Goal: Task Accomplishment & Management: Use online tool/utility

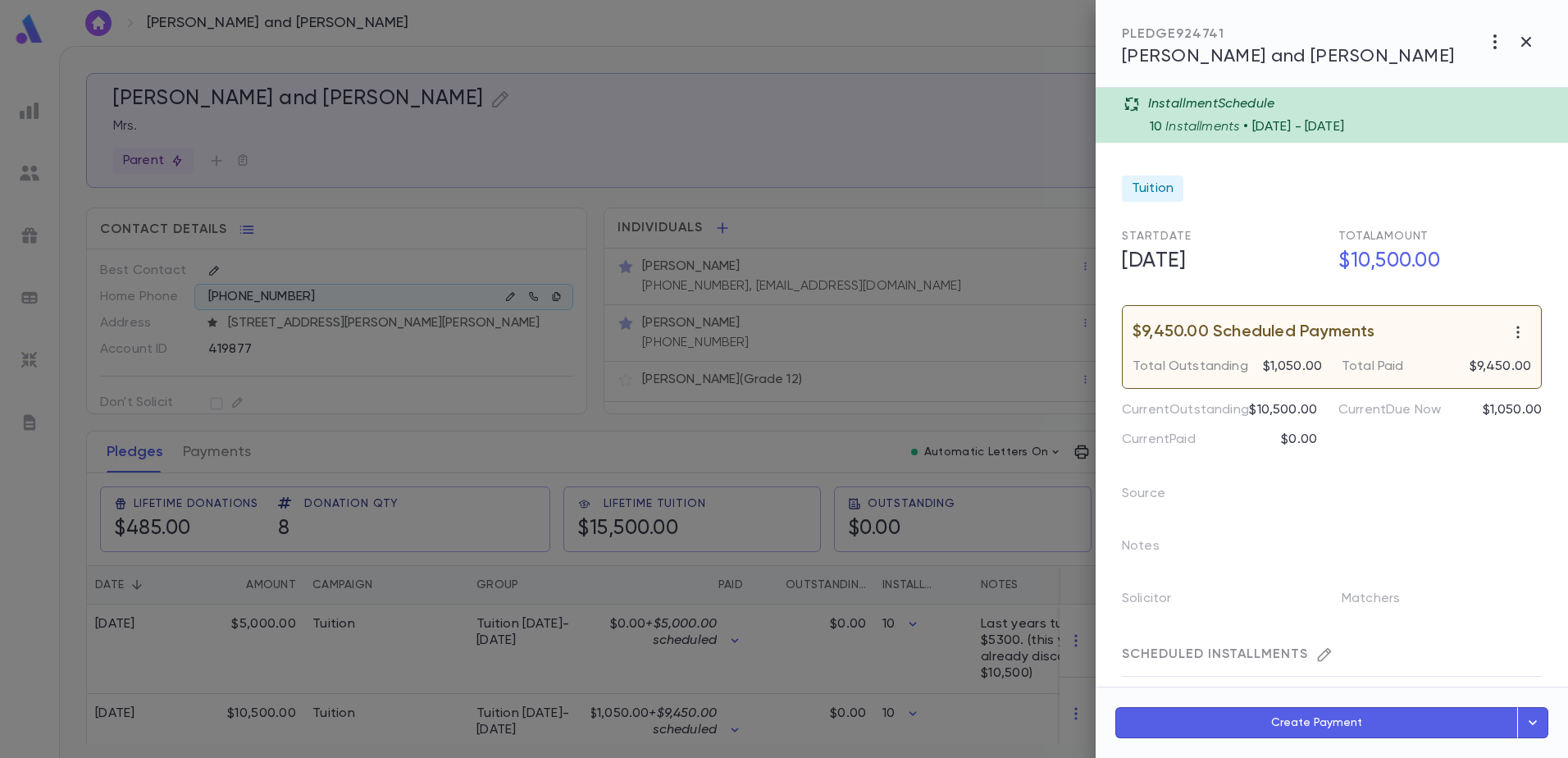
scroll to position [389, 0]
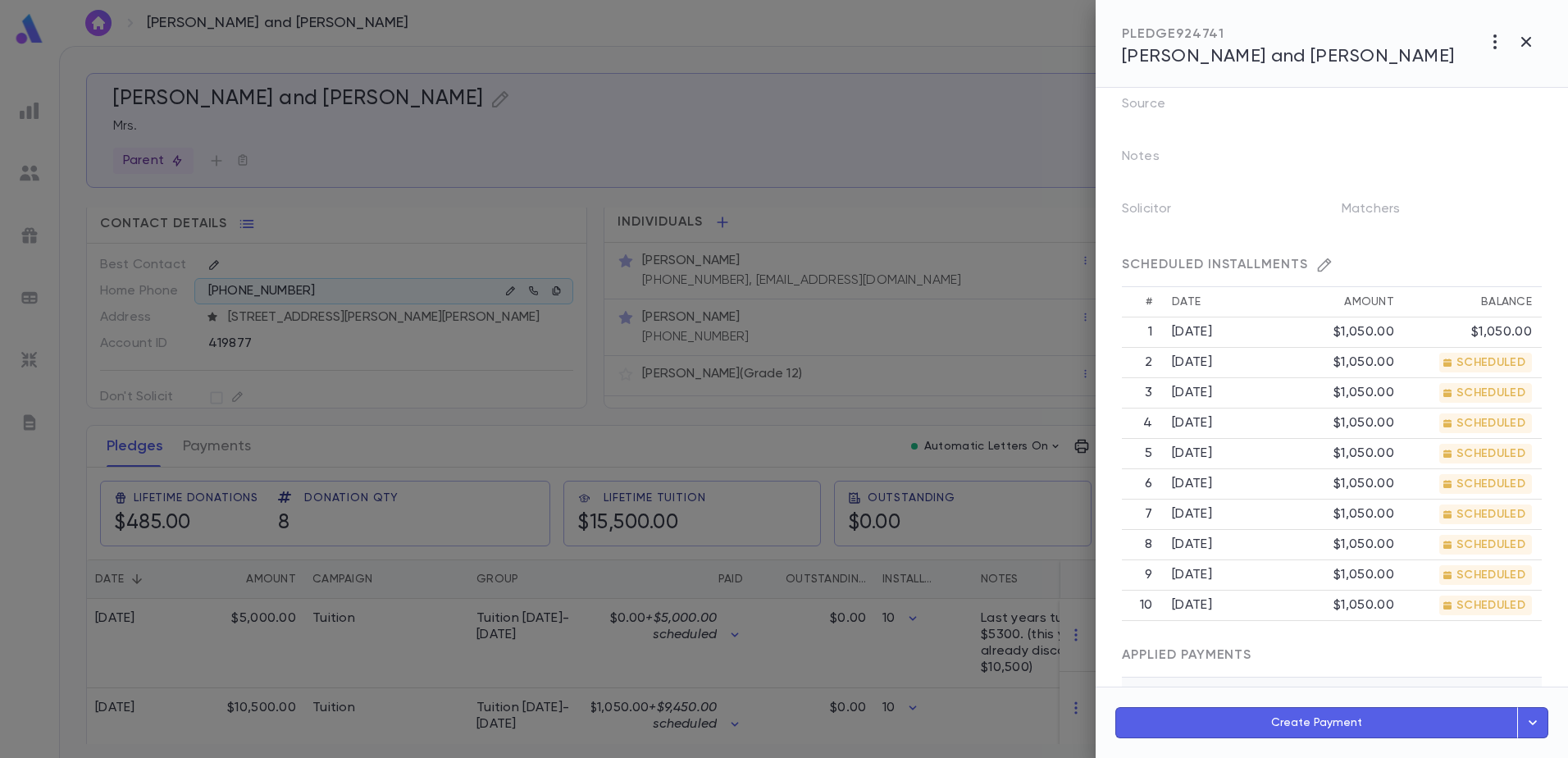
click at [416, 458] on div at bounding box center [784, 379] width 1568 height 758
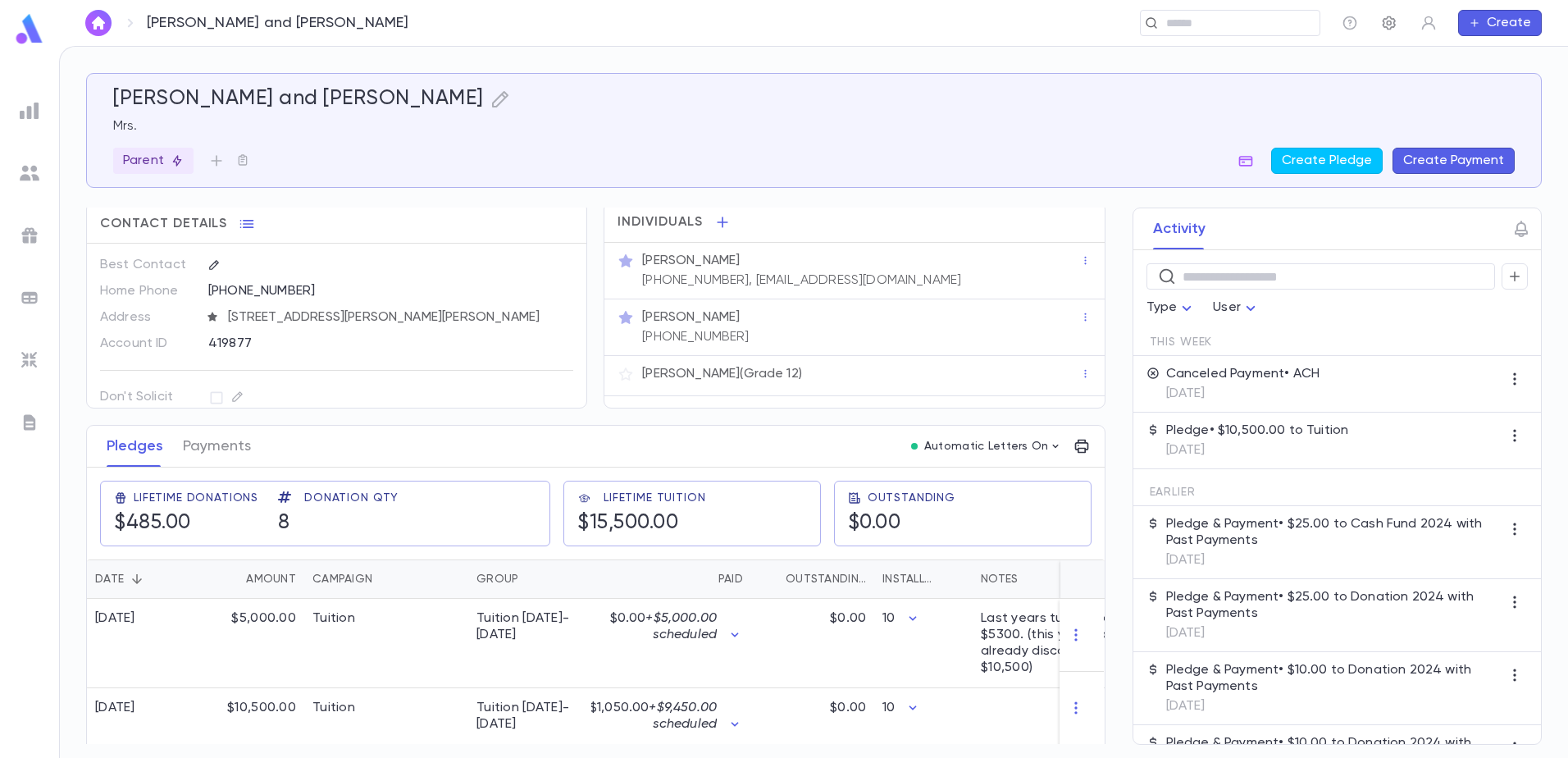
click at [1384, 27] on icon "button" at bounding box center [1389, 24] width 13 height 14
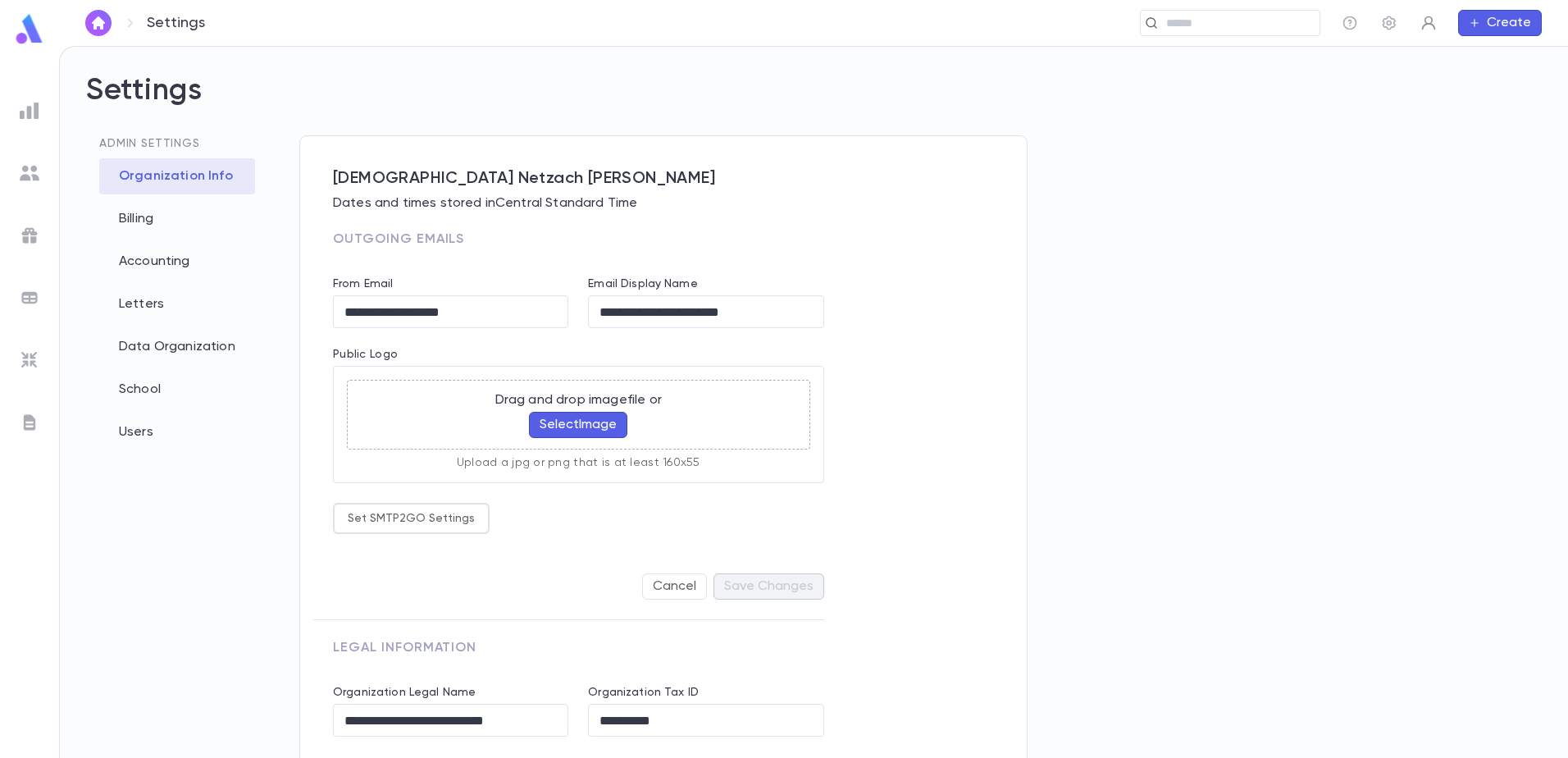
click at [1429, 20] on icon "button" at bounding box center [1429, 24] width 17 height 17
click at [1368, 122] on div at bounding box center [784, 379] width 1568 height 758
click at [38, 24] on img at bounding box center [29, 29] width 33 height 32
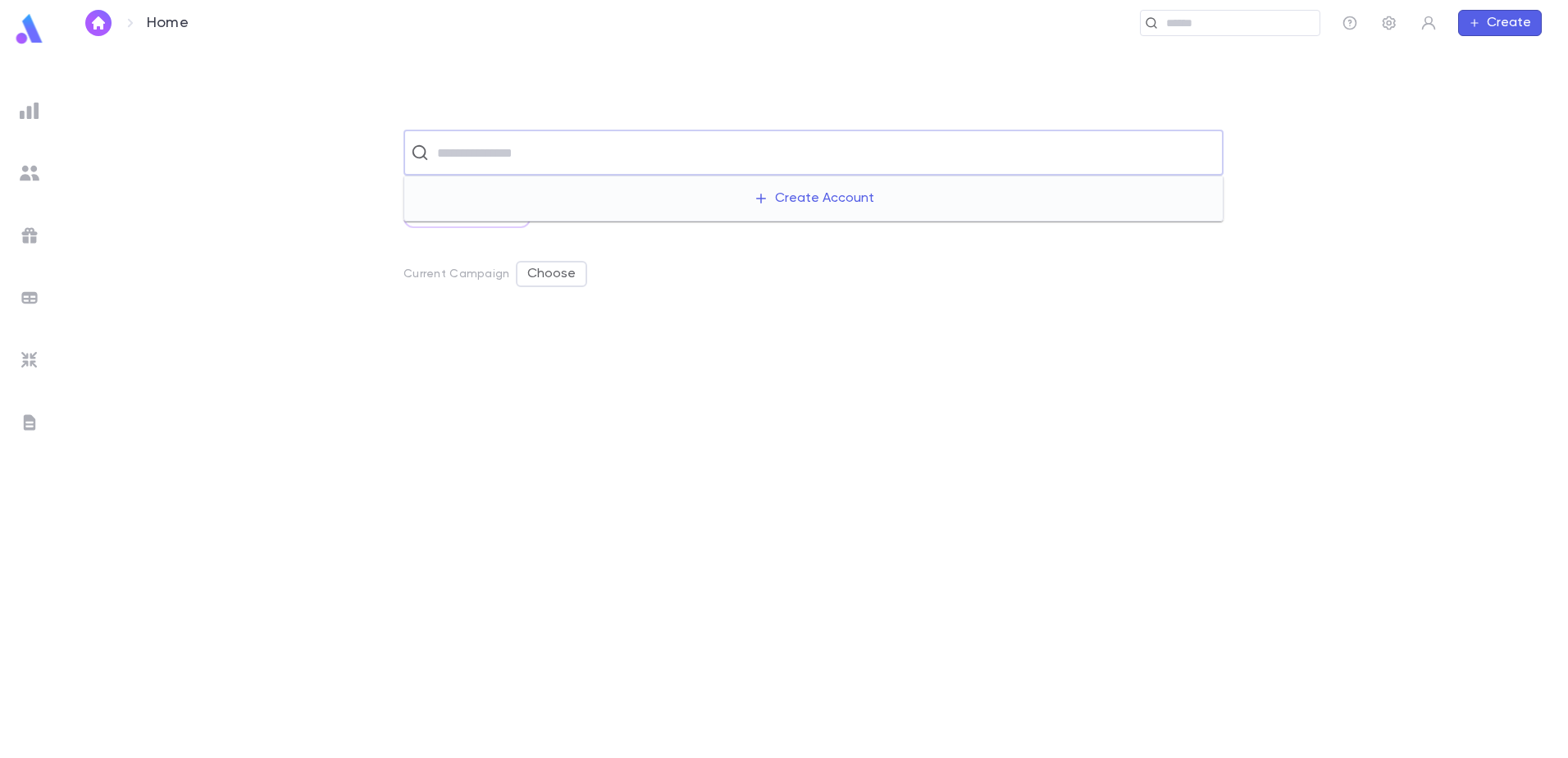
click at [491, 165] on input "text" at bounding box center [824, 152] width 784 height 31
click at [39, 113] on div at bounding box center [29, 110] width 29 height 29
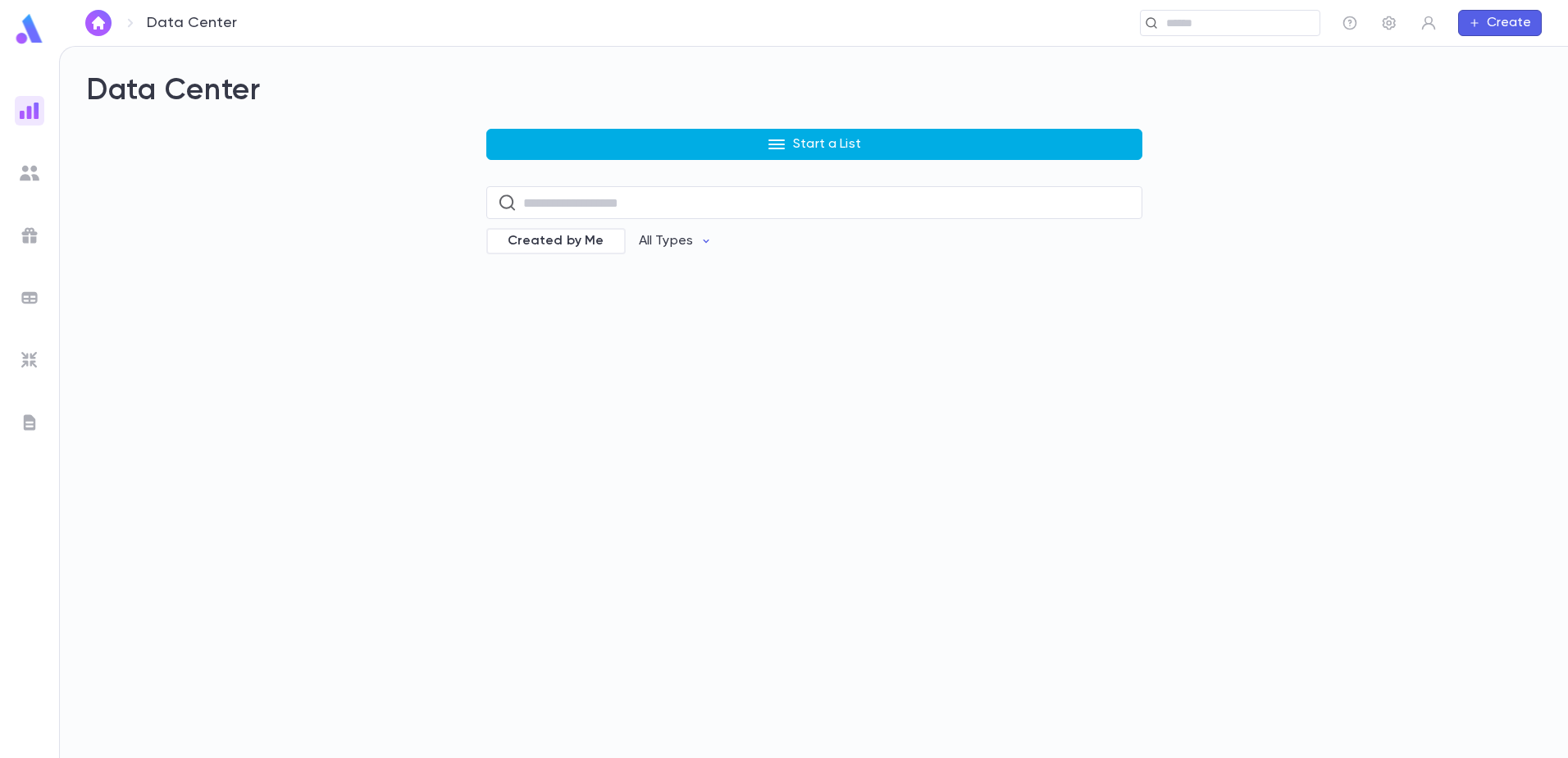
click at [771, 150] on icon "button" at bounding box center [776, 144] width 19 height 19
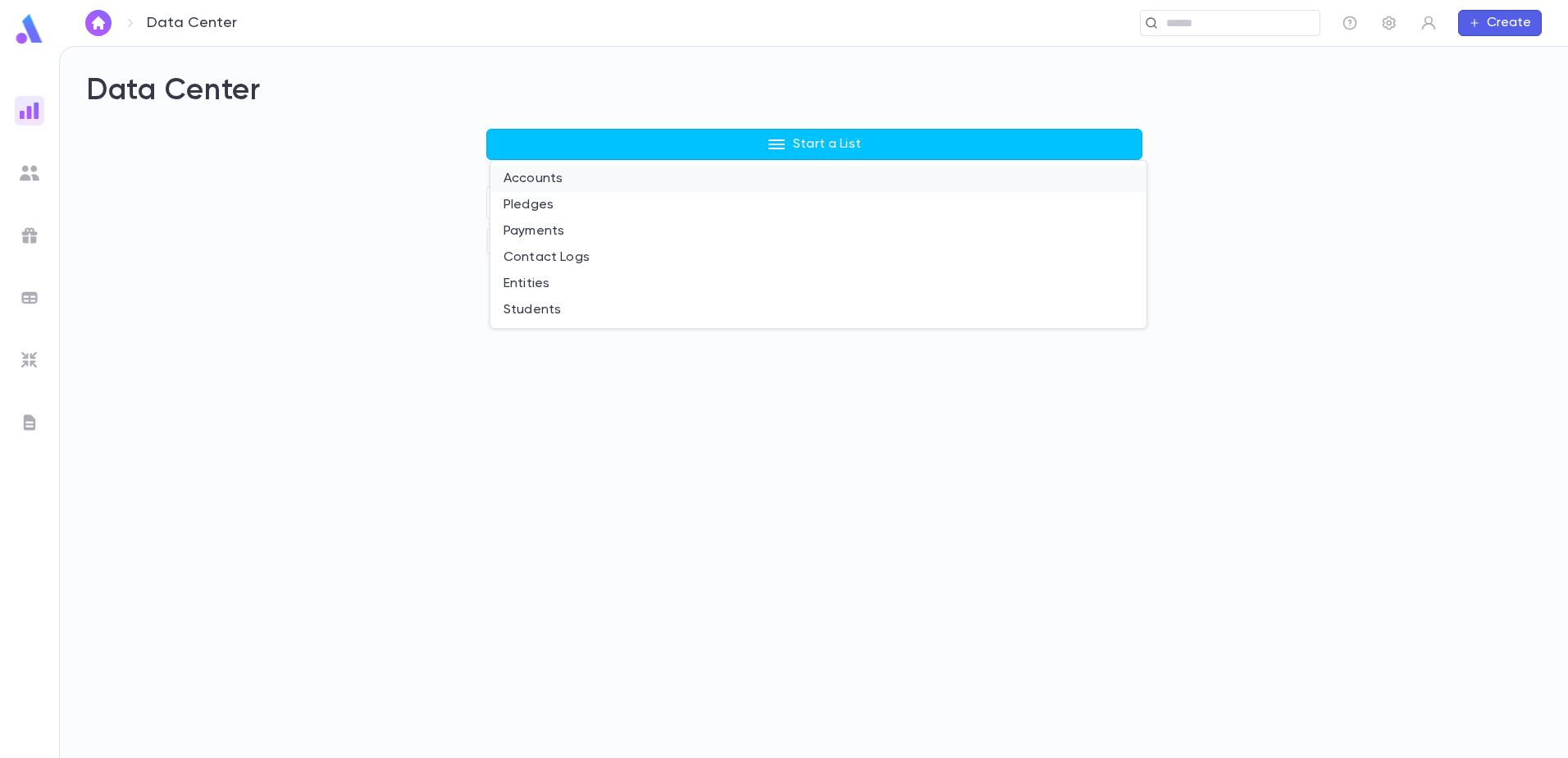
click at [556, 182] on li "Accounts" at bounding box center [818, 178] width 656 height 26
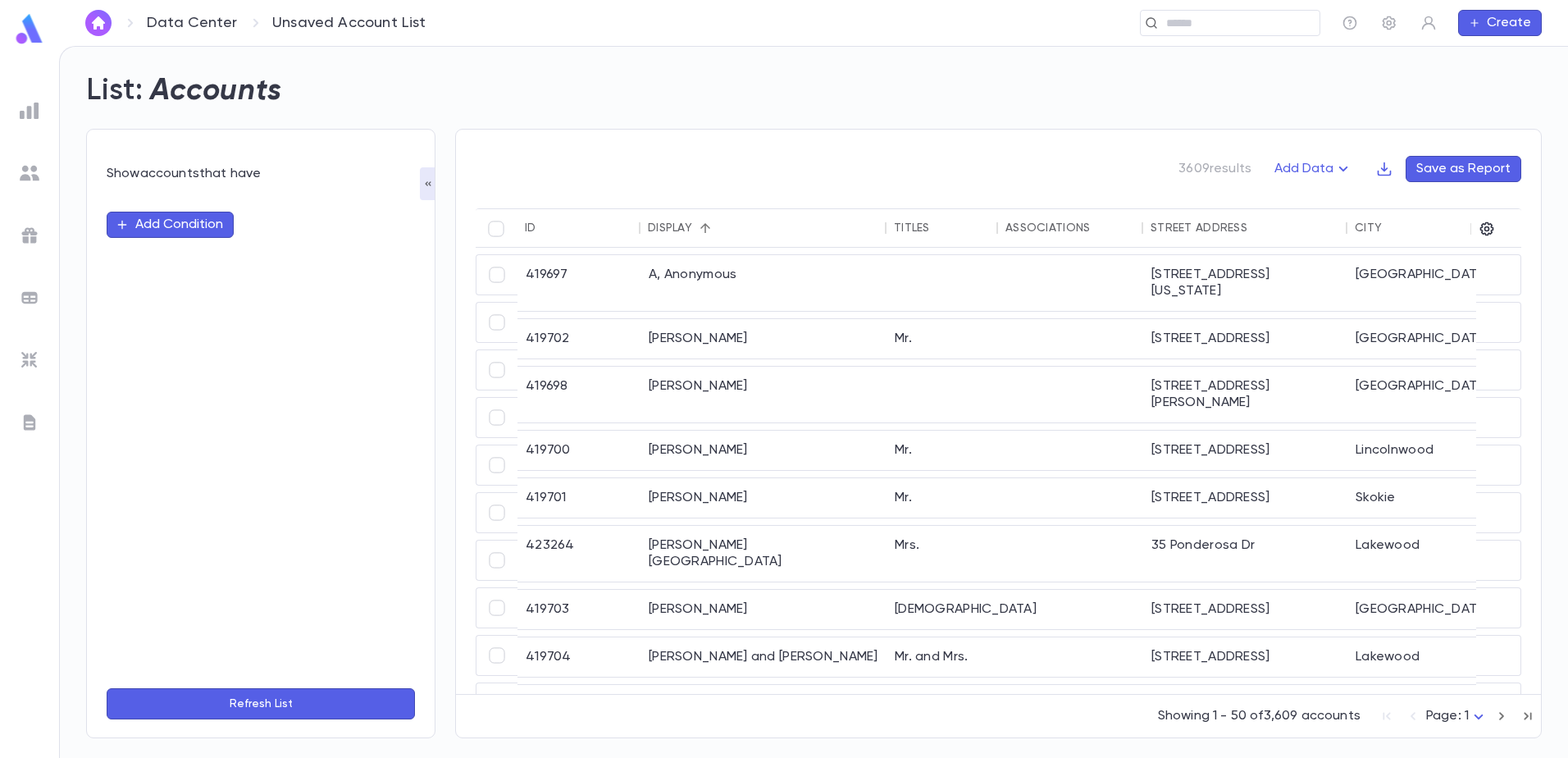
click at [154, 231] on button "Add Condition" at bounding box center [170, 224] width 127 height 26
click at [29, 108] on img at bounding box center [29, 110] width 19 height 19
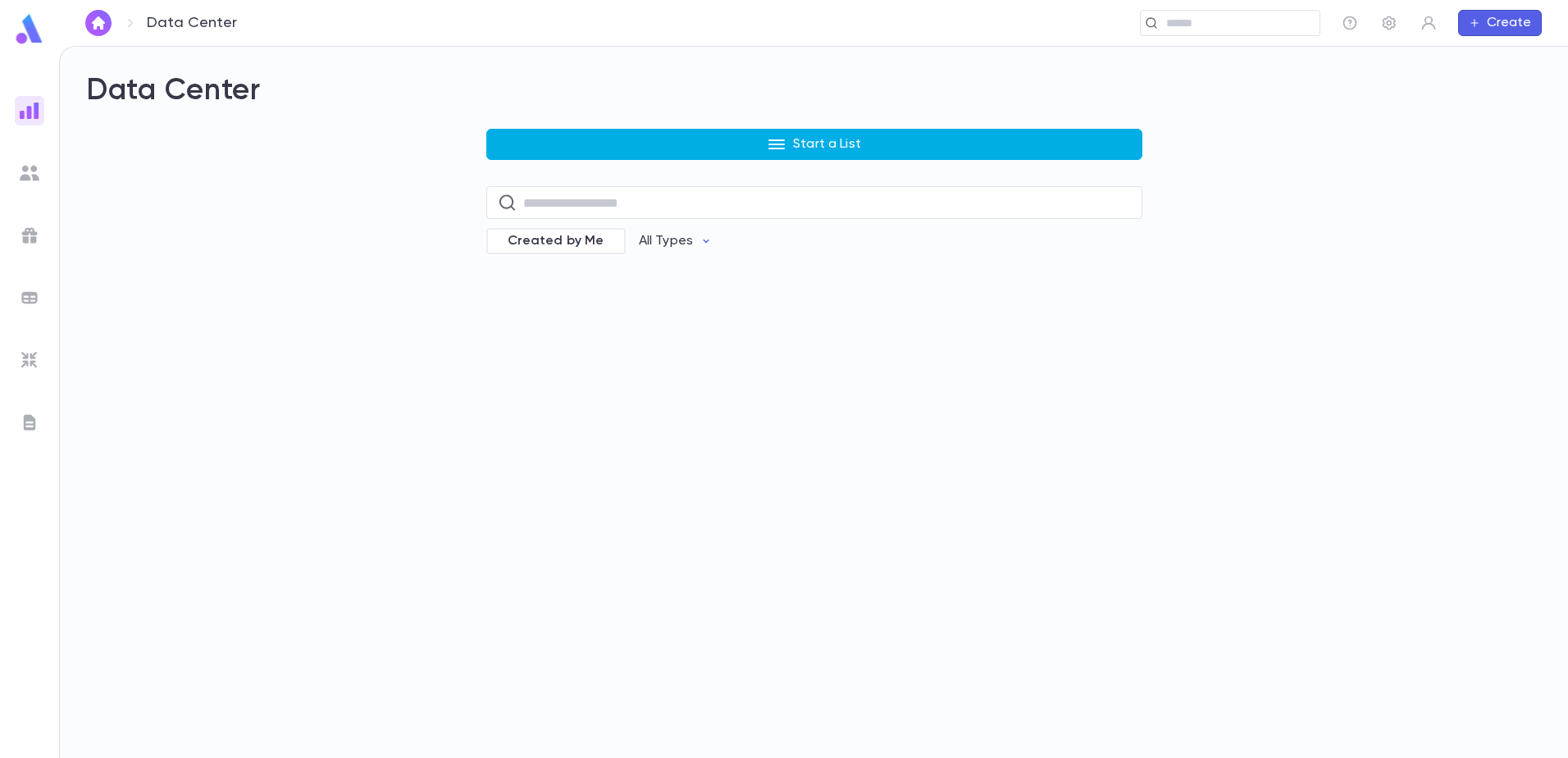
click at [852, 139] on p "Start a List" at bounding box center [827, 144] width 68 height 17
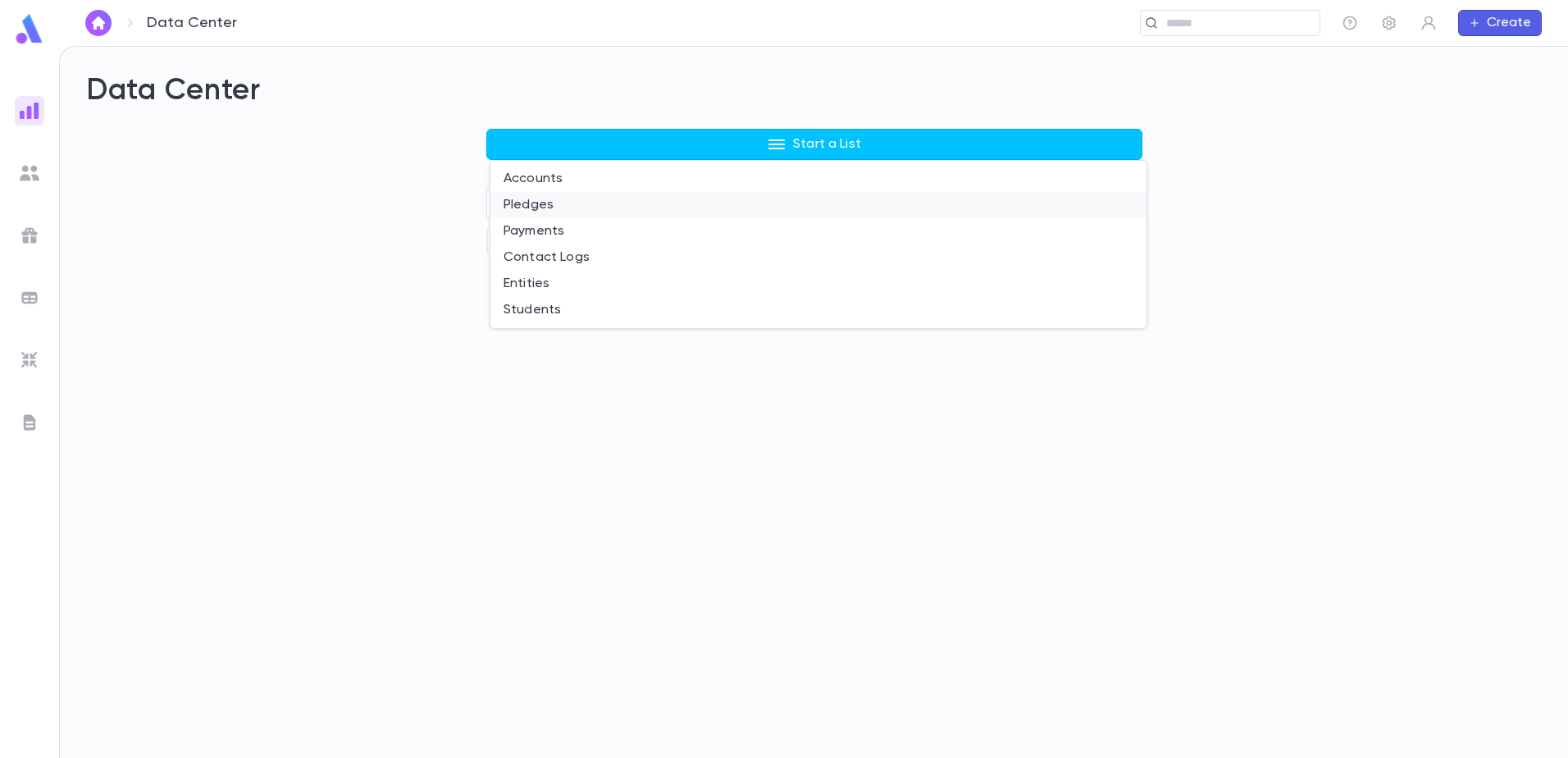
click at [540, 213] on li "Pledges" at bounding box center [818, 205] width 656 height 26
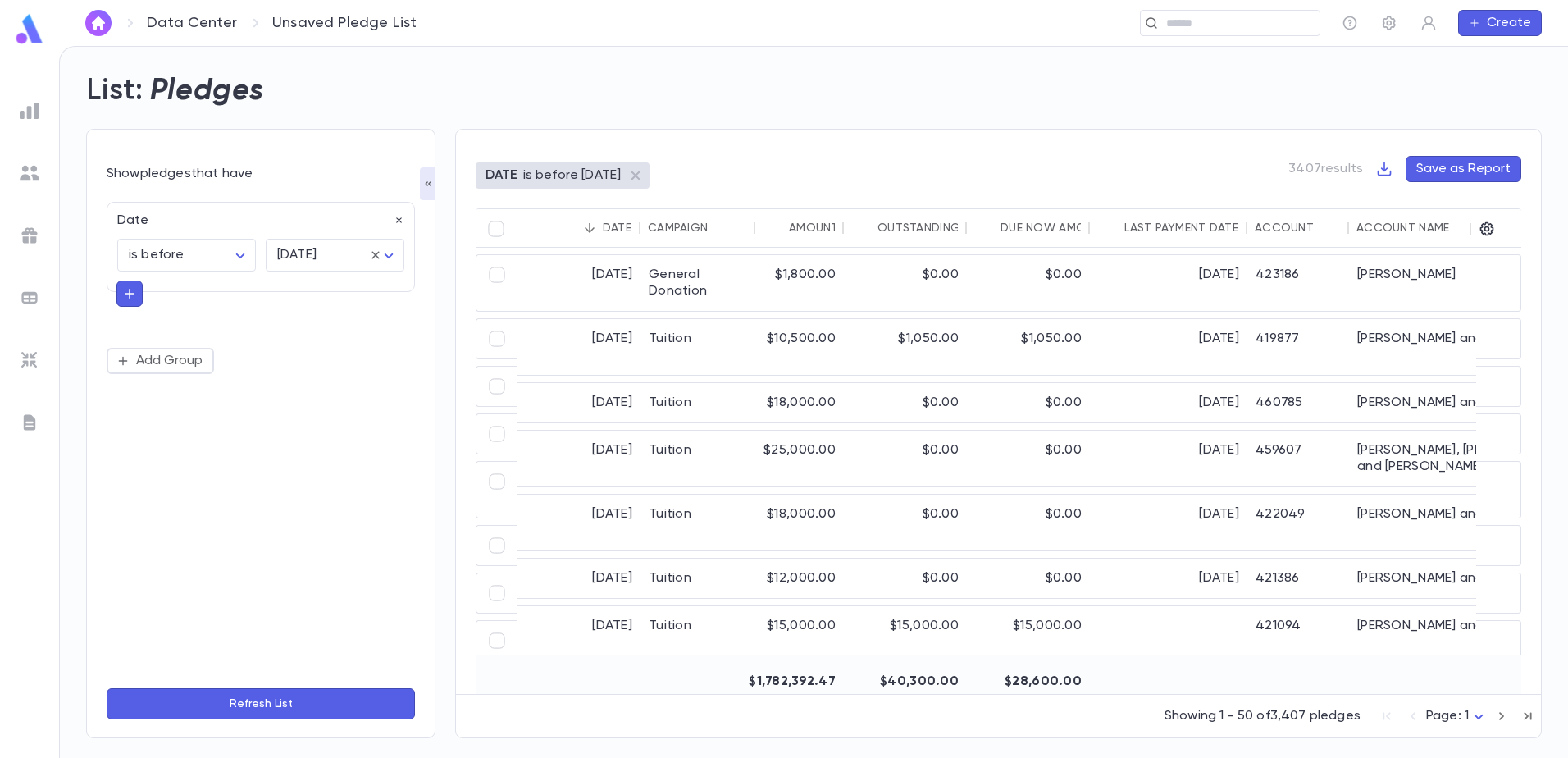
click at [130, 293] on icon "button" at bounding box center [130, 294] width 15 height 17
click at [283, 379] on div "Date is before ******** ​ [DATE] ******** ​ ​ Add Group" at bounding box center [260, 433] width 308 height 483
click at [169, 357] on button "Add Group" at bounding box center [160, 357] width 107 height 26
click at [195, 358] on div at bounding box center [261, 358] width 287 height 12
click at [402, 361] on icon "button" at bounding box center [400, 358] width 12 height 12
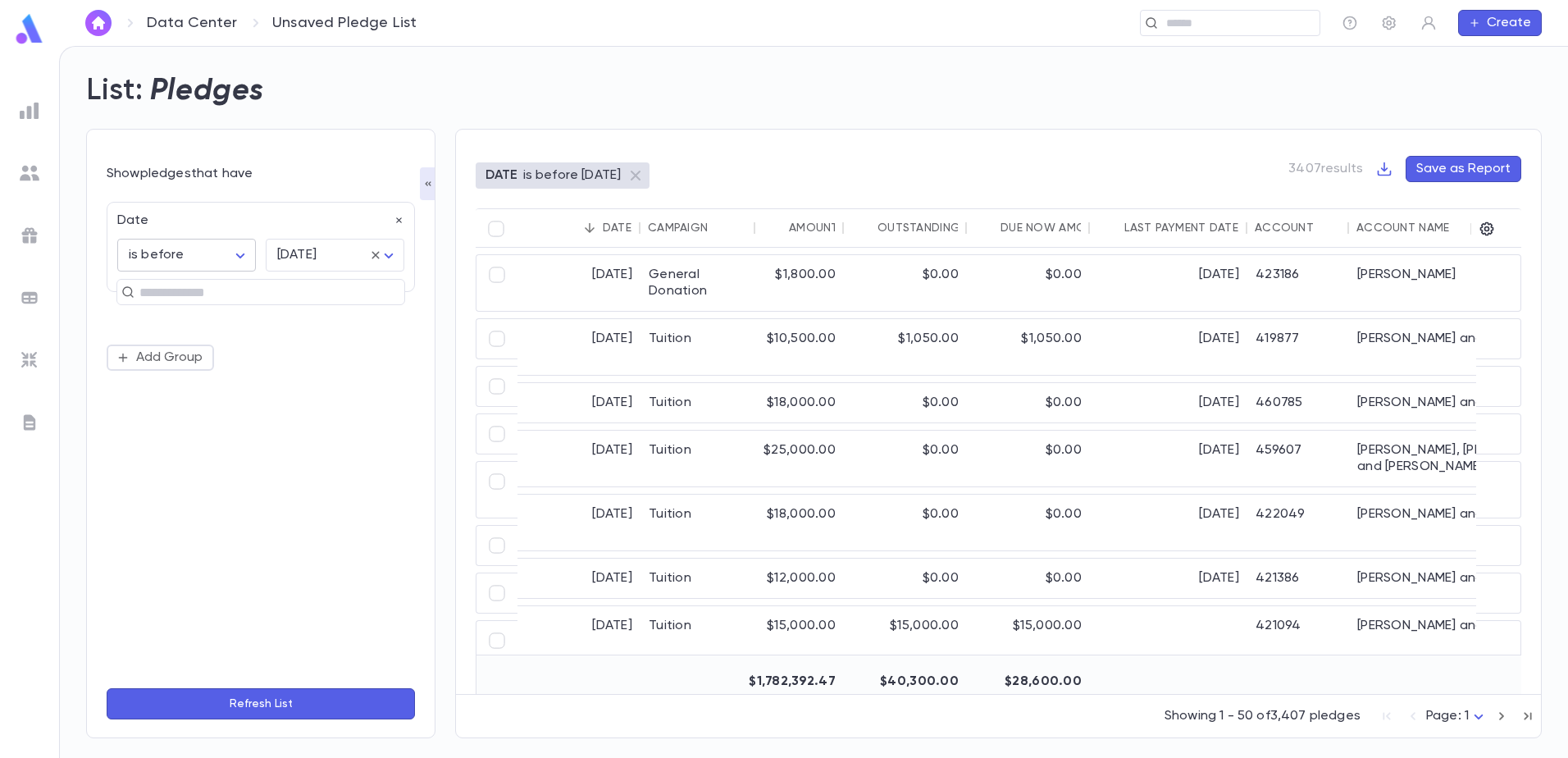
click at [229, 252] on body "Data Center Unsaved Pledge List ​ Create List: Pledges Show pledges that have D…" at bounding box center [784, 402] width 1568 height 712
click at [227, 260] on div at bounding box center [784, 379] width 1568 height 758
click at [372, 253] on icon at bounding box center [374, 254] width 8 height 8
click at [400, 215] on icon "button" at bounding box center [400, 221] width 12 height 12
click at [166, 224] on button "Add Condition" at bounding box center [170, 224] width 127 height 26
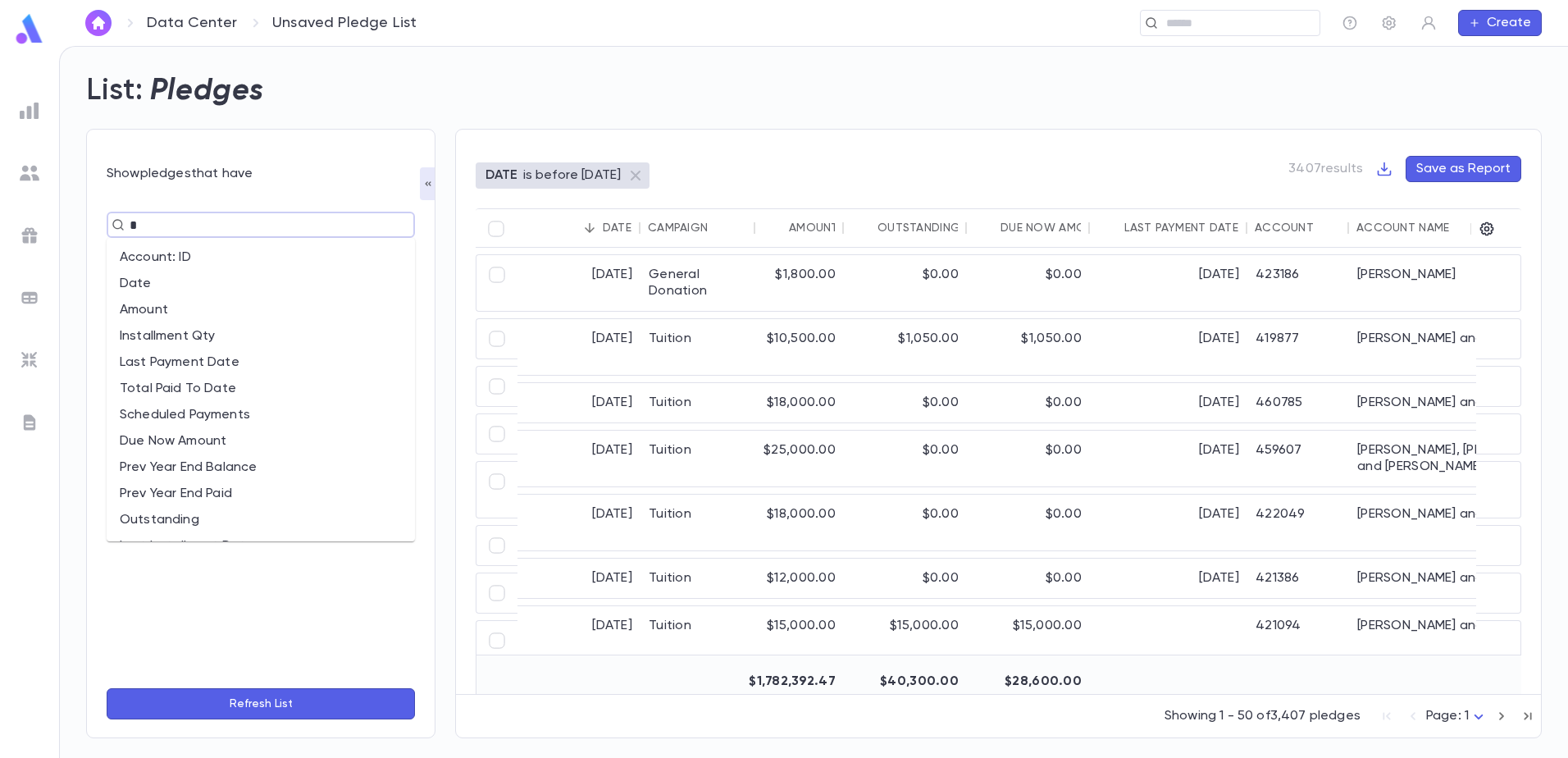
type input "**"
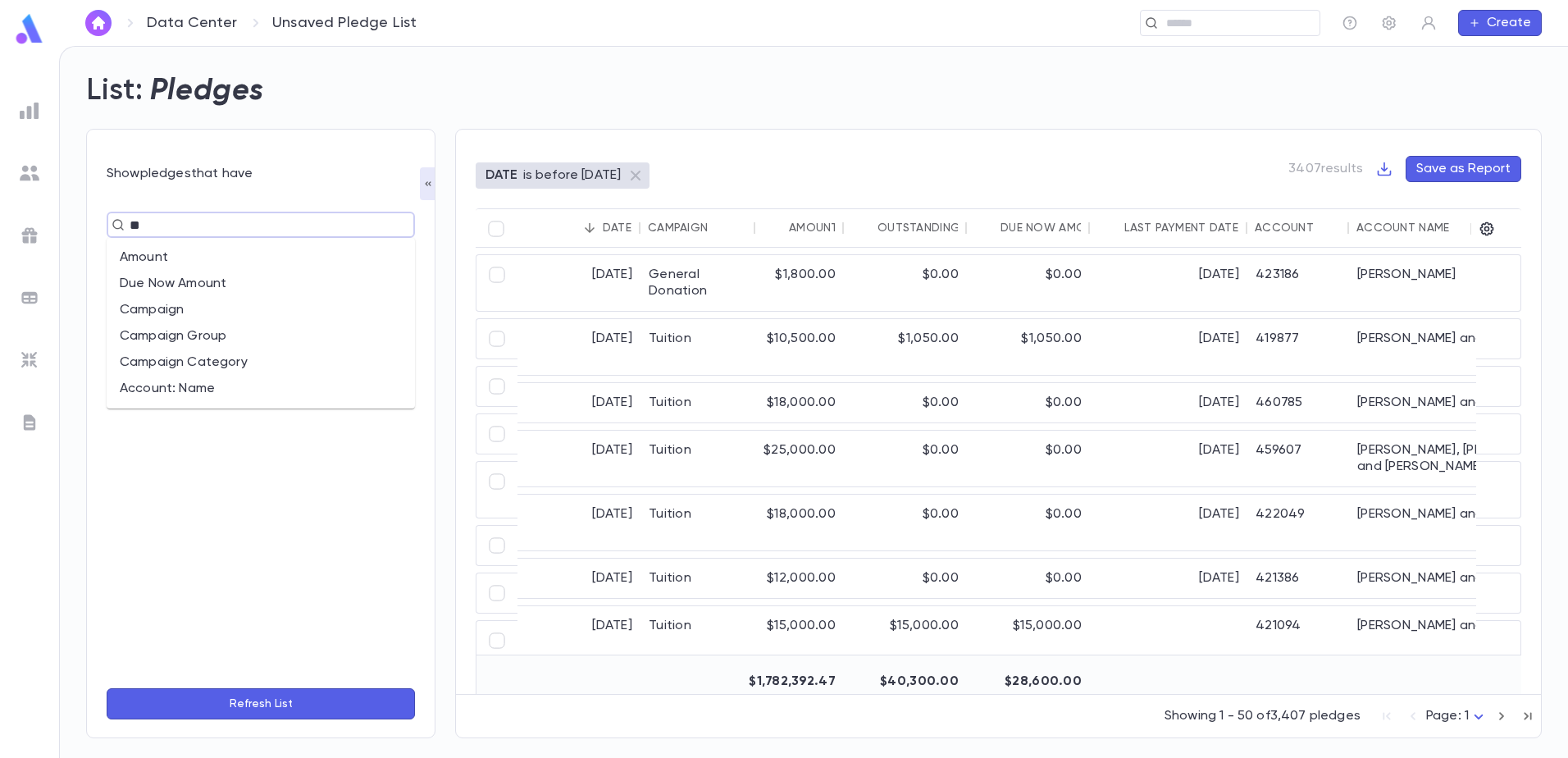
click at [175, 260] on li "Amount" at bounding box center [260, 257] width 308 height 26
click at [229, 265] on body "Data Center Unsaved Pledge List ​ Create List: Pledges Show pledges that have A…" at bounding box center [784, 402] width 1568 height 712
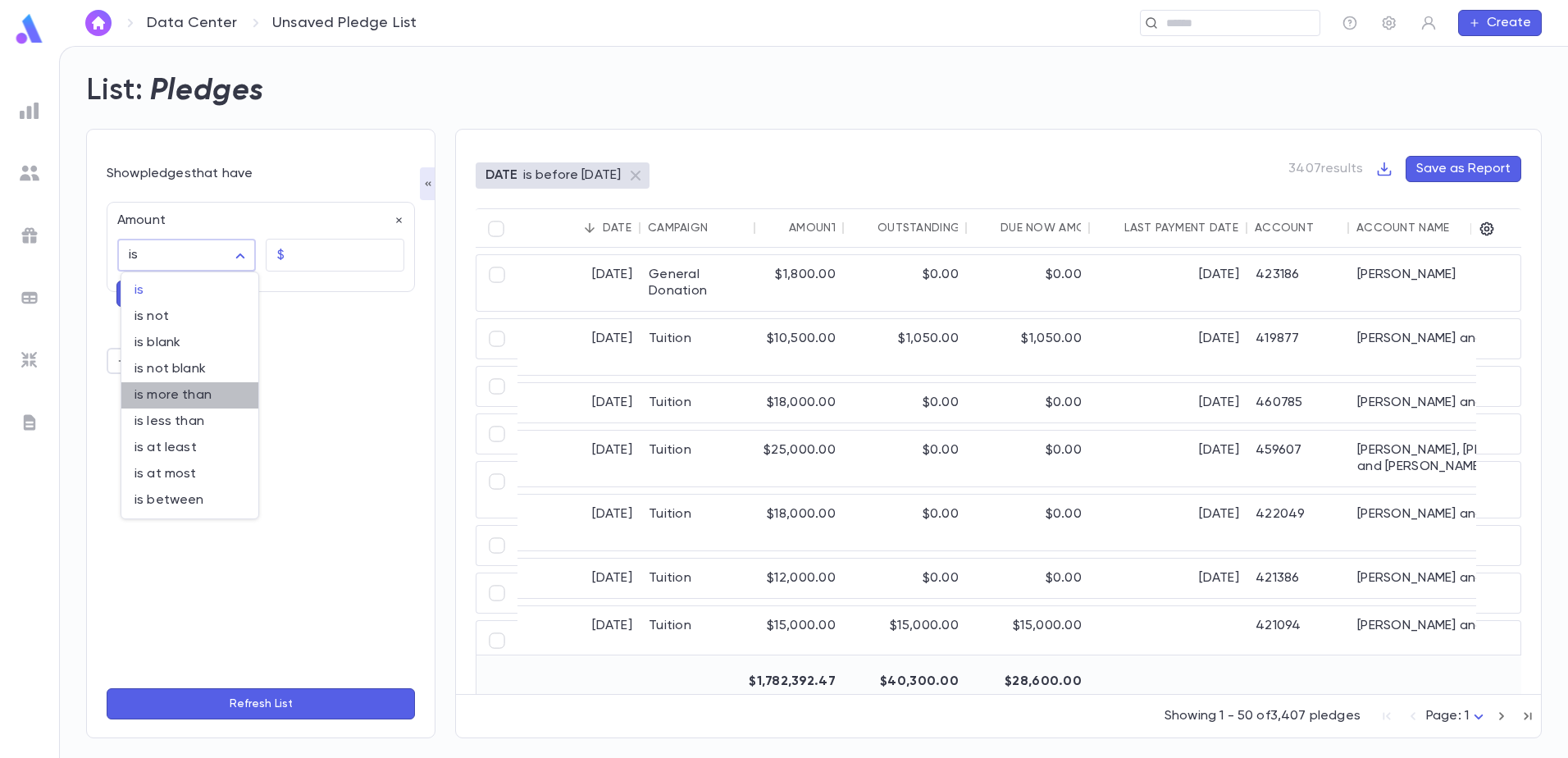
click at [194, 398] on span "is more than" at bounding box center [190, 395] width 111 height 17
type input "**********"
click at [315, 255] on input "text" at bounding box center [348, 255] width 113 height 32
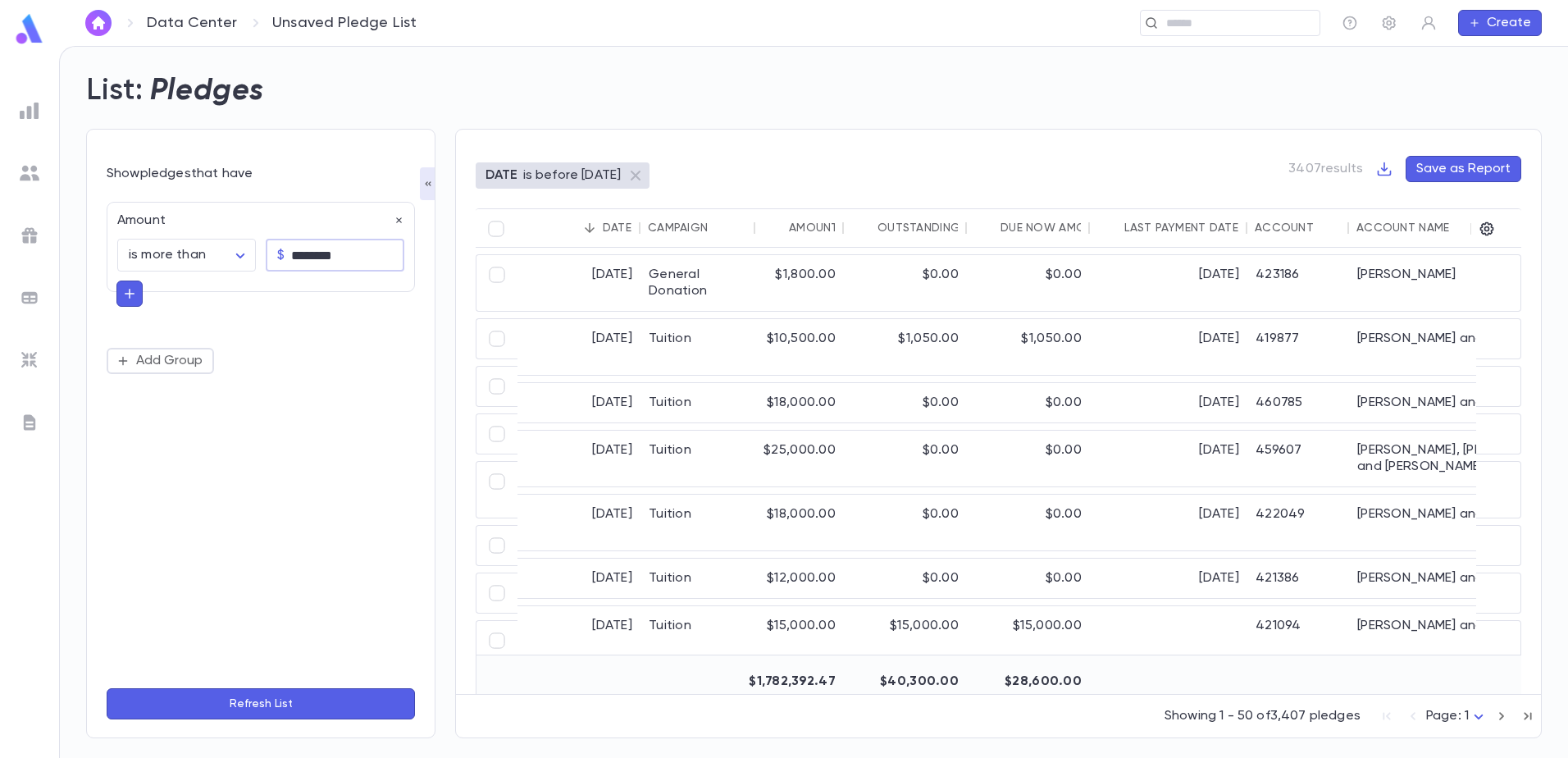
type input "********"
click at [288, 707] on button "Refresh List" at bounding box center [260, 703] width 308 height 31
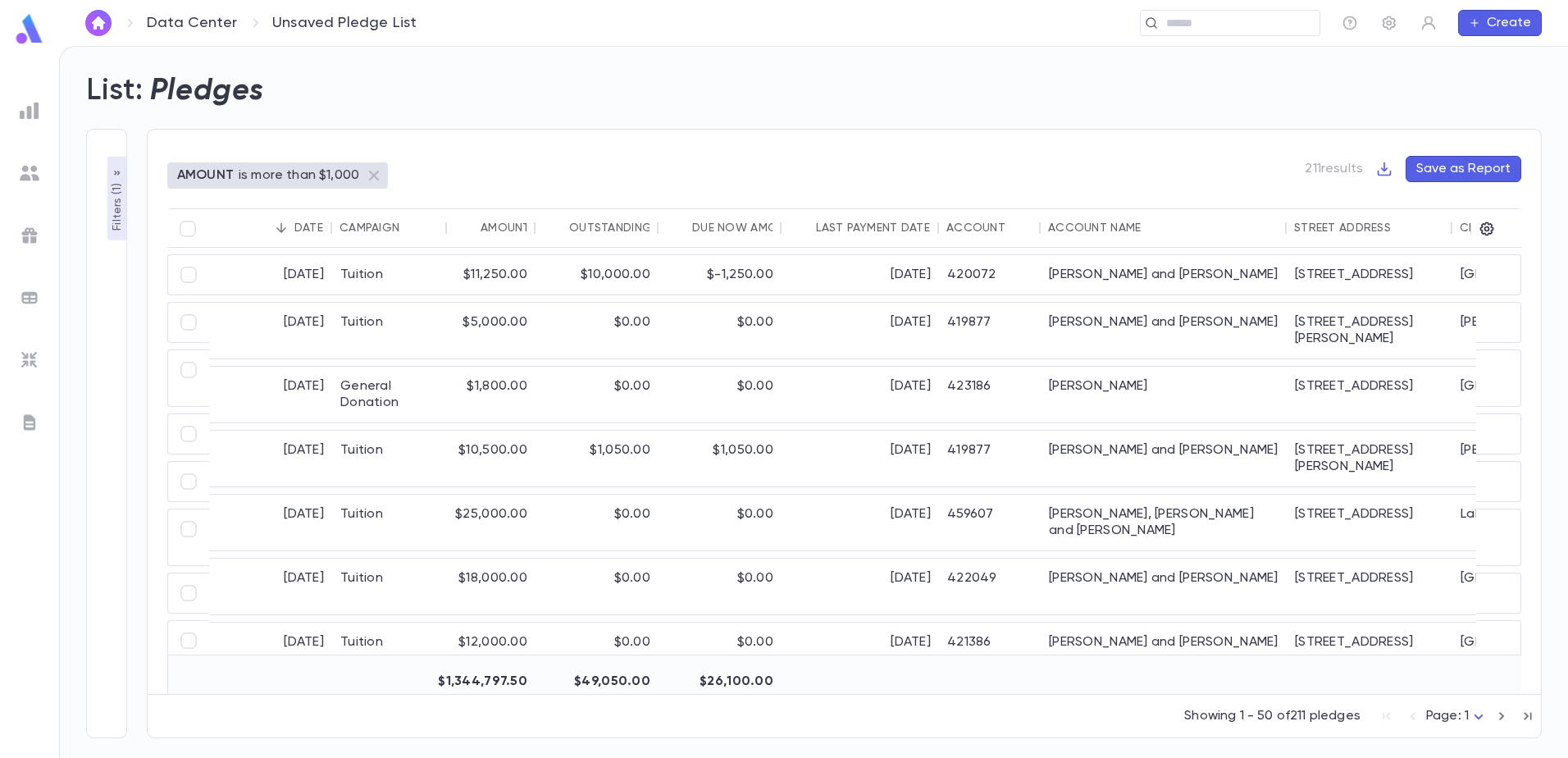
click at [1499, 229] on div at bounding box center [1492, 228] width 28 height 39
click at [1488, 228] on icon "button" at bounding box center [1487, 229] width 14 height 14
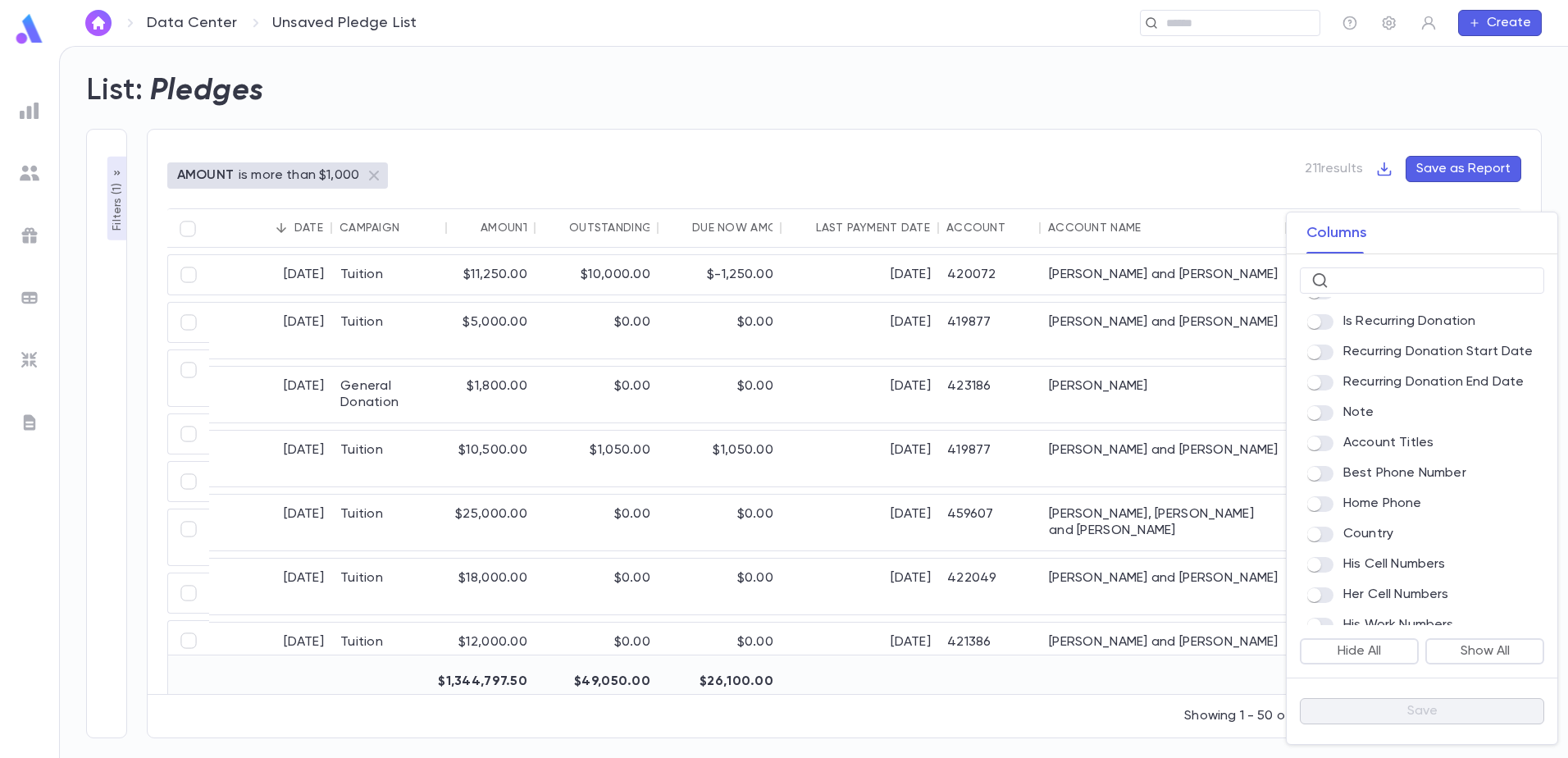
scroll to position [820, 0]
click at [1384, 278] on input "text" at bounding box center [1433, 280] width 197 height 25
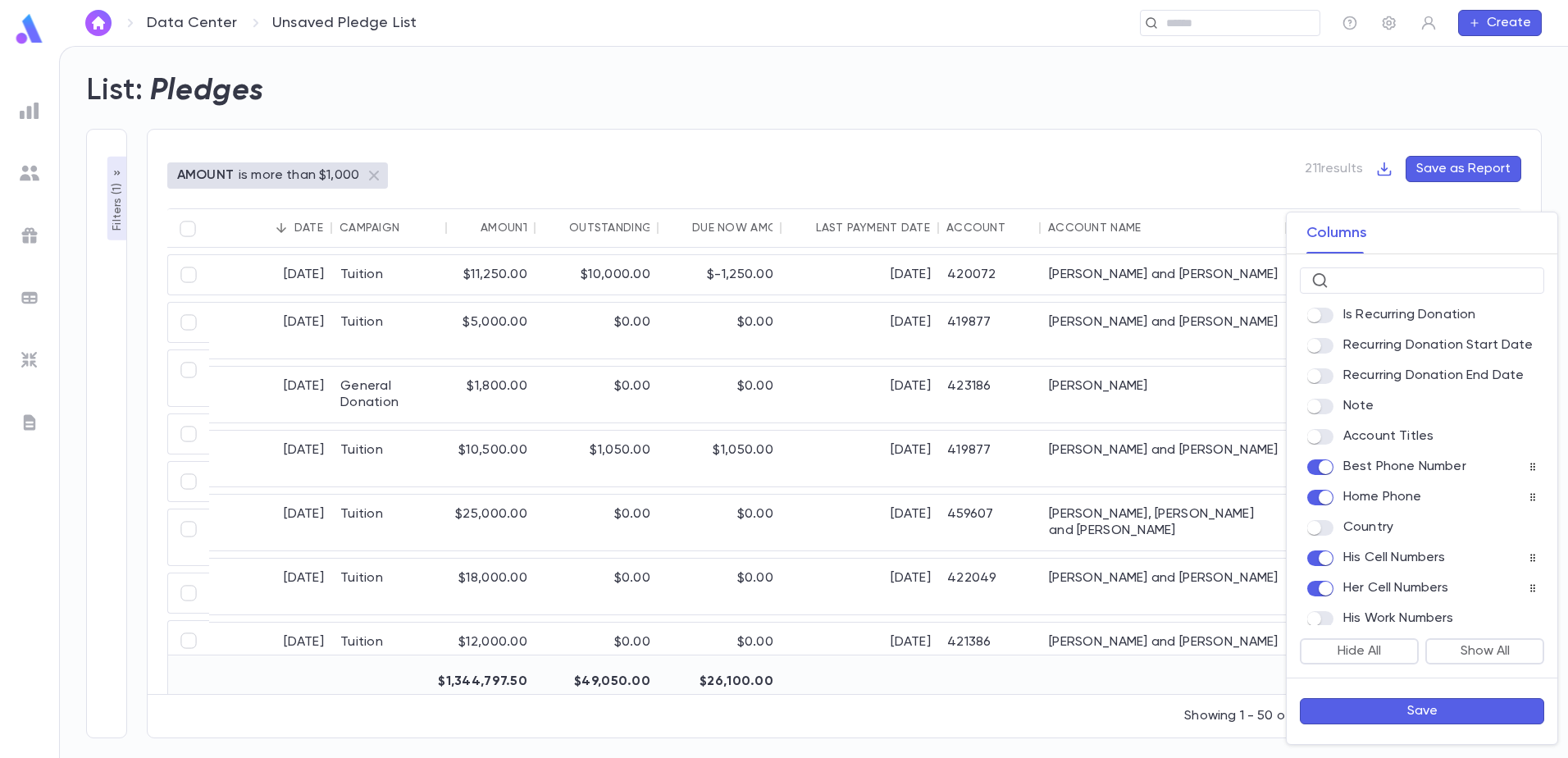
click at [1402, 714] on button "Save" at bounding box center [1421, 710] width 244 height 26
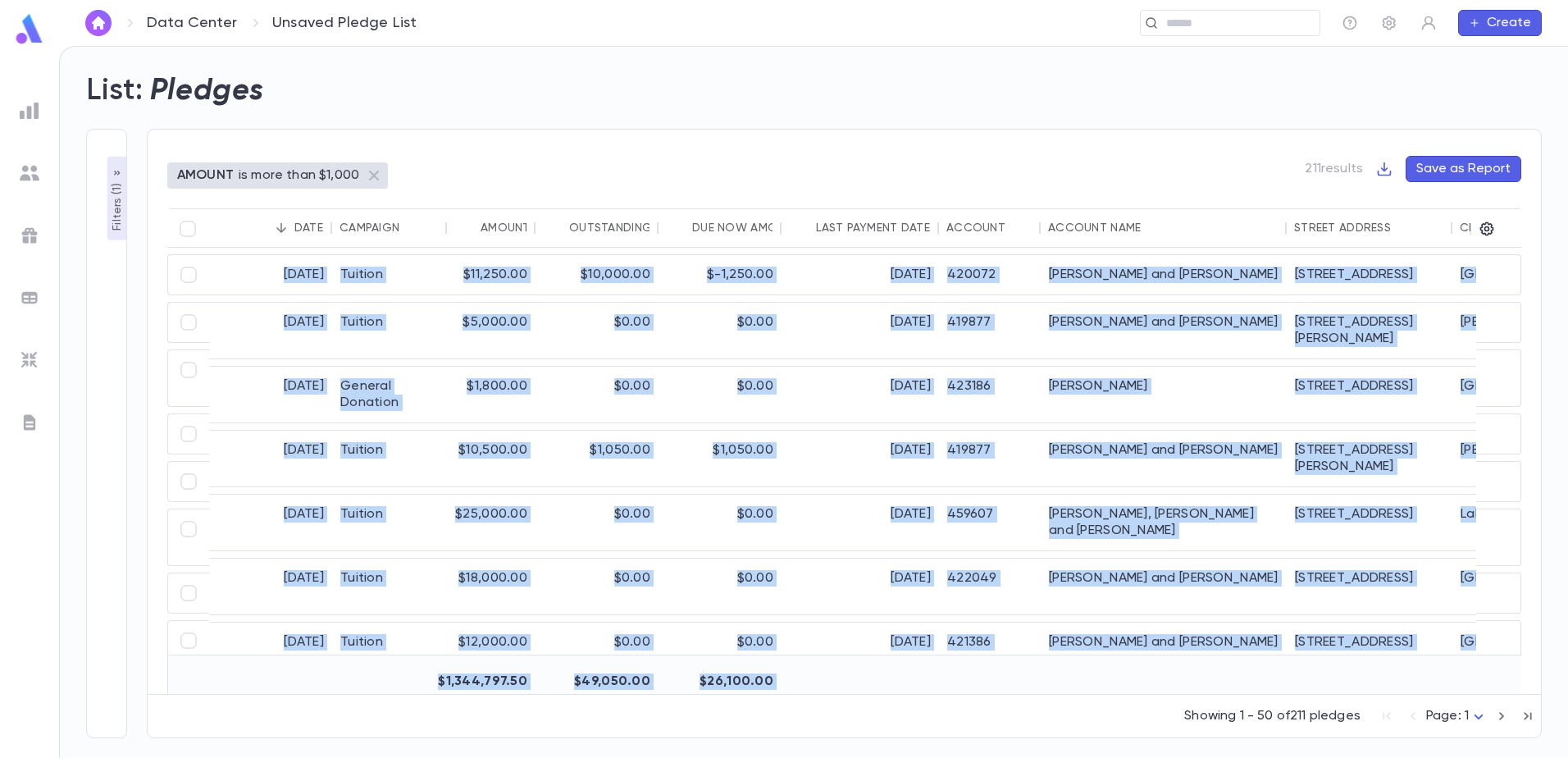
drag, startPoint x: 985, startPoint y: 693, endPoint x: 1302, endPoint y: 690, distance: 317.0
click at [1302, 690] on div "Date Campaign Amount Outstanding Due Now Amount Last Payment Date Account ID Ac…" at bounding box center [844, 463] width 1354 height 510
click at [928, 563] on div "[DATE]" at bounding box center [860, 586] width 158 height 55
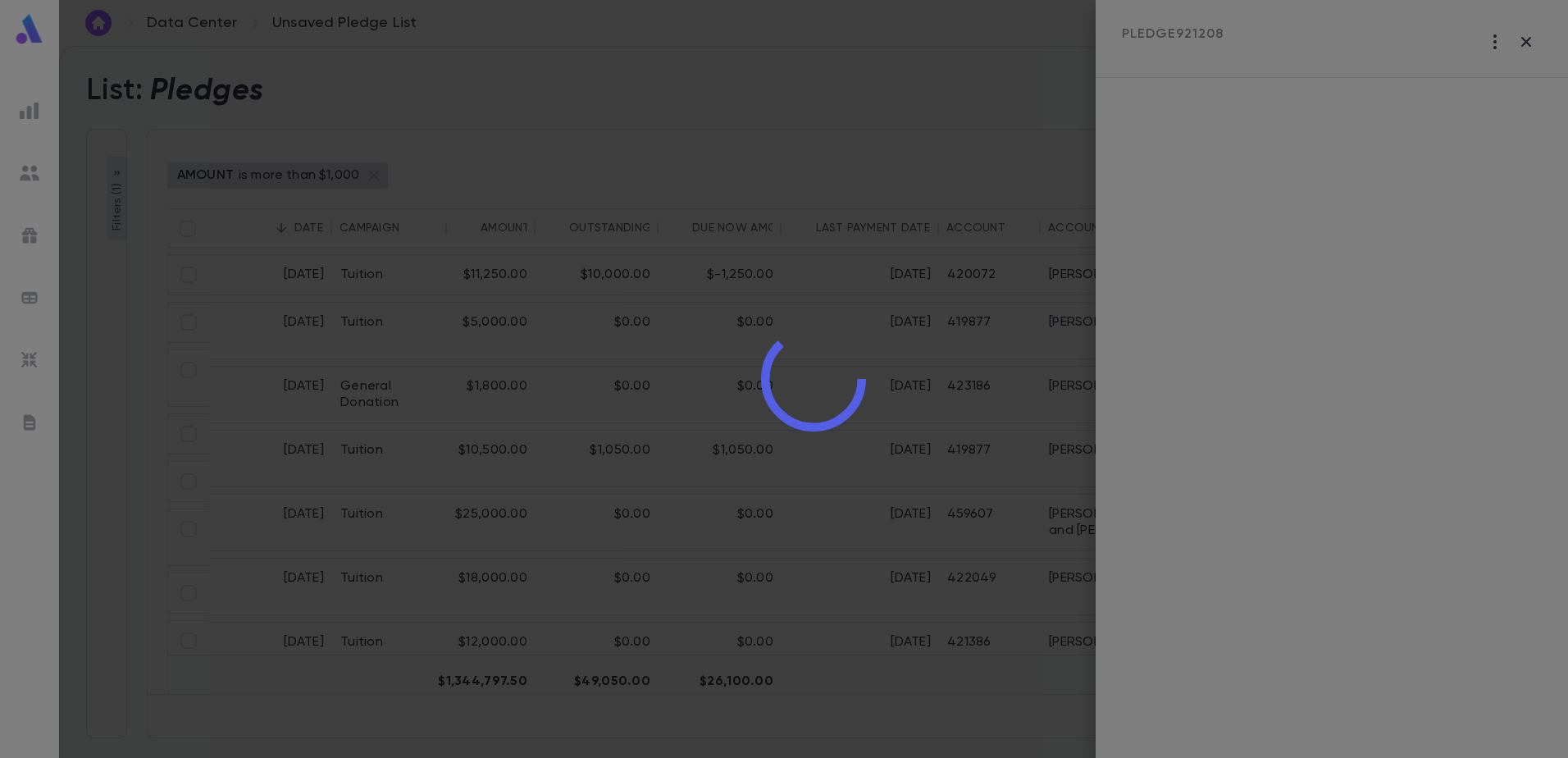
click at [1531, 42] on div at bounding box center [813, 379] width 1508 height 758
click at [1524, 41] on div at bounding box center [813, 379] width 1508 height 758
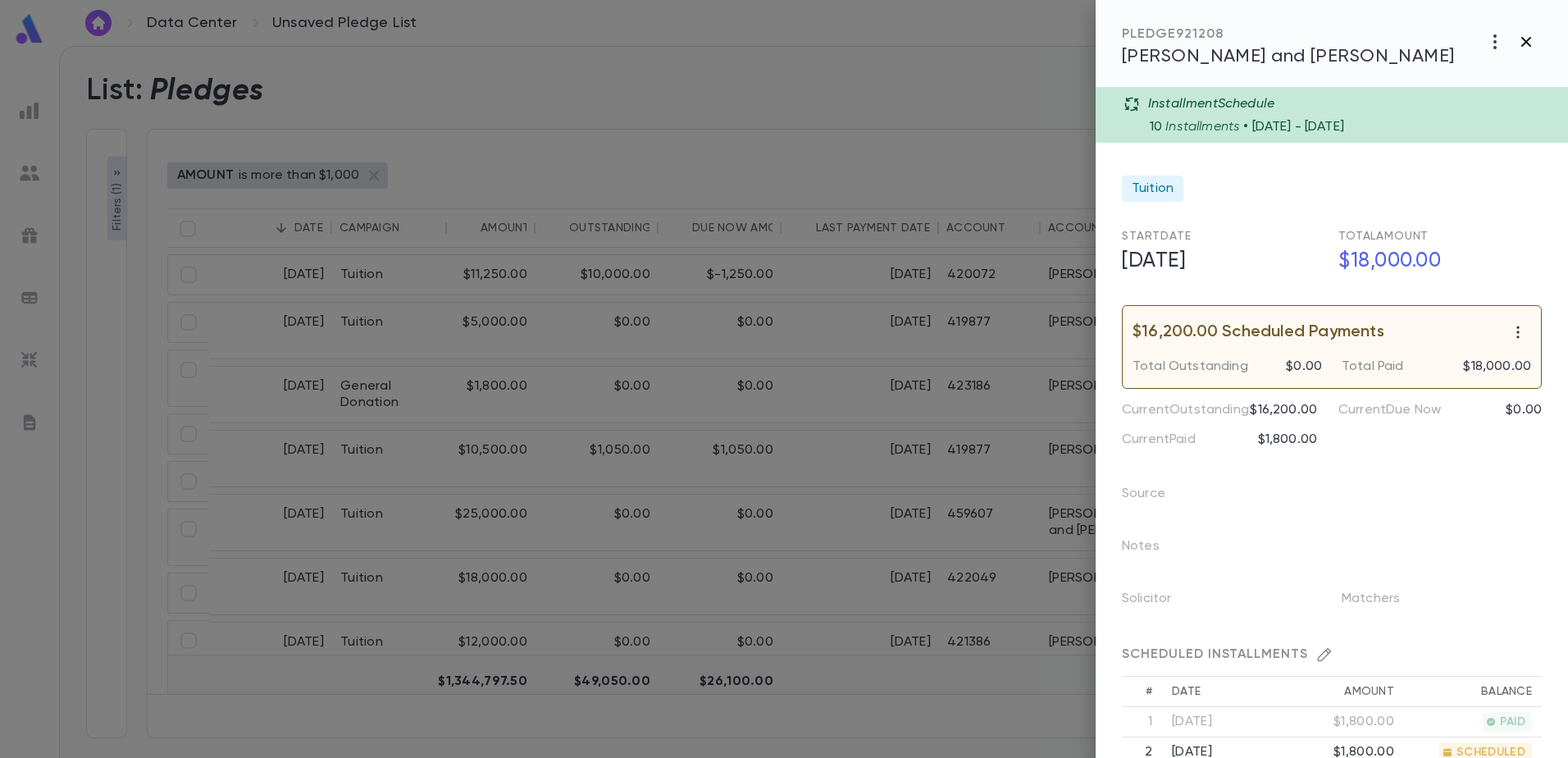
click at [1529, 41] on icon "button" at bounding box center [1525, 41] width 19 height 19
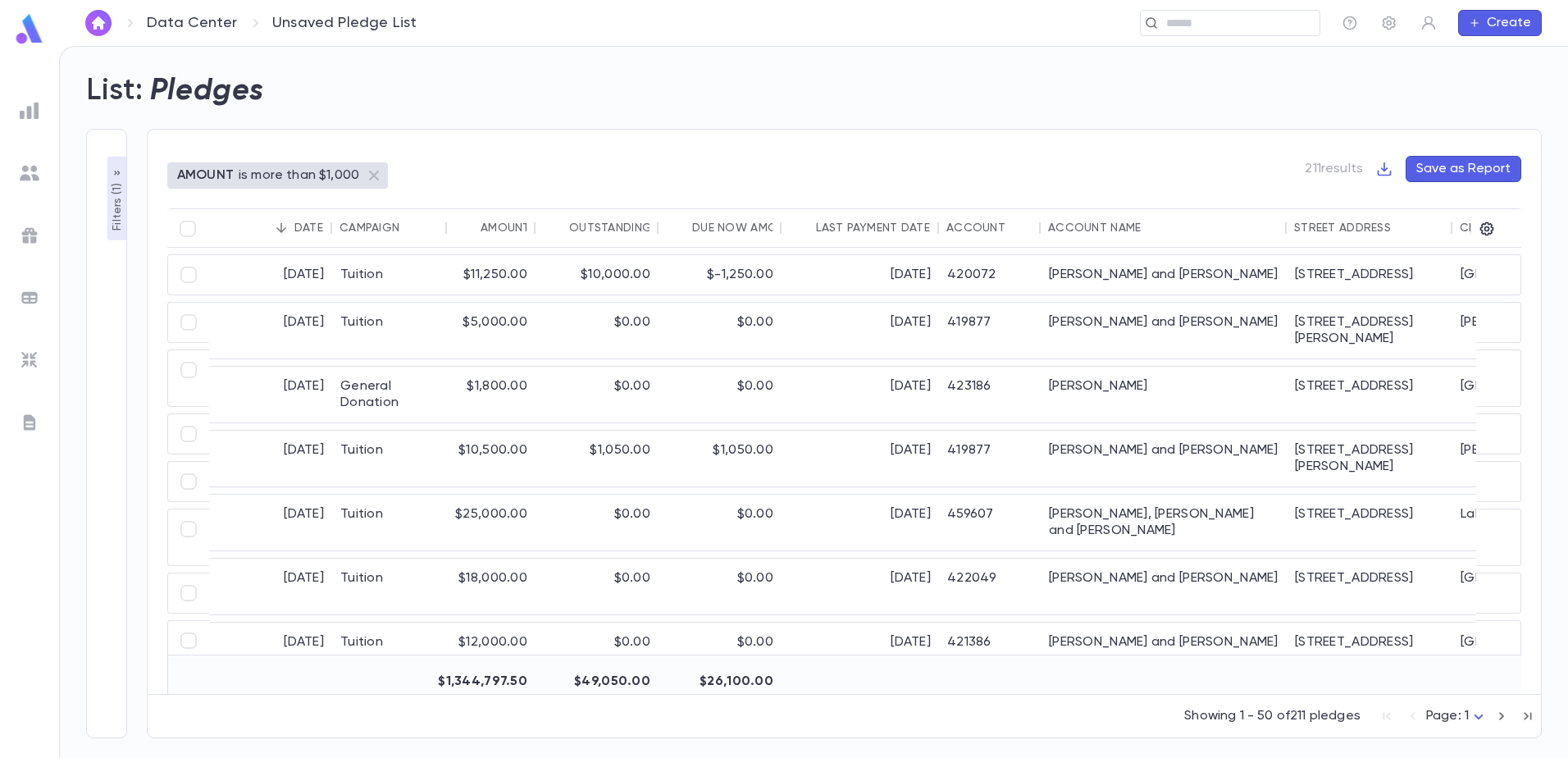
click at [676, 161] on div "AMOUNT is more than $1,000 211 results Save as Report" at bounding box center [844, 182] width 1354 height 53
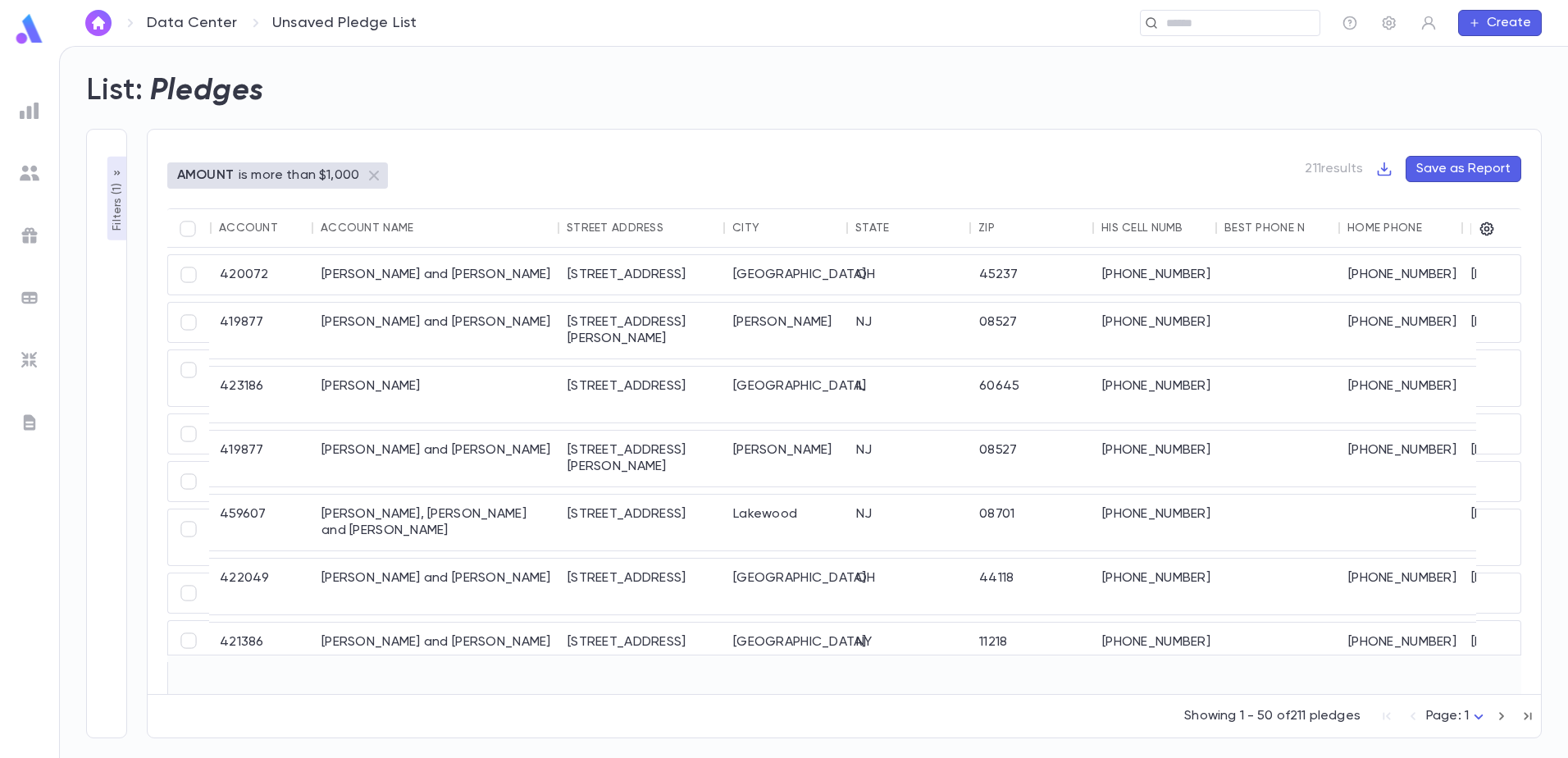
scroll to position [0, 842]
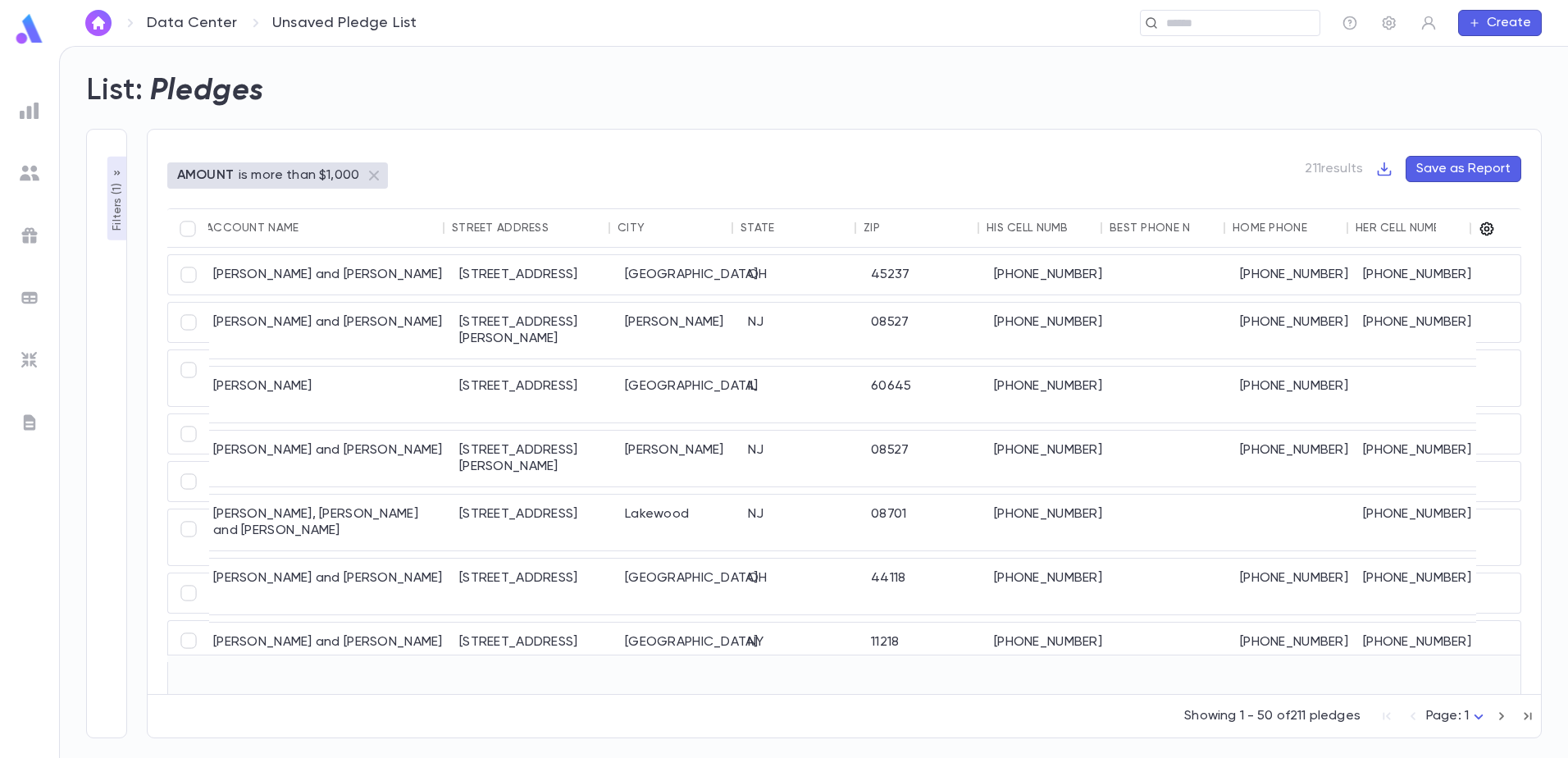
click at [1484, 228] on icon "button" at bounding box center [1487, 229] width 14 height 14
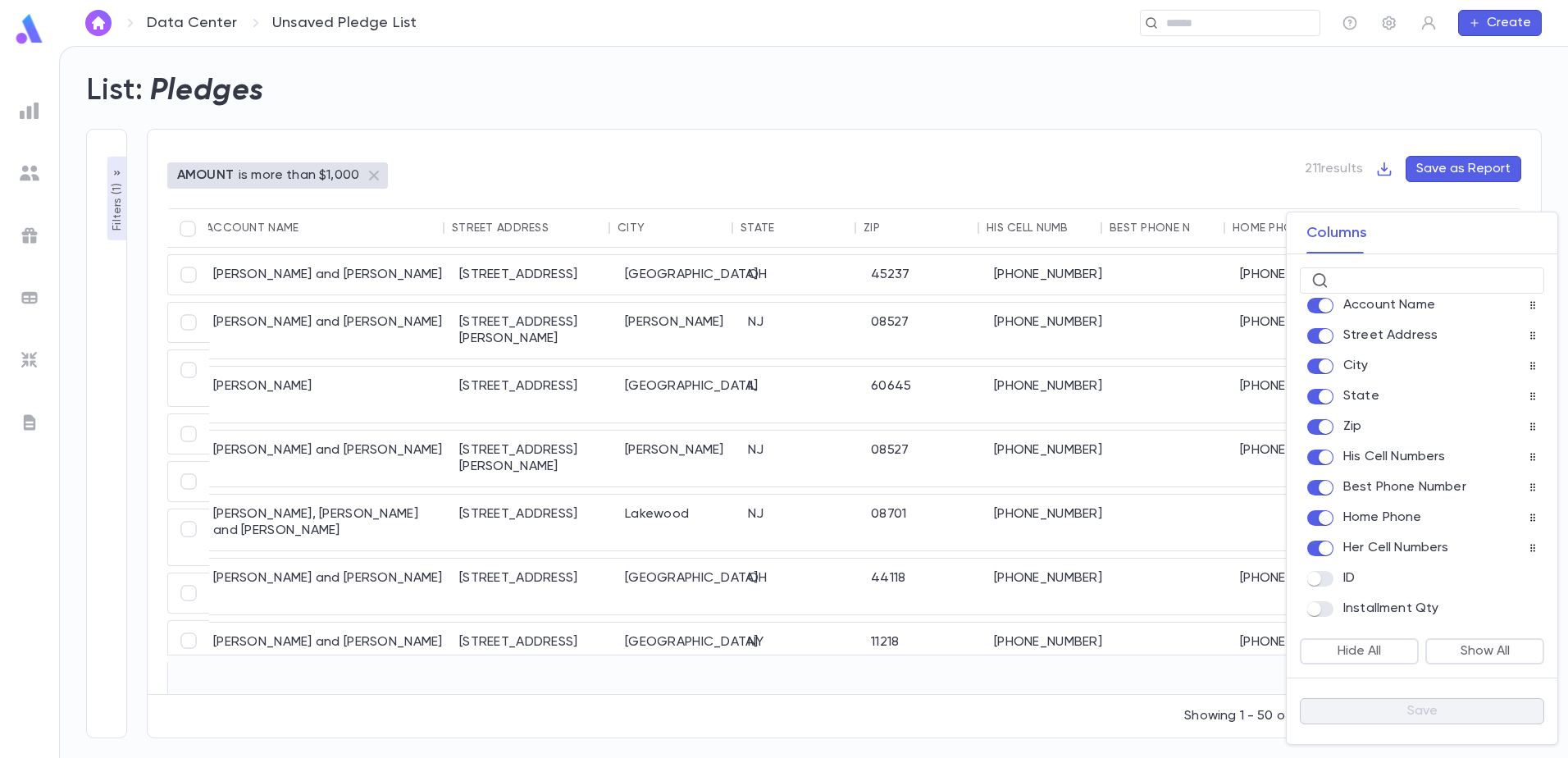
scroll to position [216, 0]
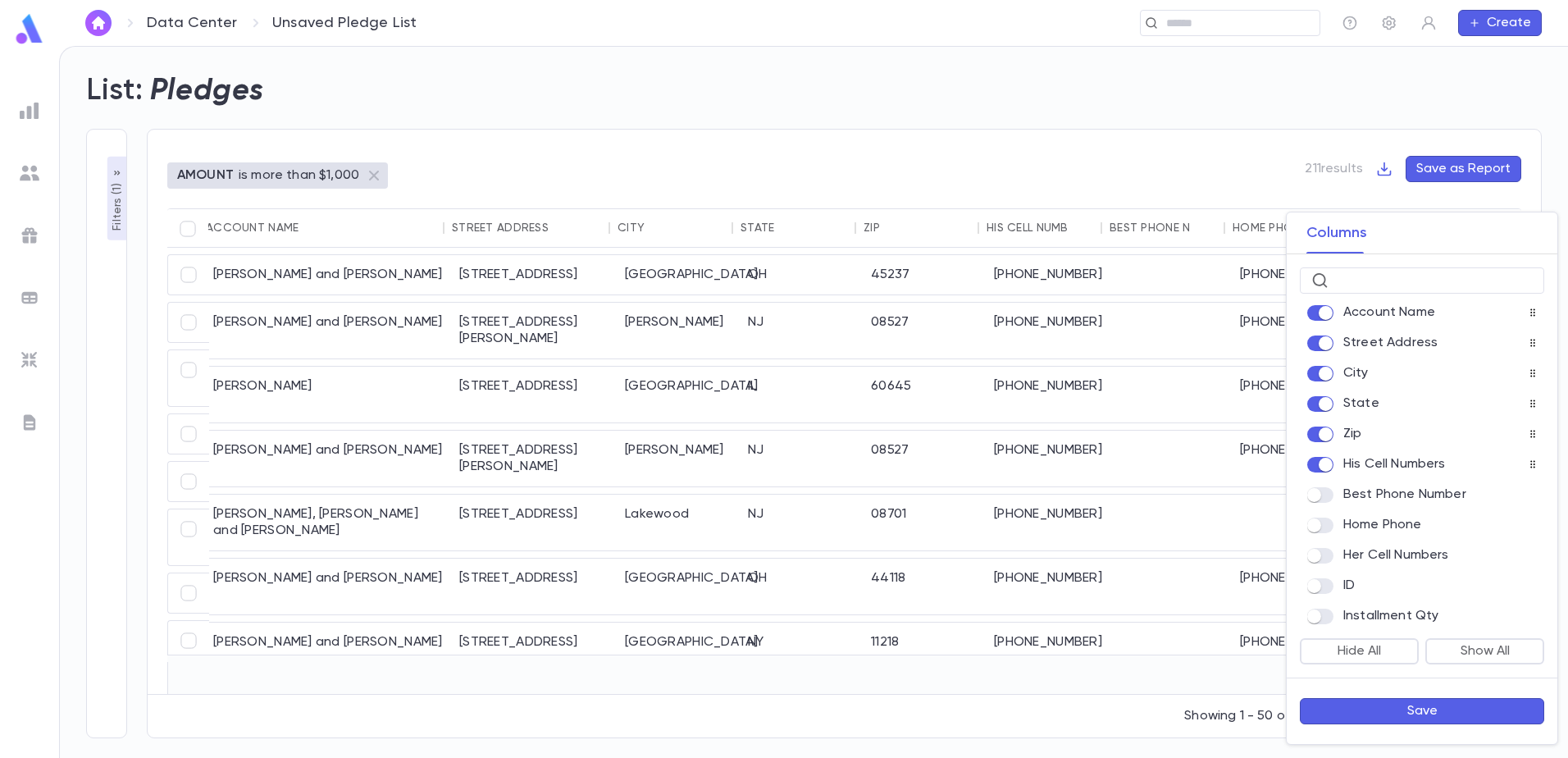
click at [1414, 707] on button "Save" at bounding box center [1421, 710] width 244 height 26
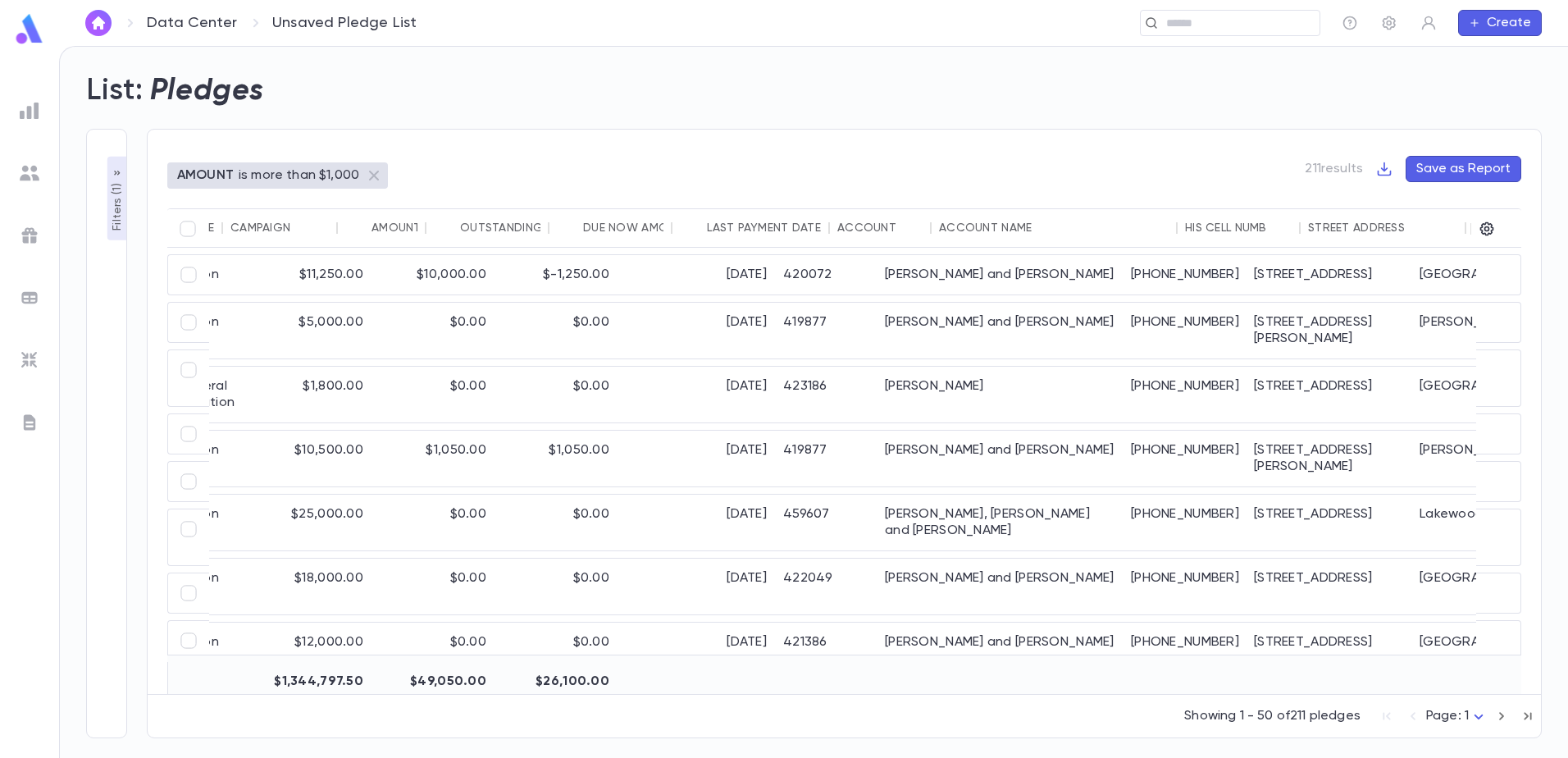
scroll to position [0, 0]
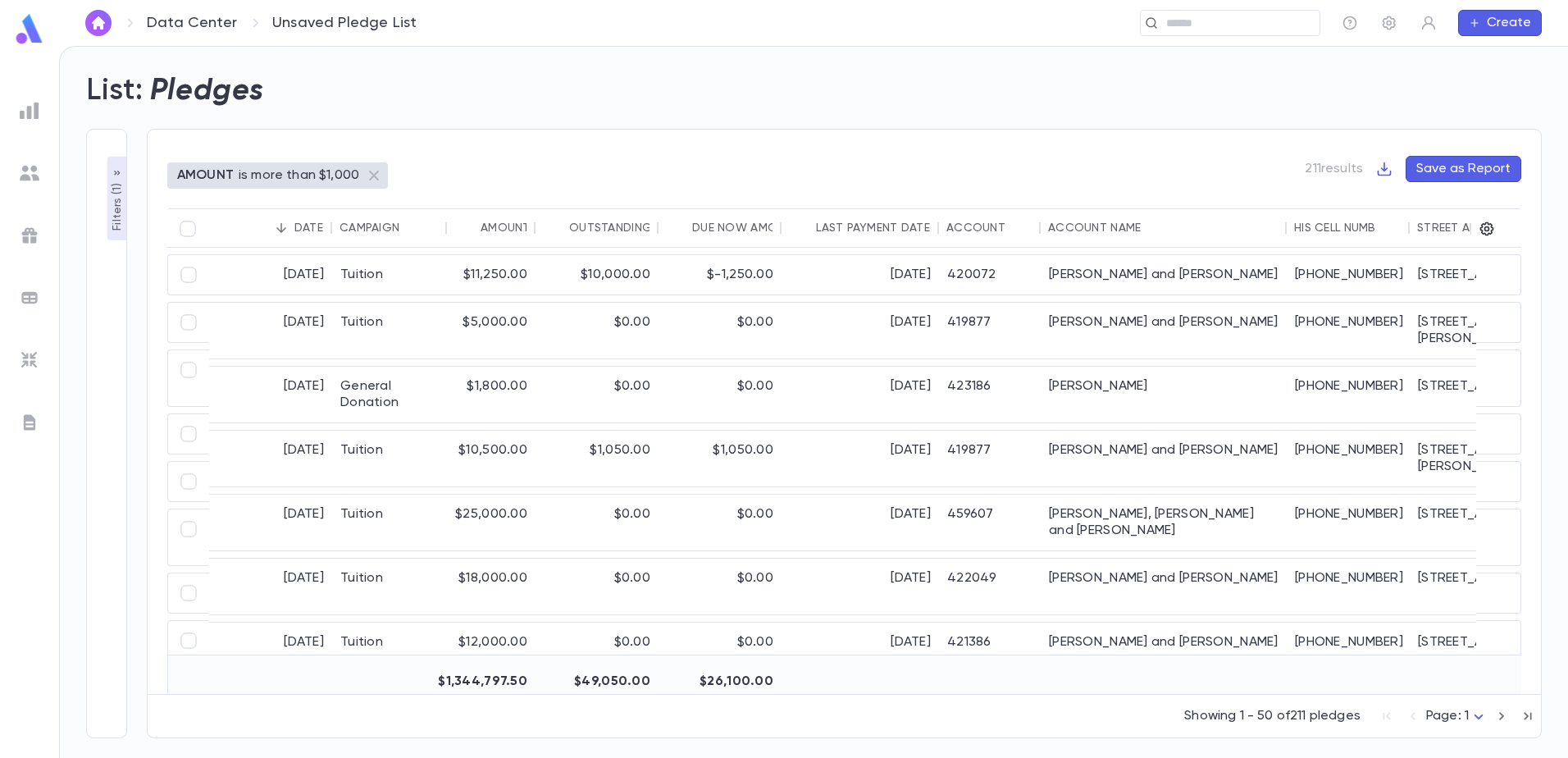
click at [112, 176] on icon "button" at bounding box center [118, 173] width 13 height 13
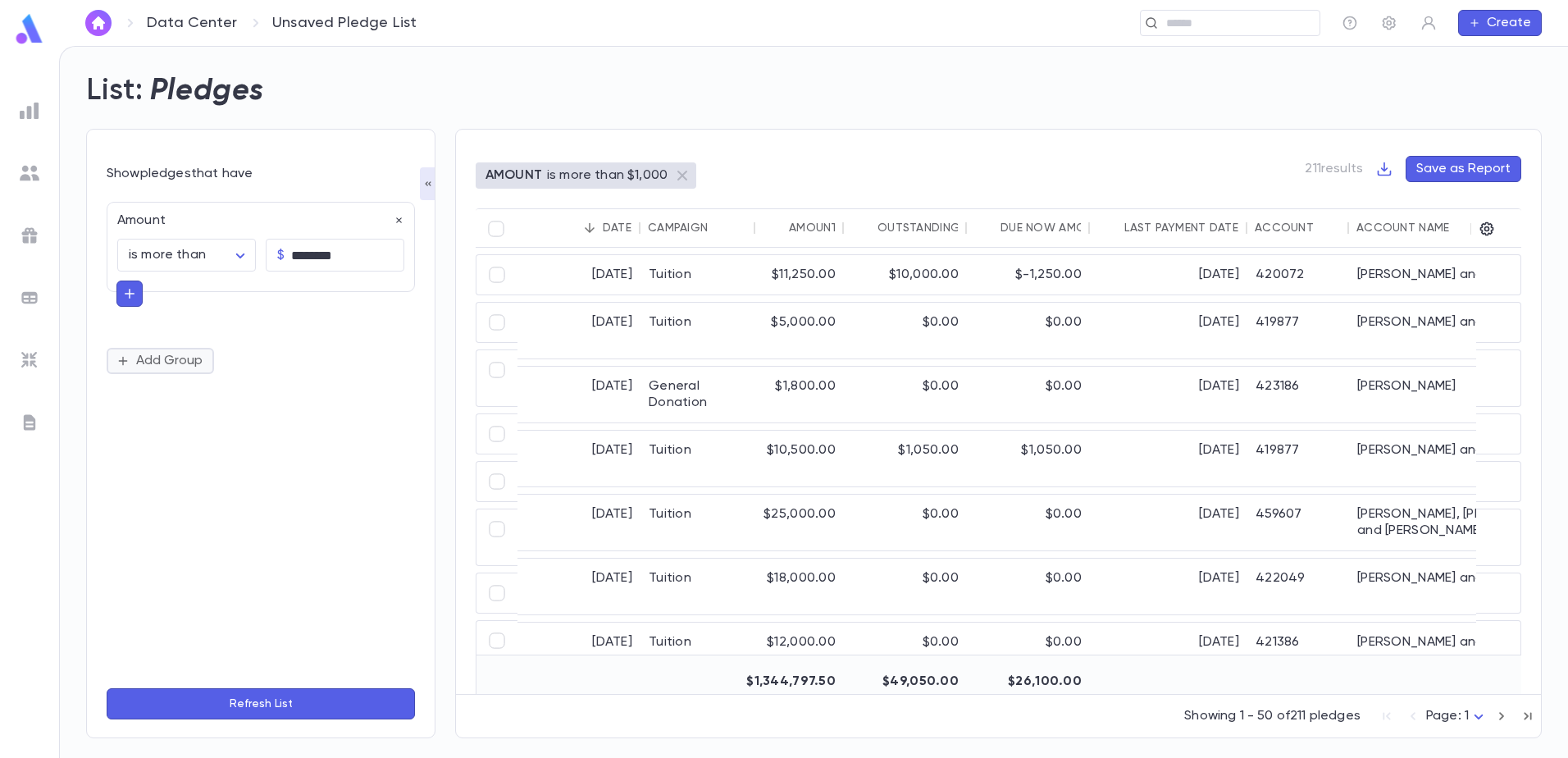
click at [144, 357] on button "Add Group" at bounding box center [160, 360] width 107 height 26
type input "****"
click at [181, 430] on li "Campaign" at bounding box center [261, 419] width 289 height 26
click at [194, 399] on body "**********" at bounding box center [784, 402] width 1568 height 712
click at [171, 460] on span "is not" at bounding box center [190, 459] width 111 height 17
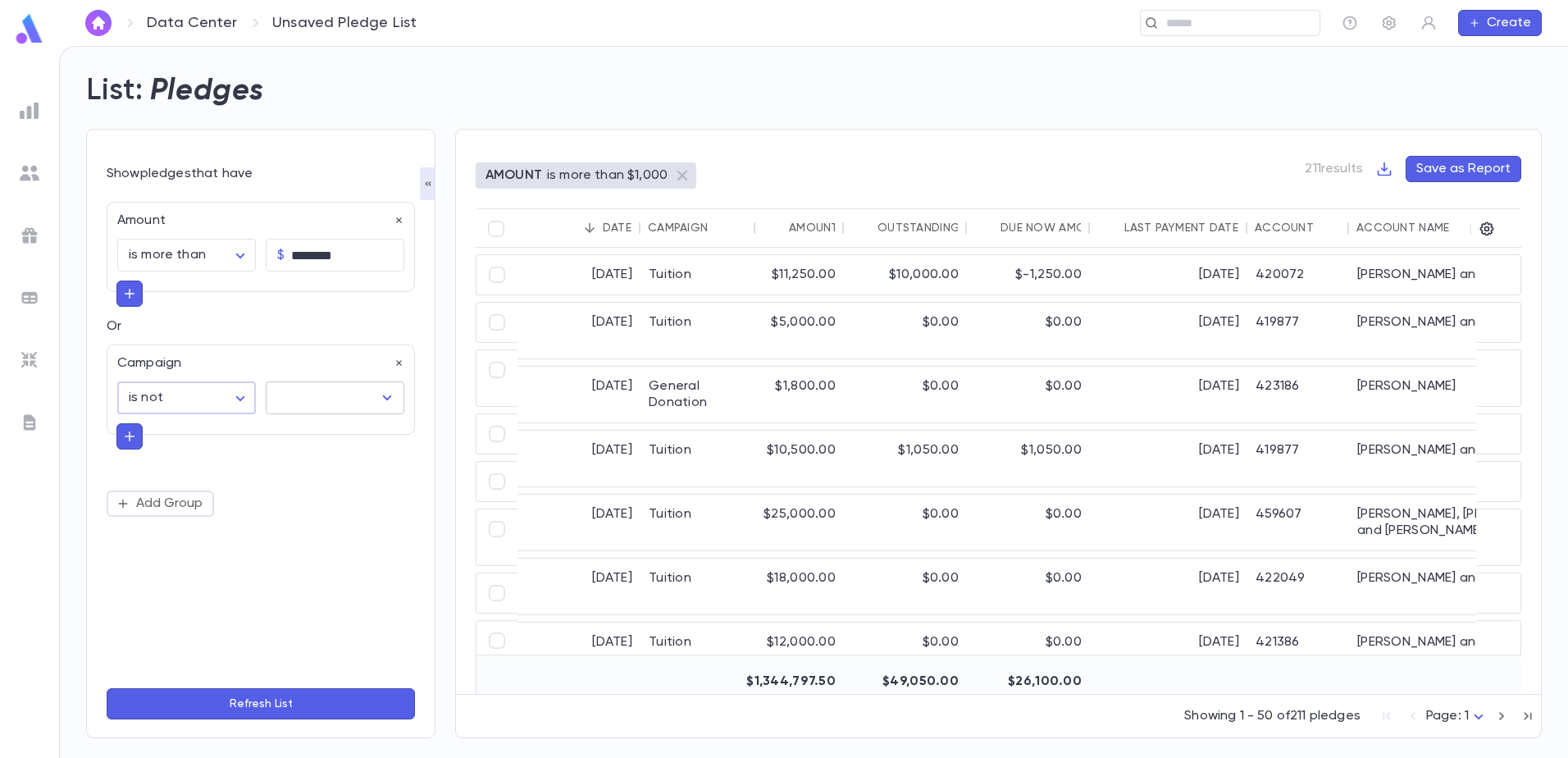
click at [308, 395] on input "text" at bounding box center [322, 397] width 99 height 31
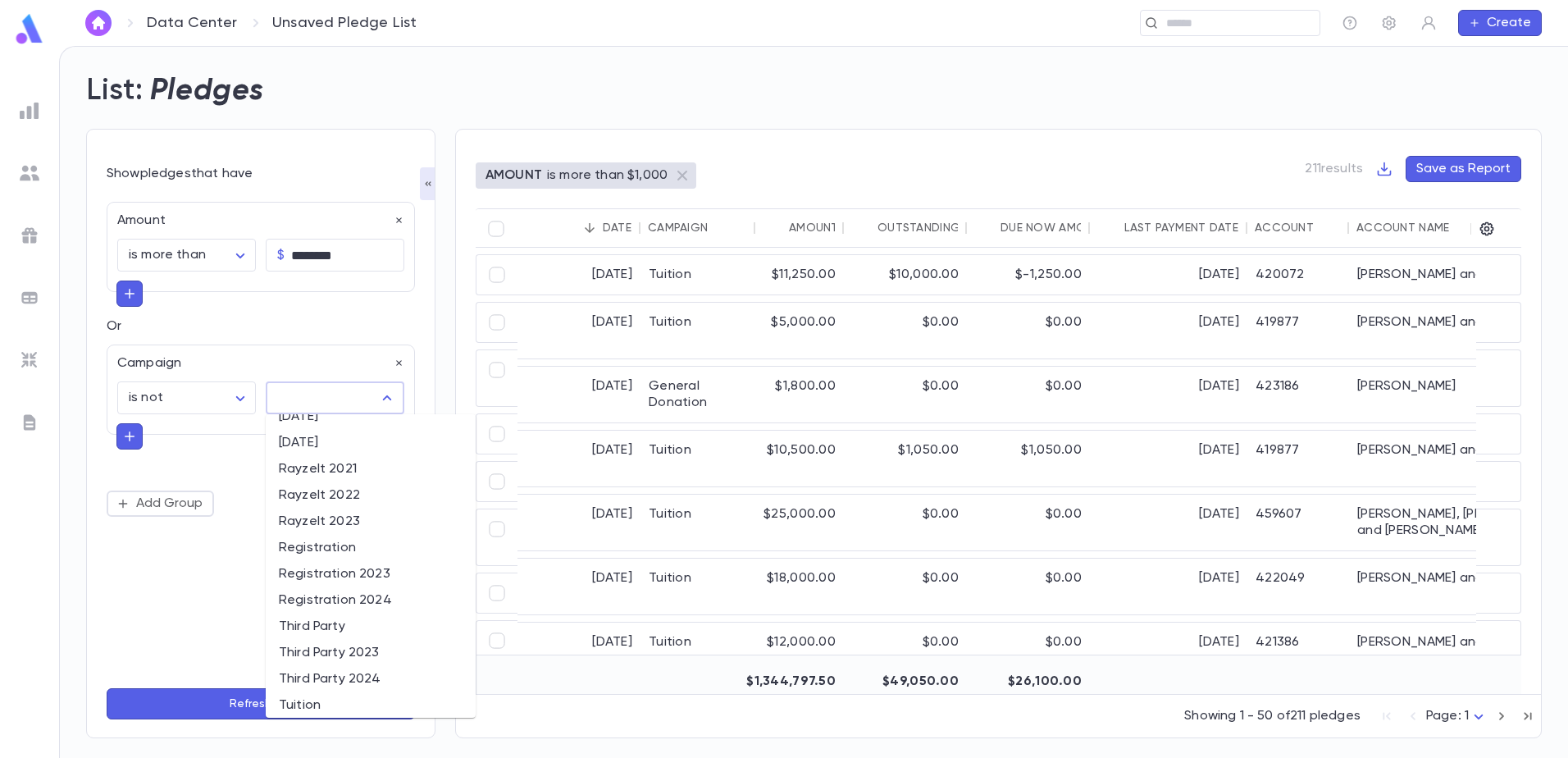
scroll to position [471, 0]
click at [201, 396] on body "**********" at bounding box center [784, 402] width 1568 height 712
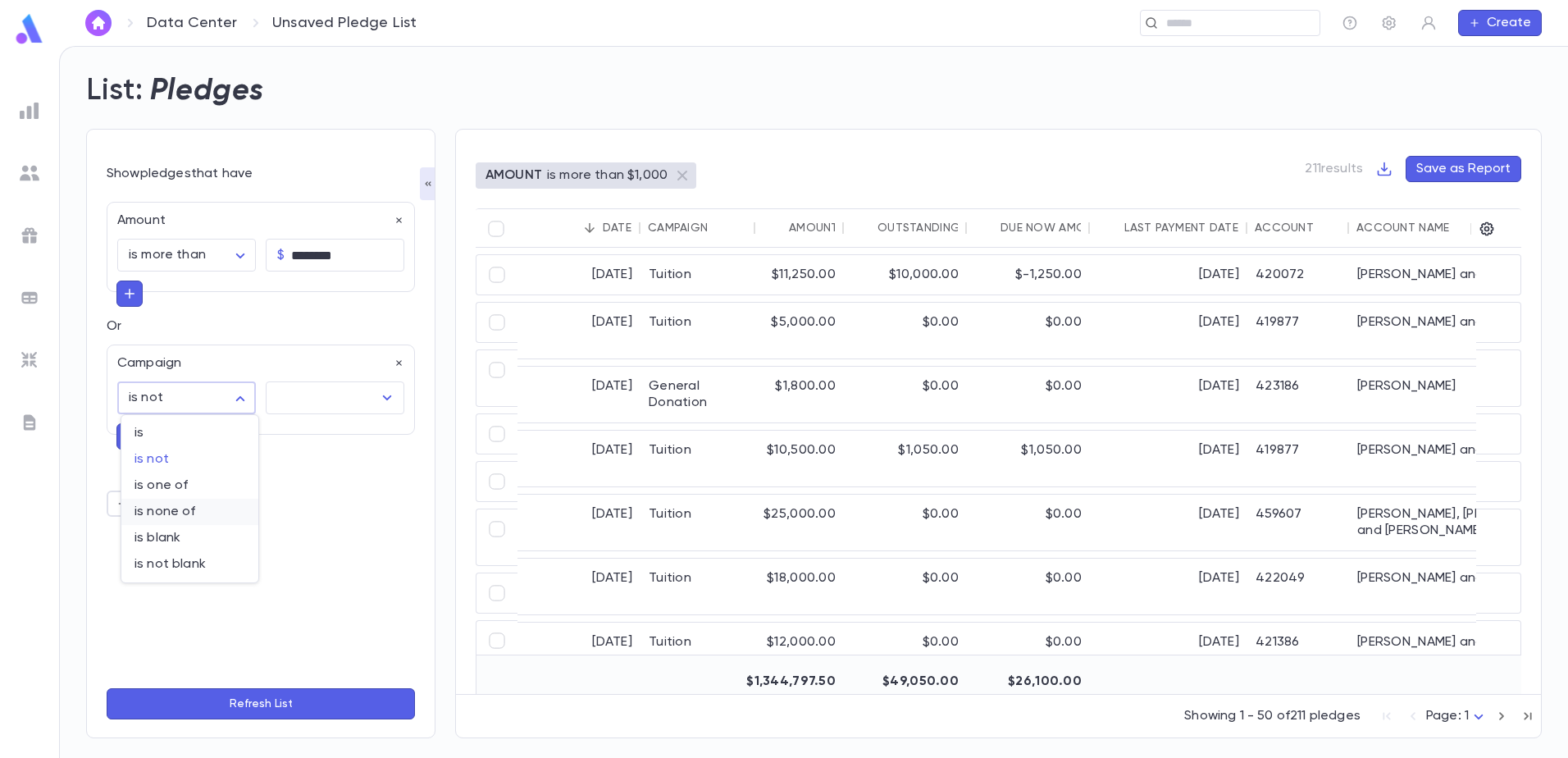
click at [184, 505] on span "is none of" at bounding box center [190, 512] width 111 height 17
type input "*****"
click at [333, 399] on input "text" at bounding box center [322, 397] width 99 height 31
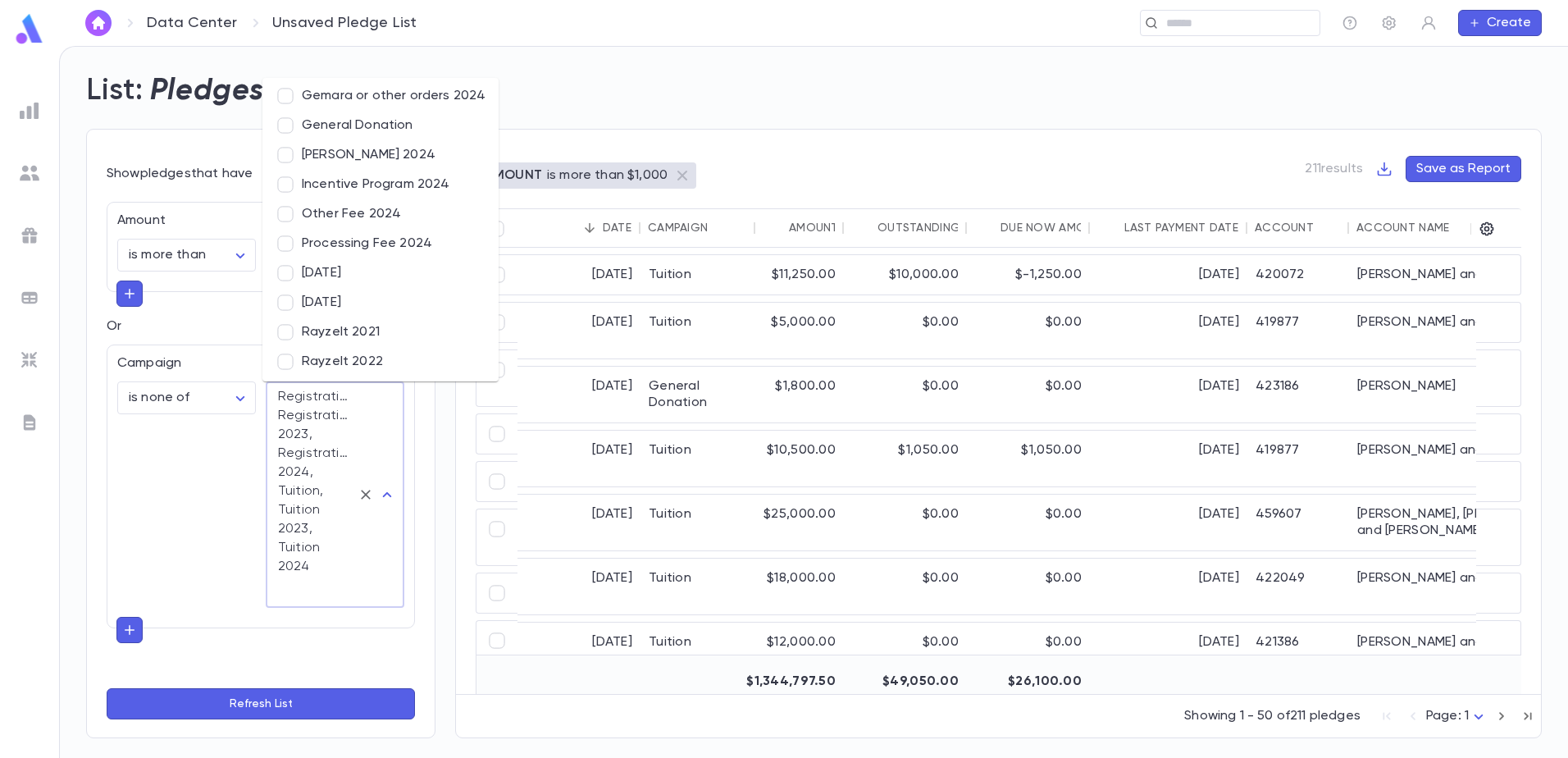
scroll to position [595, 0]
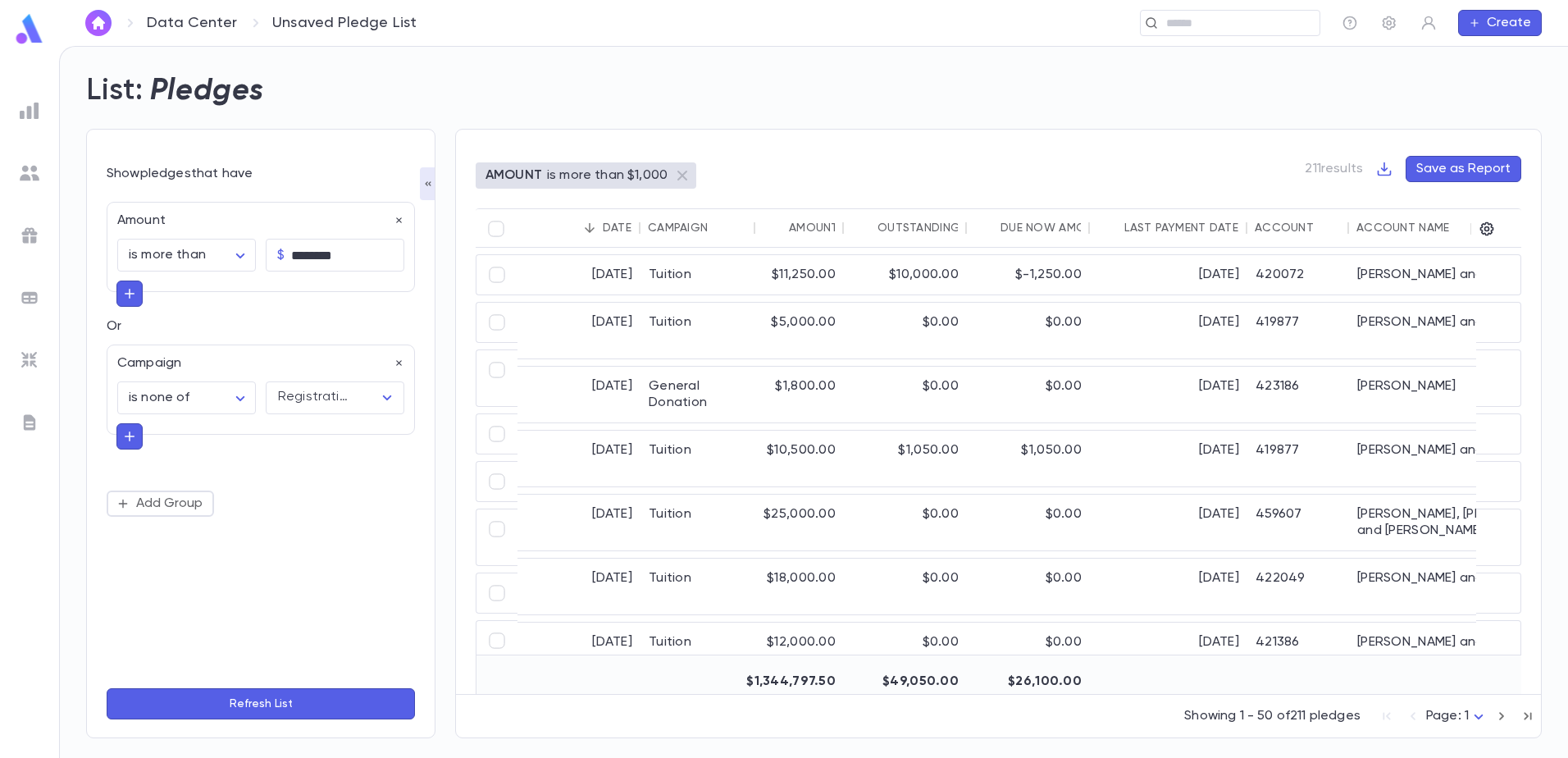
click at [225, 664] on div "**********" at bounding box center [260, 433] width 308 height 483
click at [112, 325] on p "Or" at bounding box center [260, 327] width 308 height 17
click at [116, 331] on p "Or" at bounding box center [260, 327] width 308 height 17
click at [110, 327] on p "Or" at bounding box center [260, 327] width 308 height 17
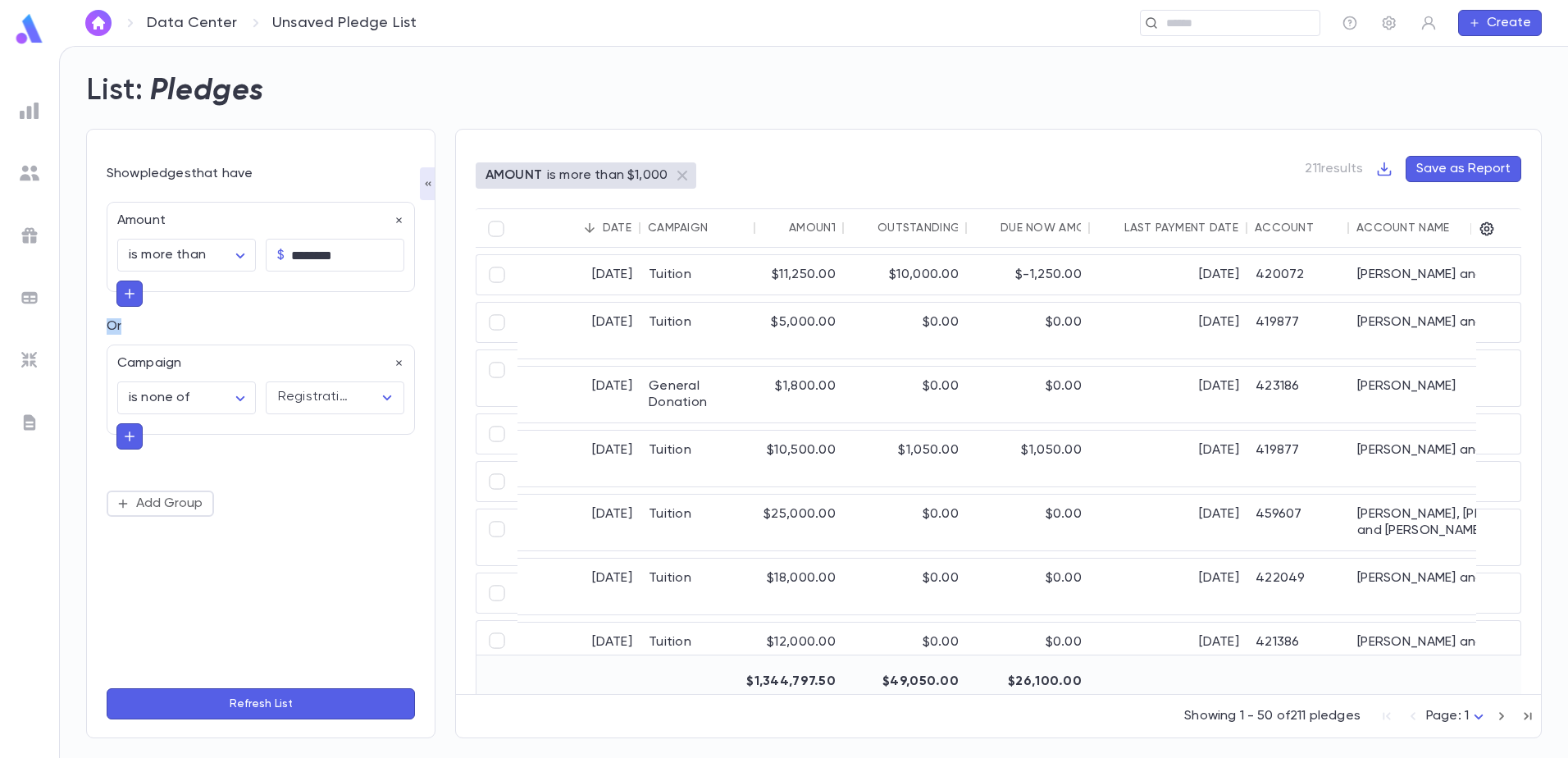
drag, startPoint x: 110, startPoint y: 327, endPoint x: 246, endPoint y: 327, distance: 136.0
click at [246, 327] on p "Or" at bounding box center [260, 327] width 308 height 17
click at [176, 500] on button "Add Group" at bounding box center [160, 503] width 107 height 26
click at [399, 504] on icon "button" at bounding box center [399, 503] width 6 height 6
click at [132, 290] on icon "button" at bounding box center [130, 294] width 15 height 17
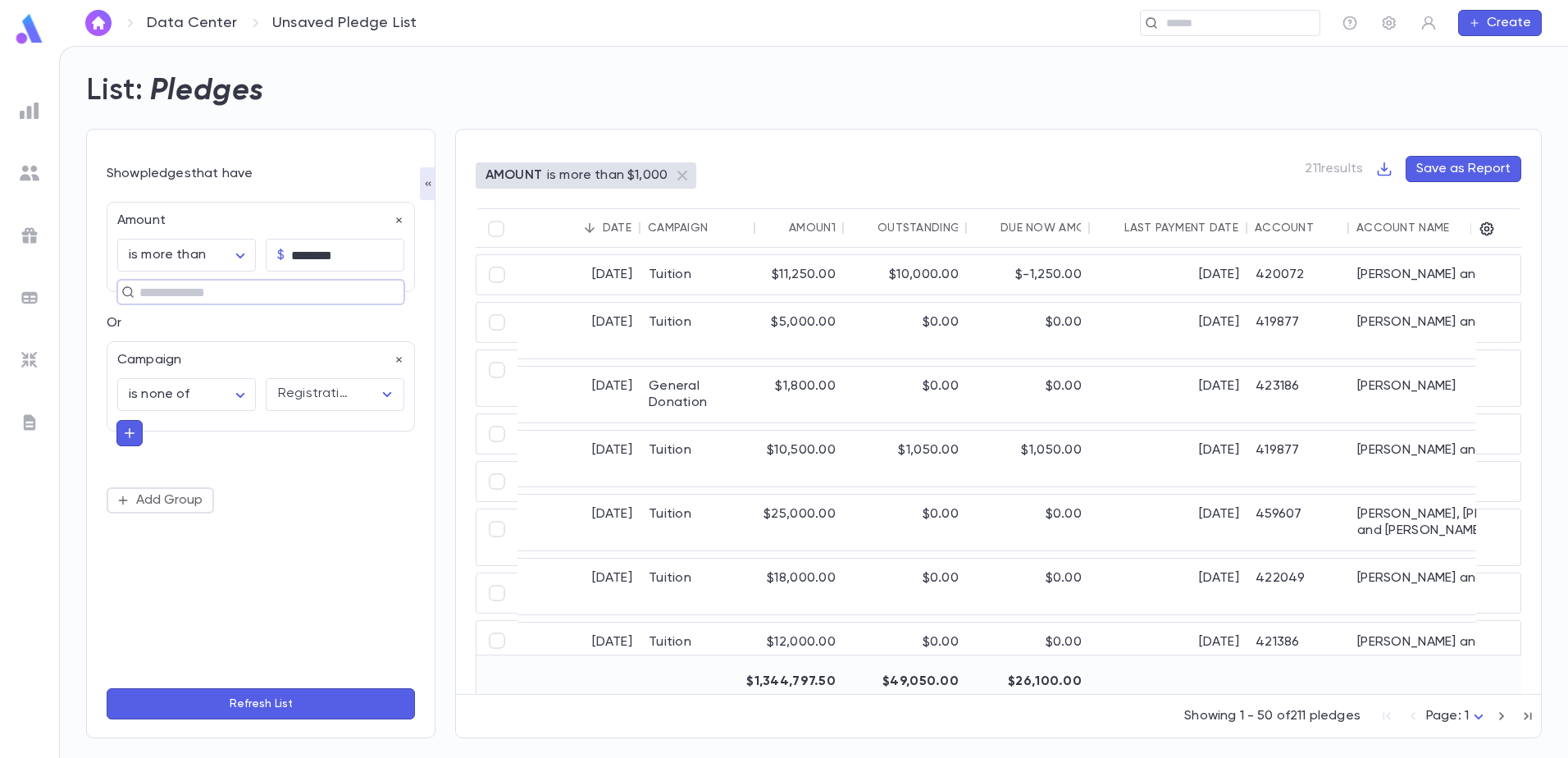
click at [130, 431] on icon "button" at bounding box center [130, 433] width 15 height 17
type input "**"
click at [149, 473] on li "Amount" at bounding box center [261, 463] width 289 height 26
click at [194, 504] on body "**********" at bounding box center [784, 402] width 1568 height 712
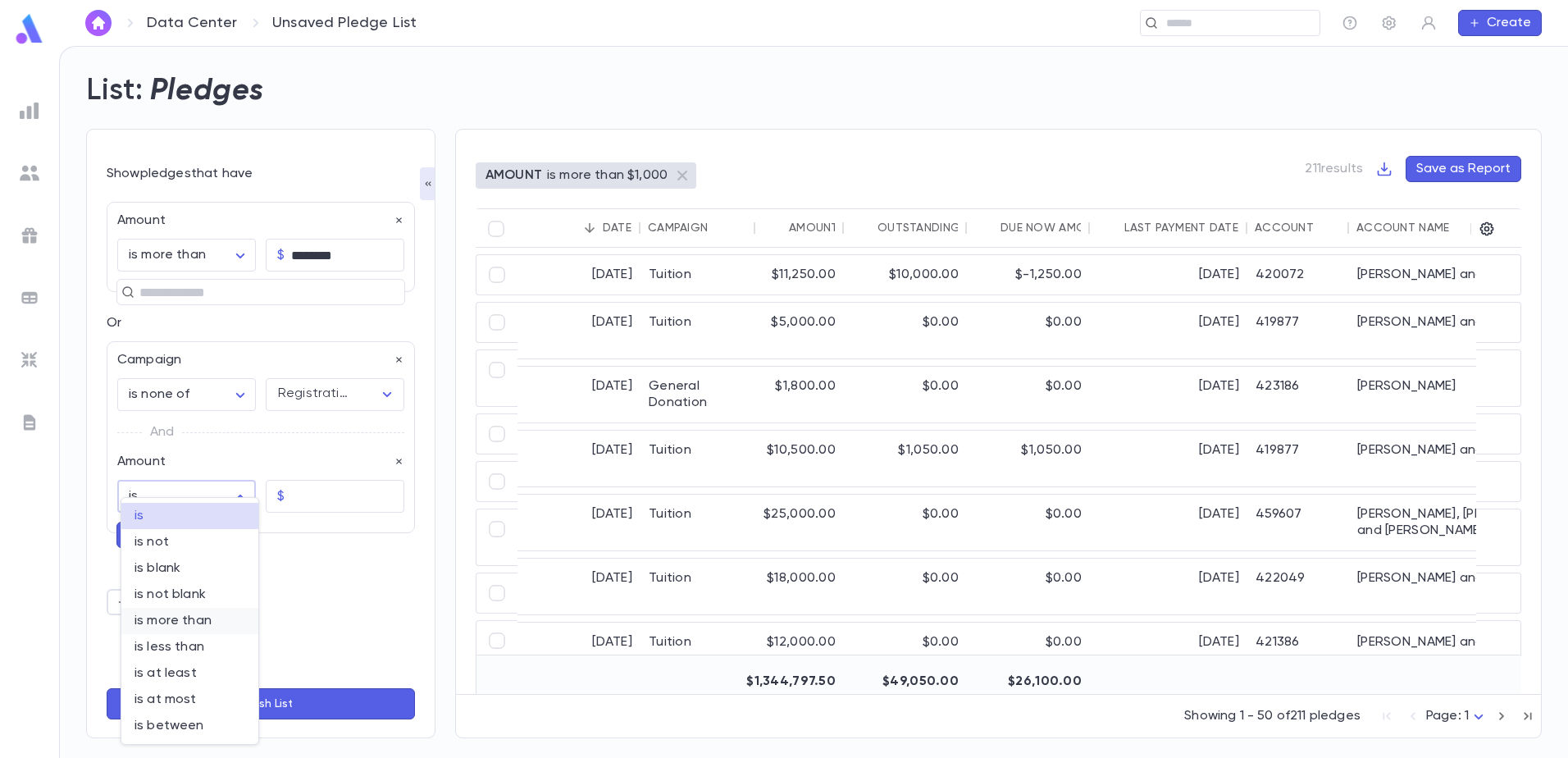
click at [180, 626] on span "is more than" at bounding box center [190, 621] width 111 height 17
type input "**********"
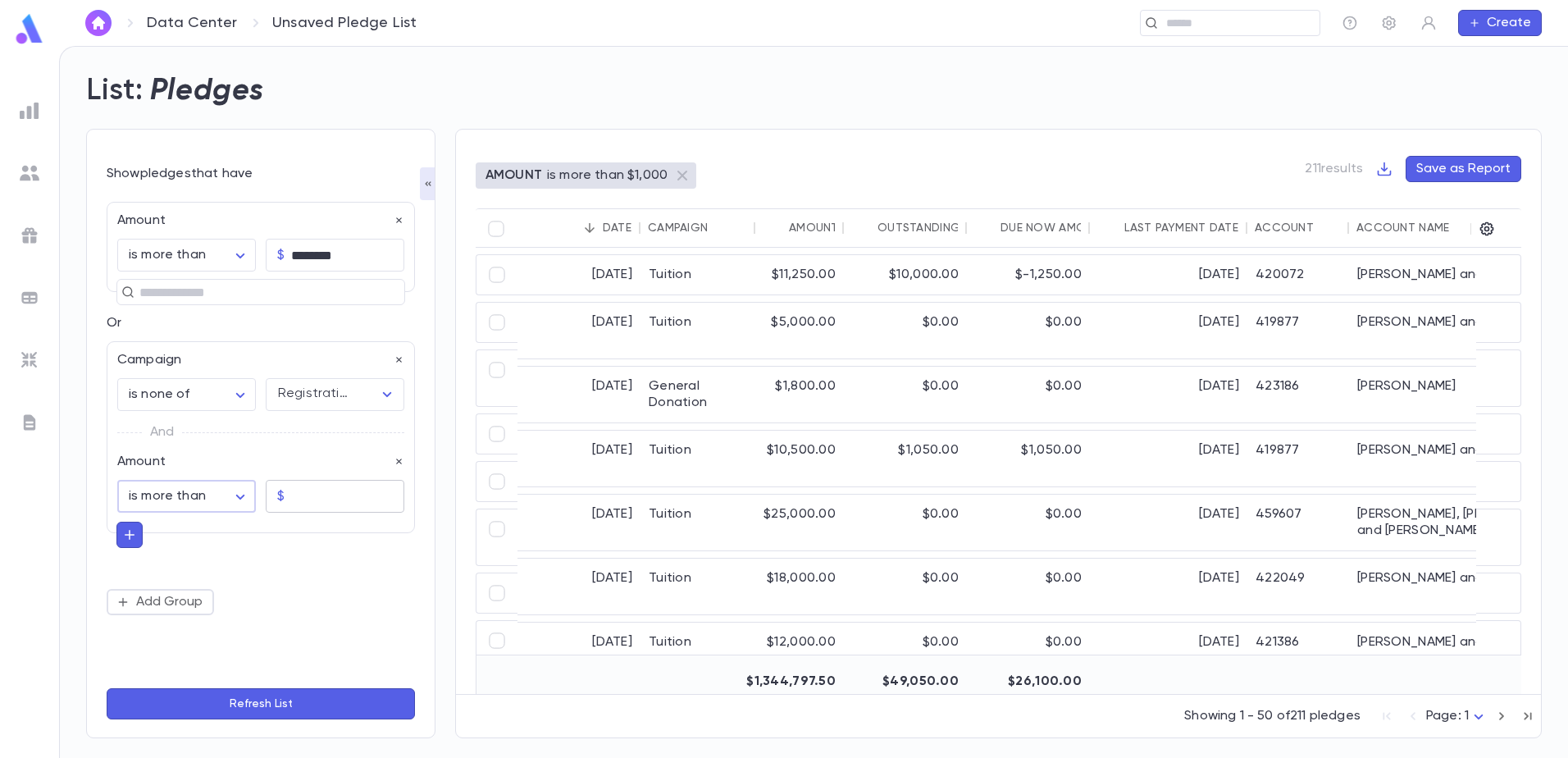
click at [325, 490] on input "text" at bounding box center [348, 496] width 113 height 32
type input "********"
click at [395, 223] on icon "button" at bounding box center [400, 221] width 12 height 12
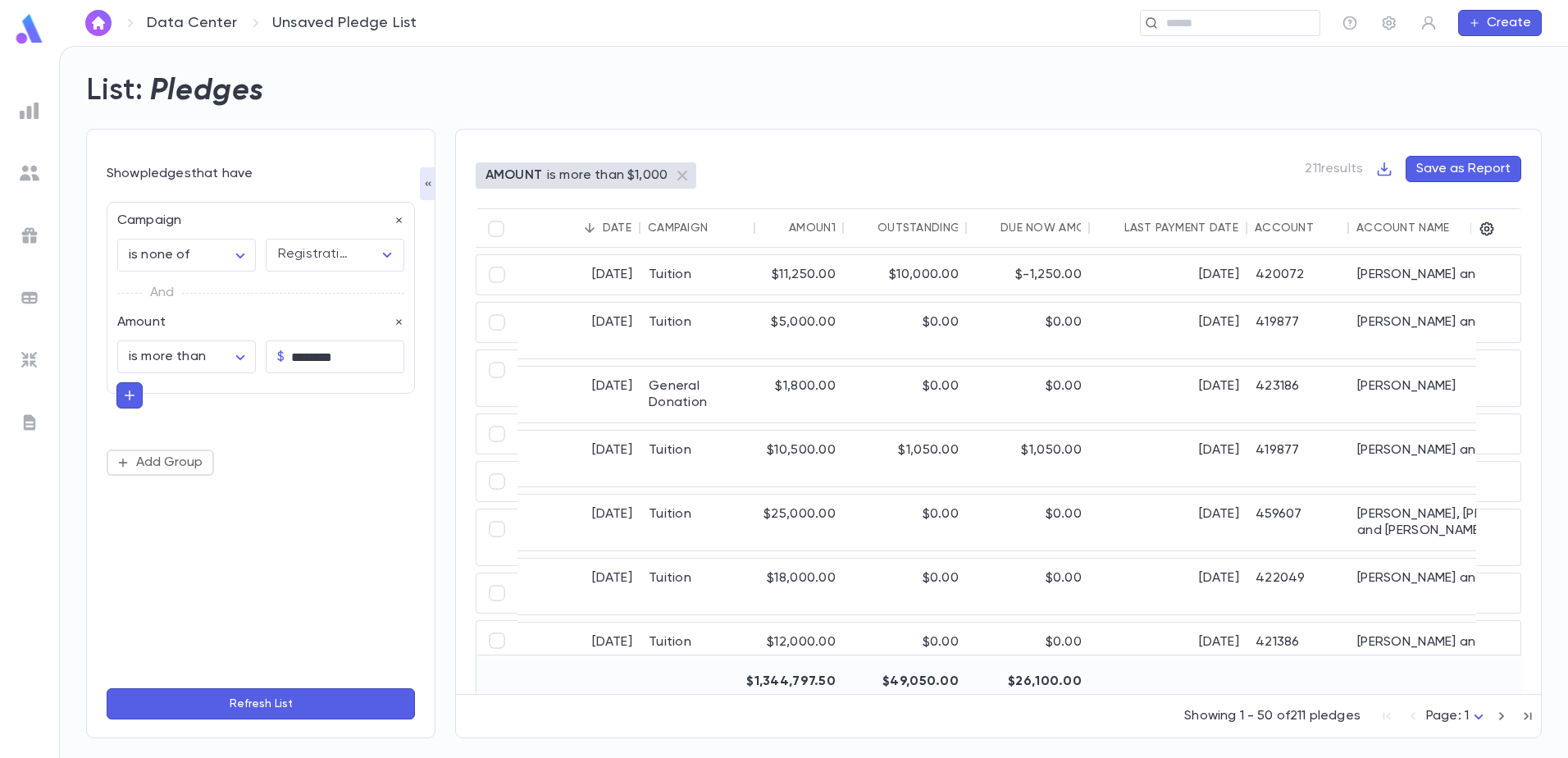
click at [282, 711] on button "Refresh List" at bounding box center [260, 703] width 308 height 31
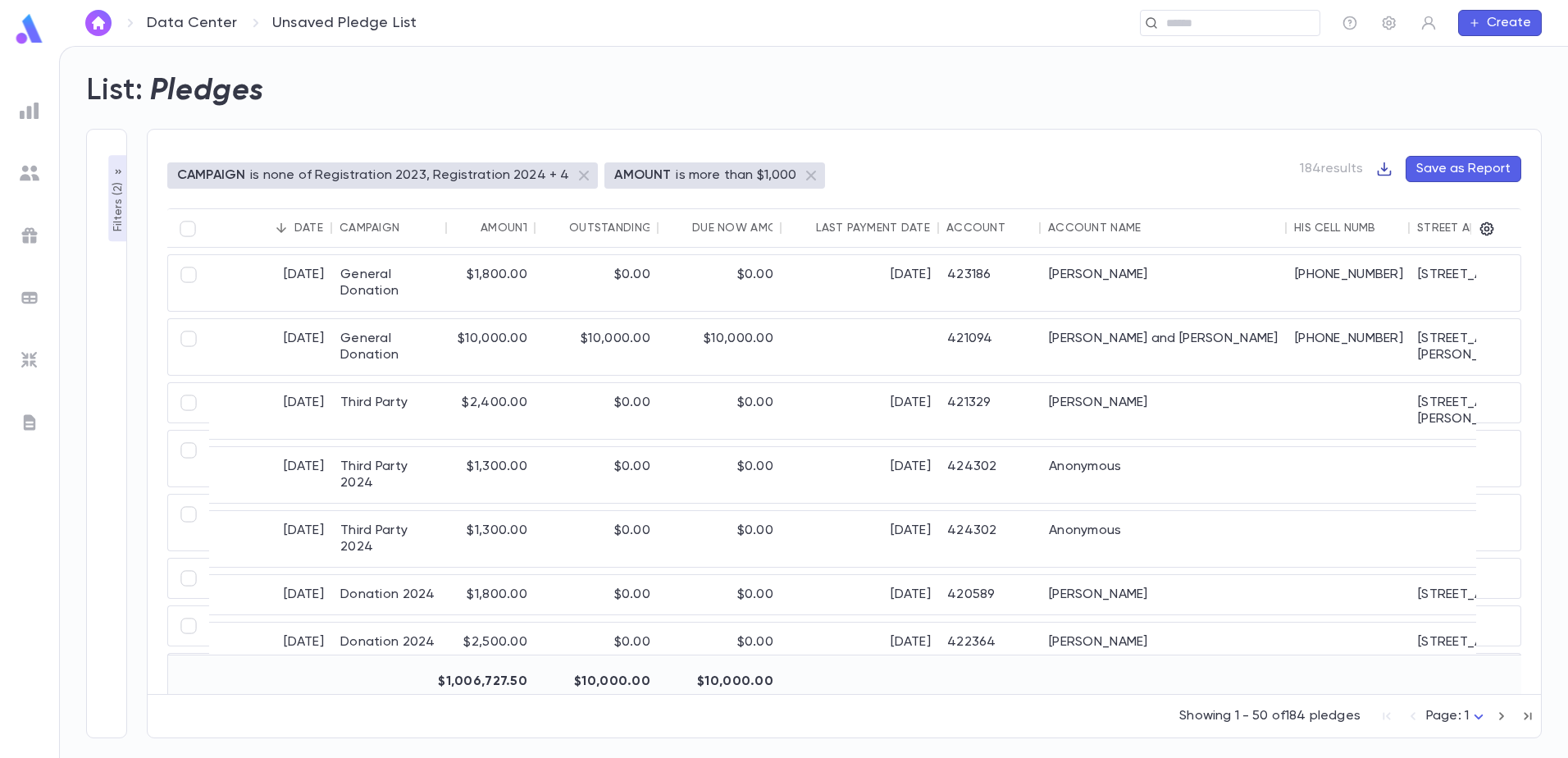
click at [1389, 167] on icon "button" at bounding box center [1384, 169] width 17 height 17
click at [1422, 200] on li "Download CSV" at bounding box center [1441, 201] width 118 height 26
click at [1006, 166] on div "CAMPAIGN is none of Registration 2023, Registration 2024 + 4 AMOUNT is more tha…" at bounding box center [844, 182] width 1354 height 53
click at [1440, 171] on button "Save as Report" at bounding box center [1463, 169] width 116 height 26
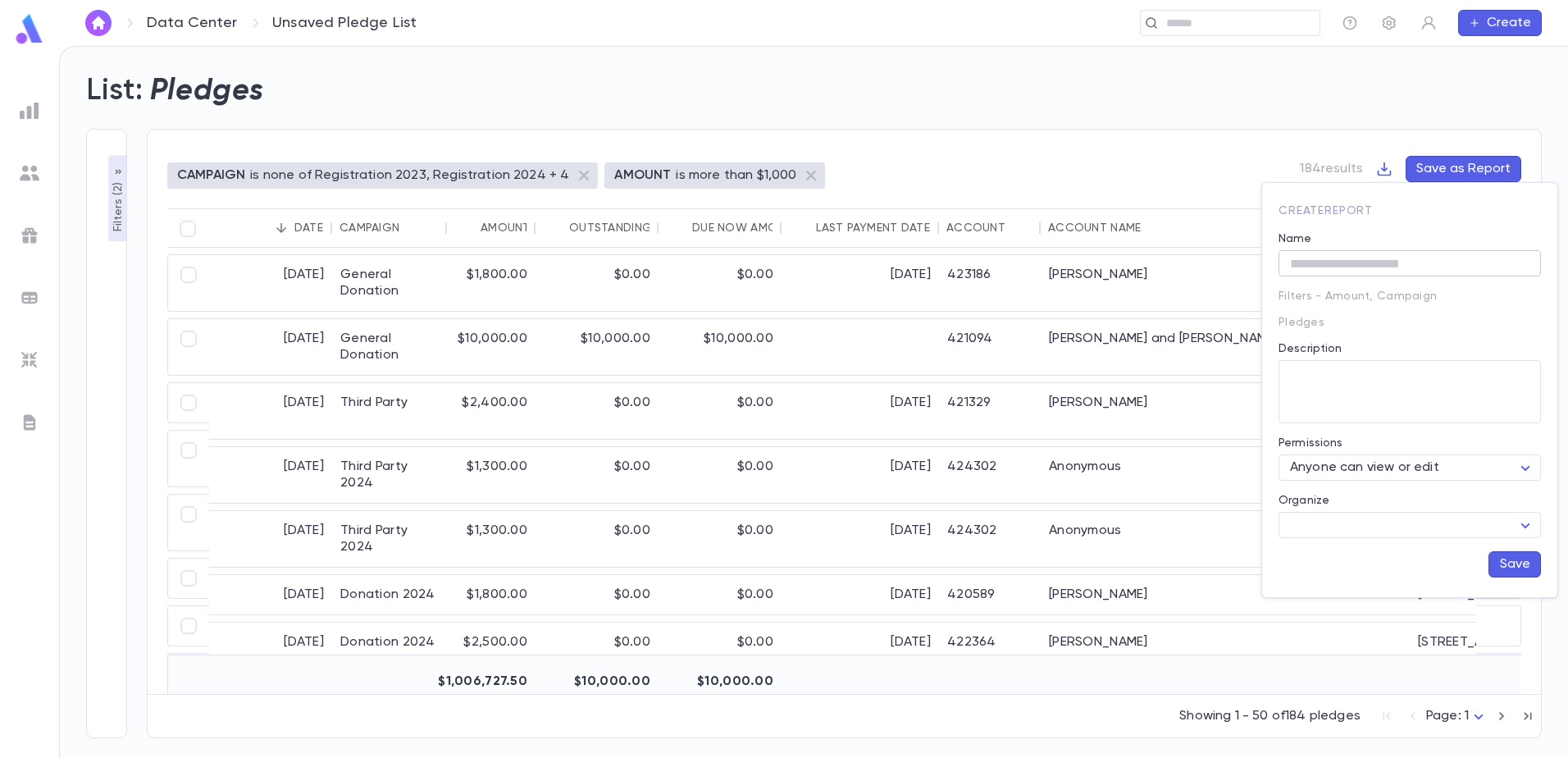
click at [1350, 262] on input "Name" at bounding box center [1409, 264] width 263 height 25
type input "*"
type input "**********"
click at [1469, 476] on body "**********" at bounding box center [784, 402] width 1568 height 712
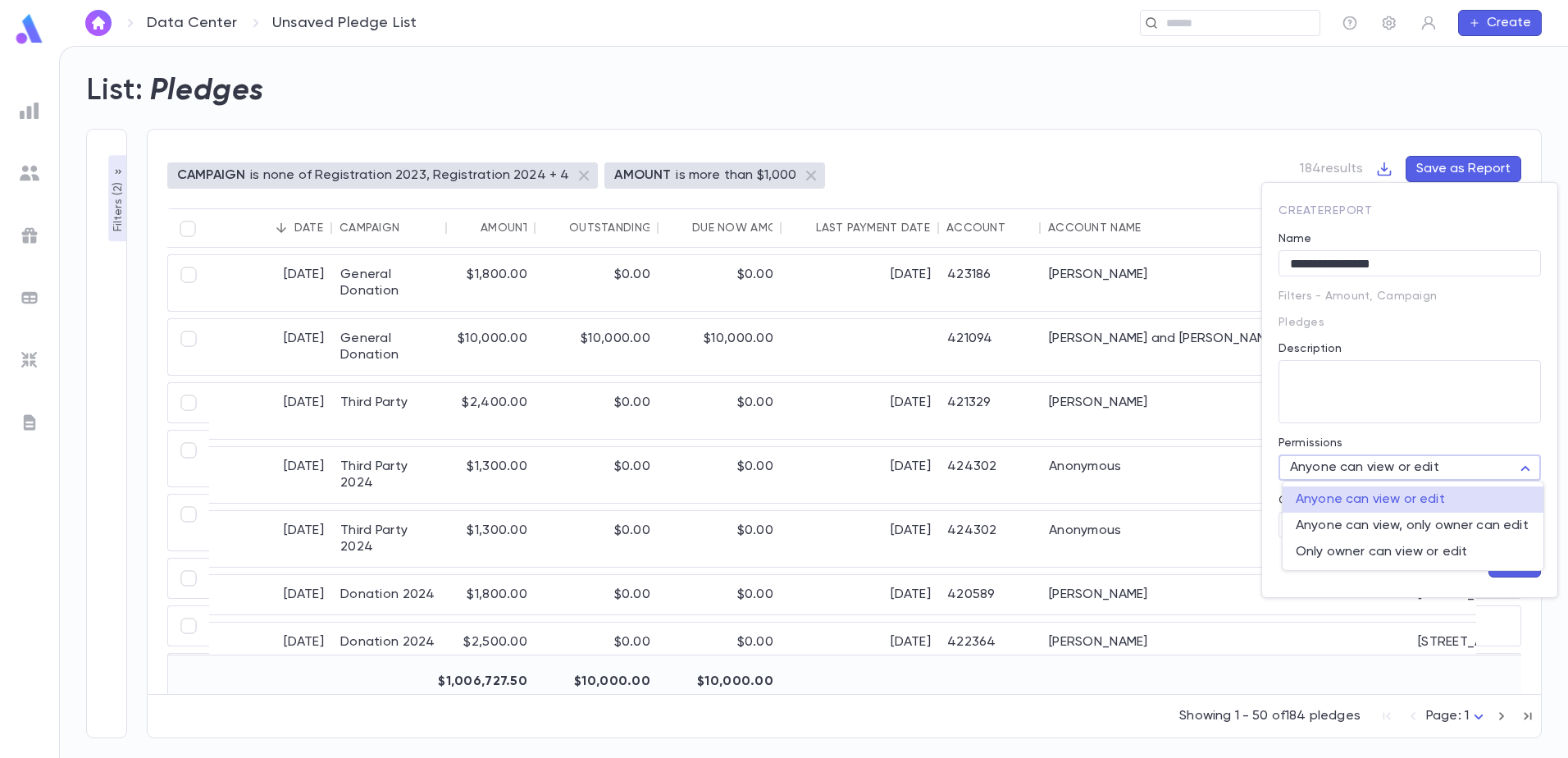
click at [1469, 476] on div at bounding box center [784, 379] width 1568 height 758
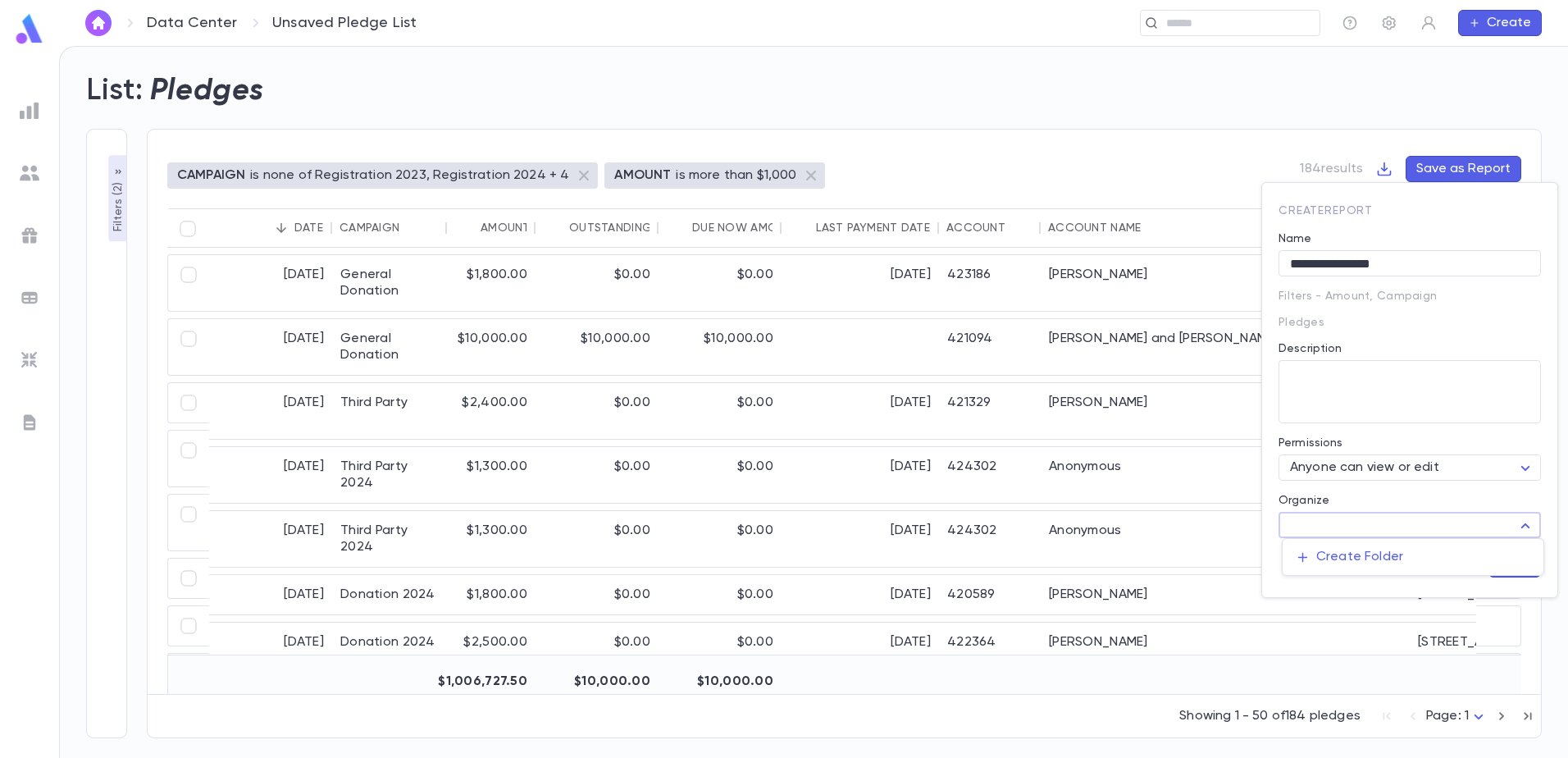
click at [1487, 532] on body "**********" at bounding box center [784, 402] width 1568 height 712
click at [1487, 531] on div at bounding box center [784, 379] width 1568 height 758
click at [1514, 557] on button "Save" at bounding box center [1514, 563] width 53 height 26
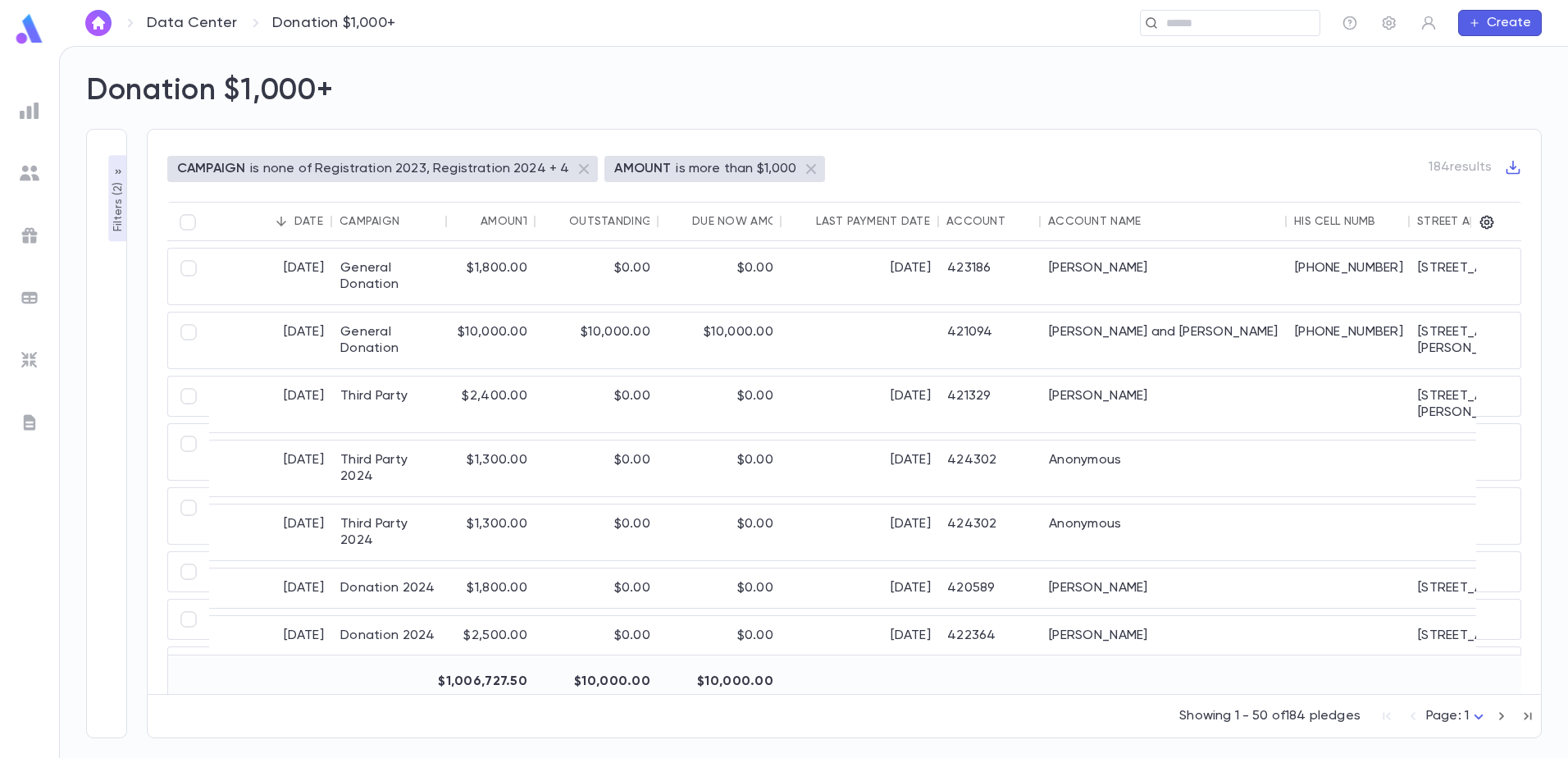
click at [19, 111] on img at bounding box center [29, 110] width 19 height 19
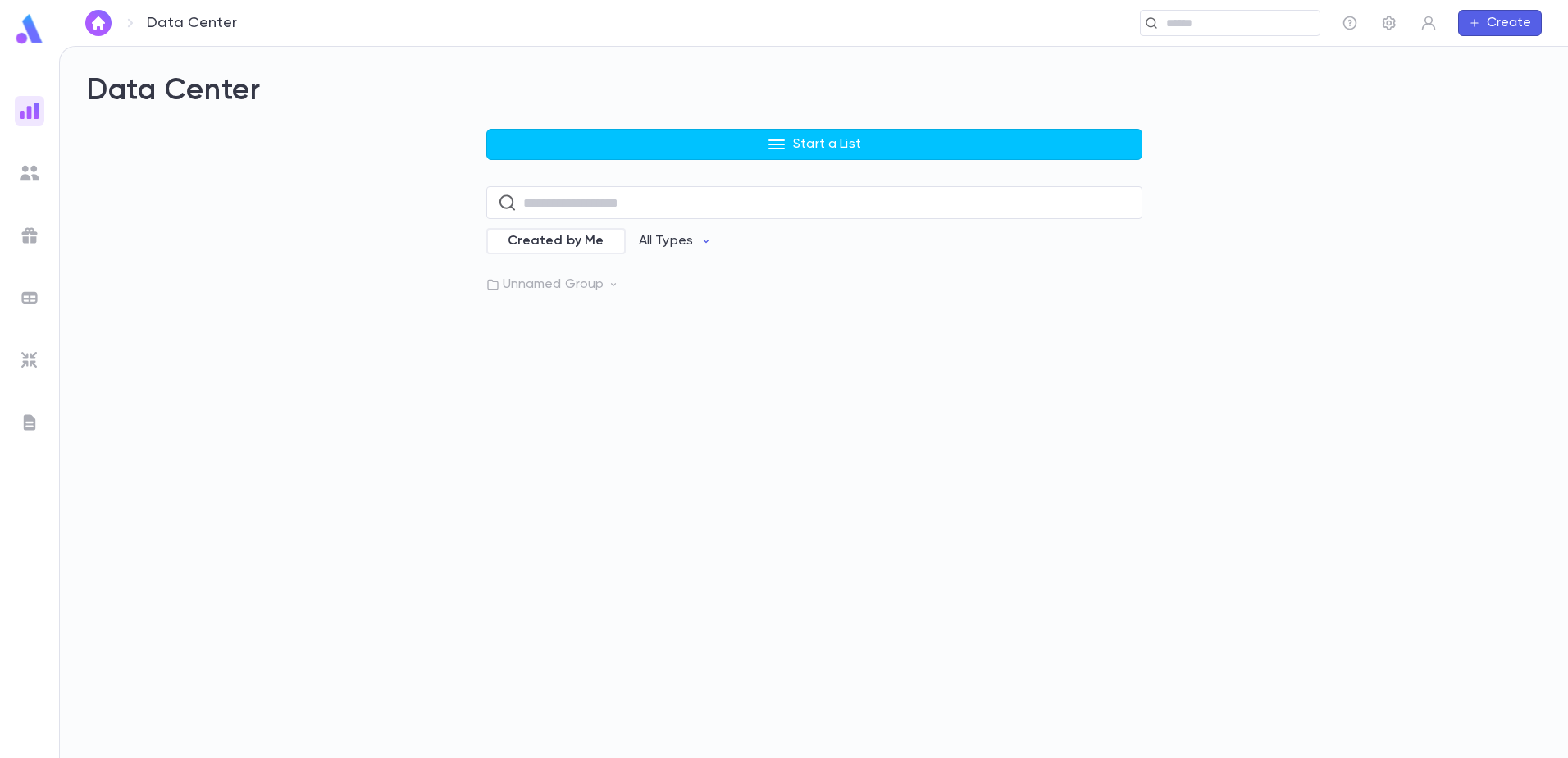
click at [600, 280] on p "Unnamed Group" at bounding box center [813, 285] width 656 height 17
click at [601, 280] on p "Unnamed Group" at bounding box center [813, 285] width 656 height 17
click at [520, 431] on div "Data Center Start a List ​ Created by Me All Types Unnamed Group Donation $1,00…" at bounding box center [813, 402] width 1508 height 711
click at [28, 168] on img at bounding box center [29, 172] width 19 height 19
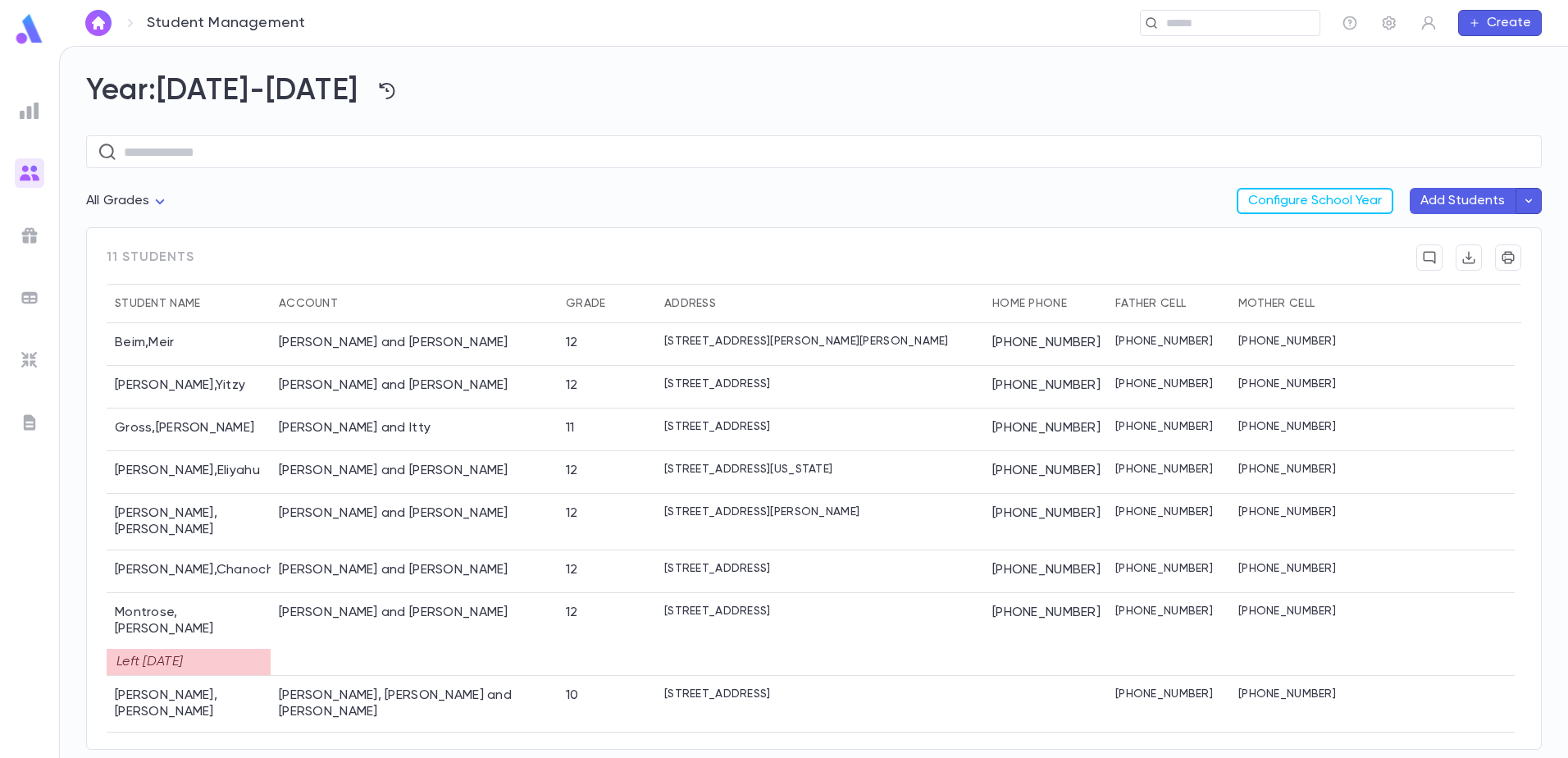
click at [27, 233] on img at bounding box center [29, 235] width 19 height 19
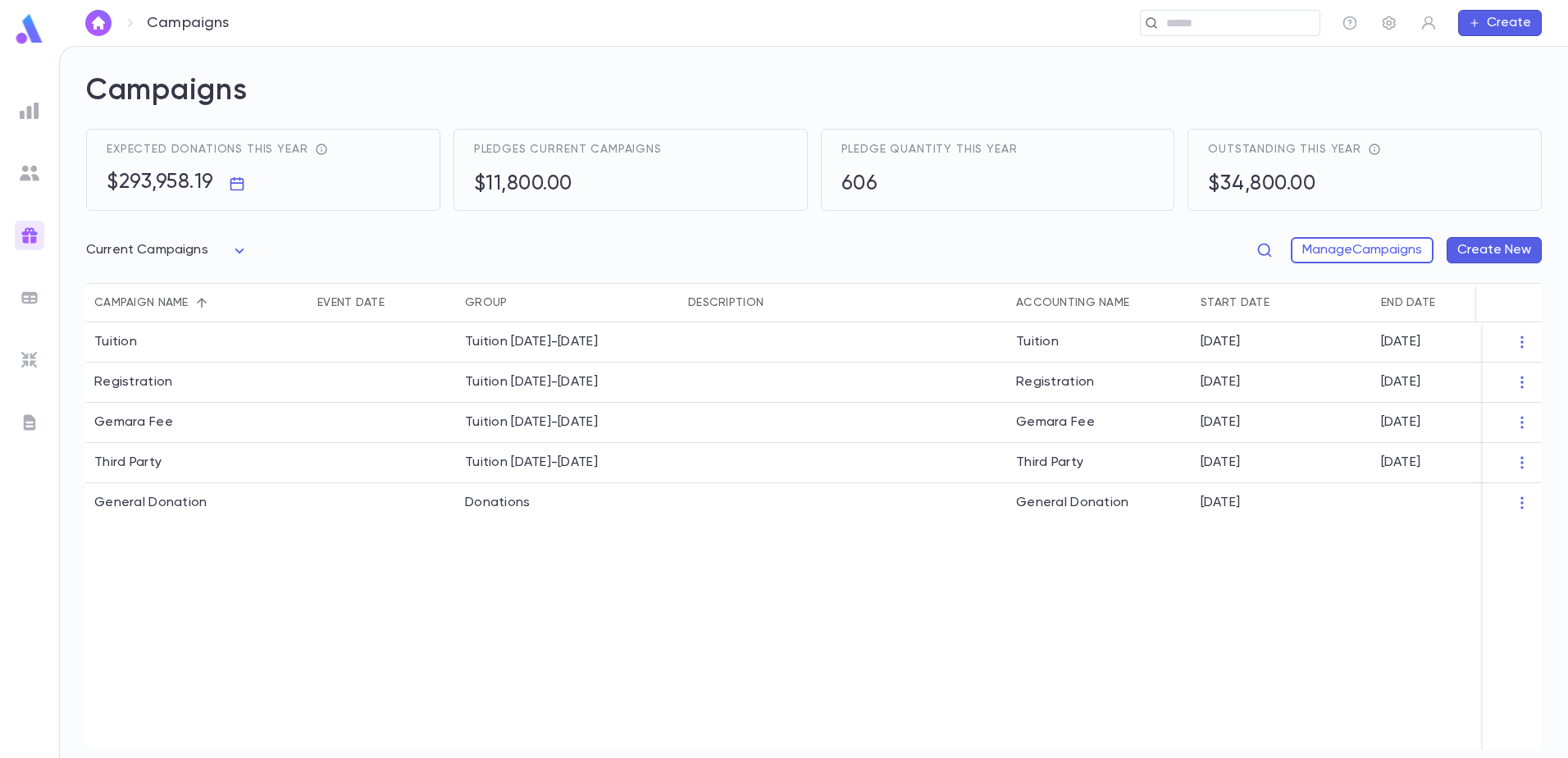
click at [245, 248] on body "Campaigns ​ Create Campaigns Expected donations this year $293,958.19 Pledges c…" at bounding box center [784, 402] width 1568 height 712
click at [186, 288] on span "All Campaigns" at bounding box center [170, 285] width 134 height 17
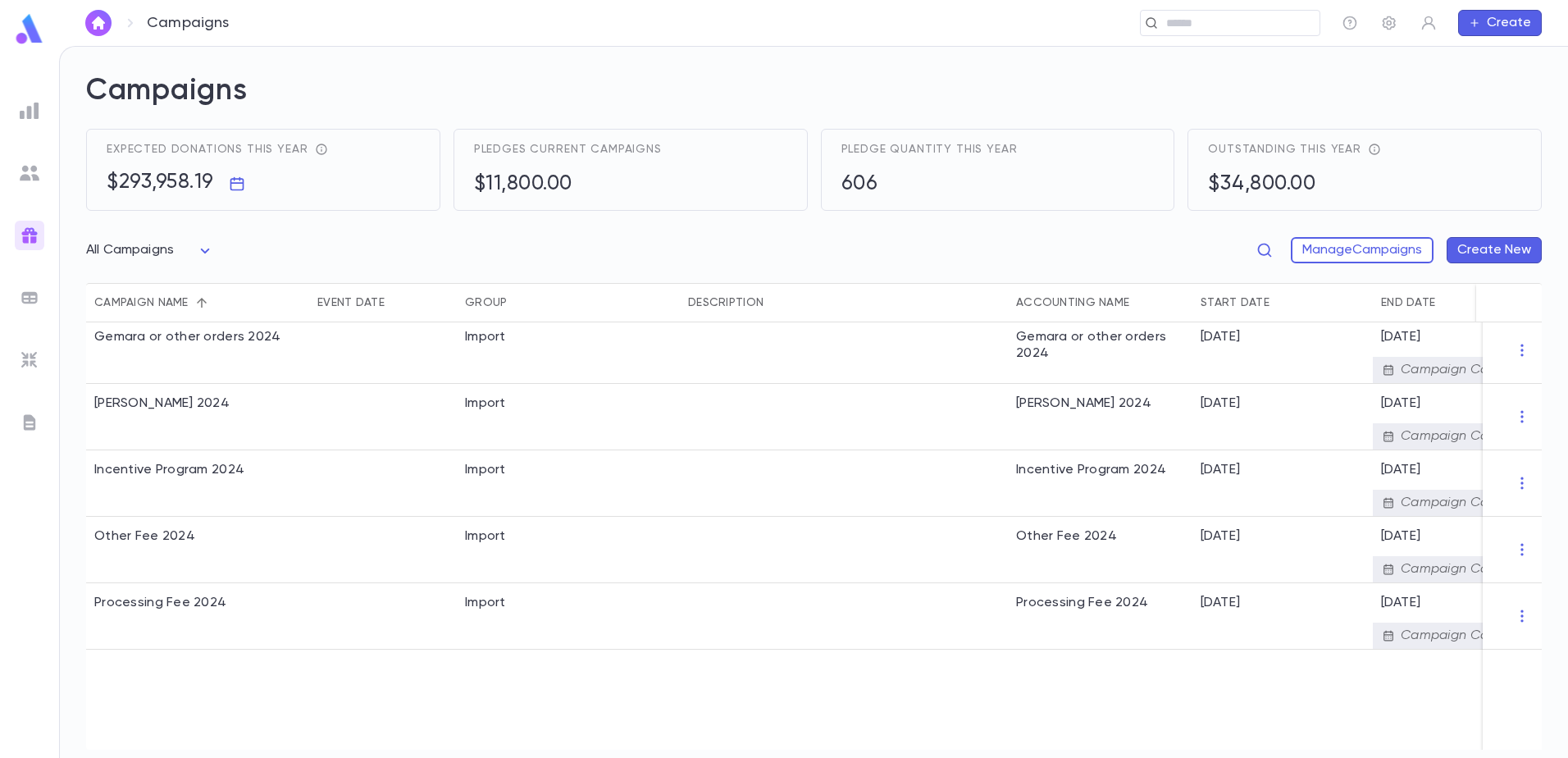
scroll to position [164, 0]
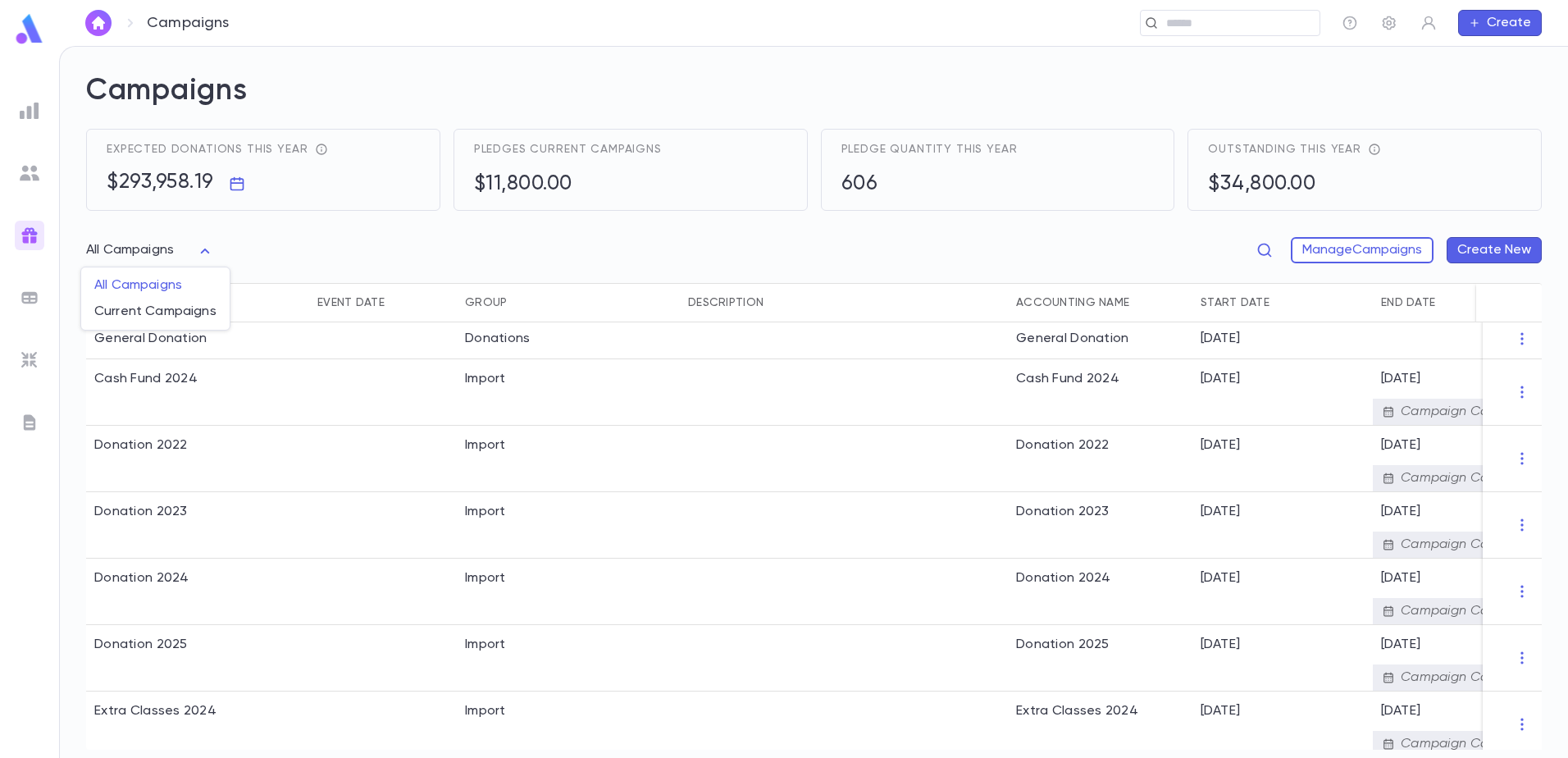
click at [205, 248] on body "Campaigns ​ Create Campaigns Expected donations this year $293,958.19 Pledges c…" at bounding box center [784, 402] width 1568 height 712
click at [149, 310] on span "Current Campaigns" at bounding box center [155, 311] width 123 height 17
type input "****"
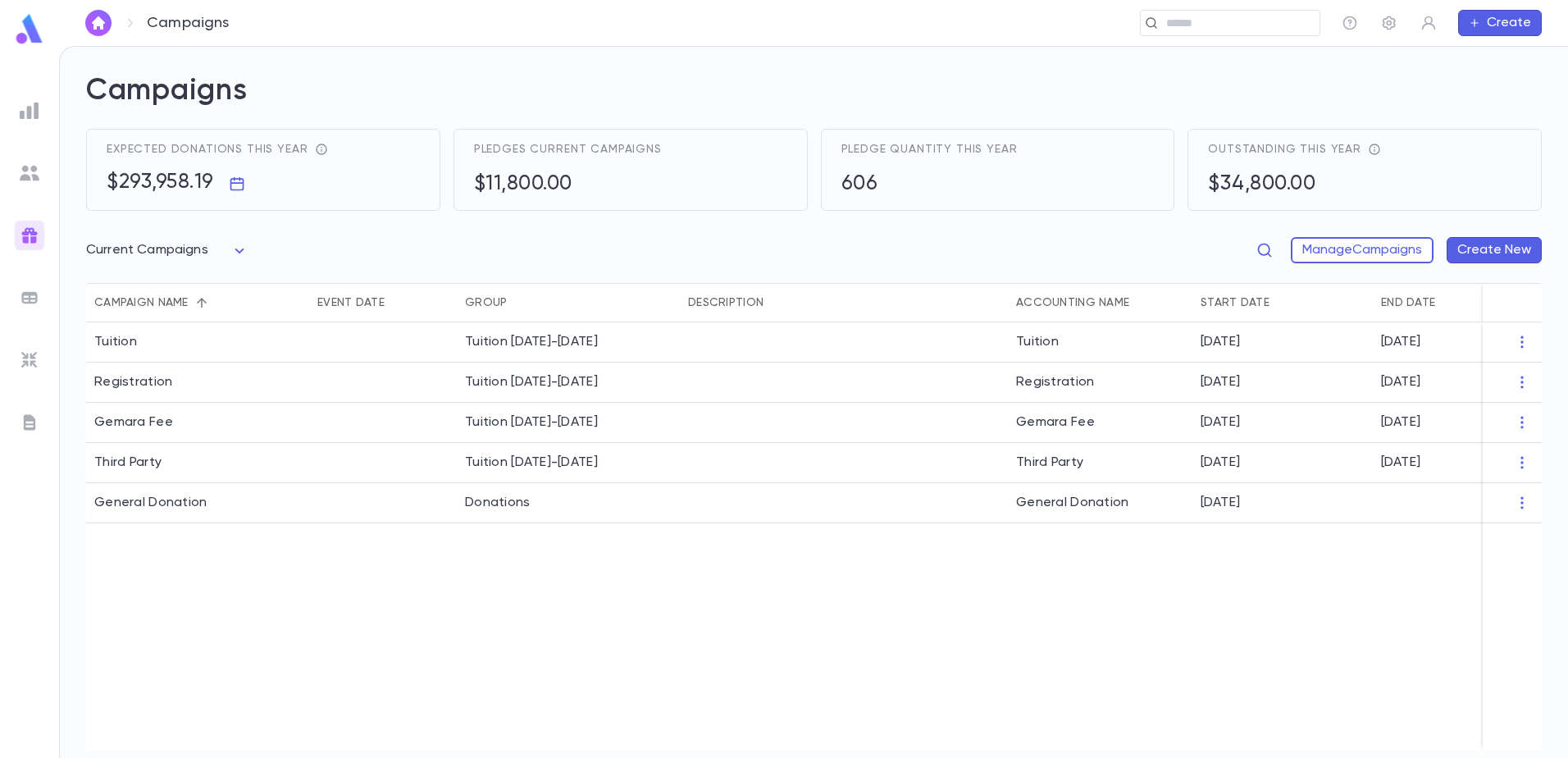
click at [327, 154] on div "Expected donations this year $293,958.19" at bounding box center [263, 170] width 313 height 54
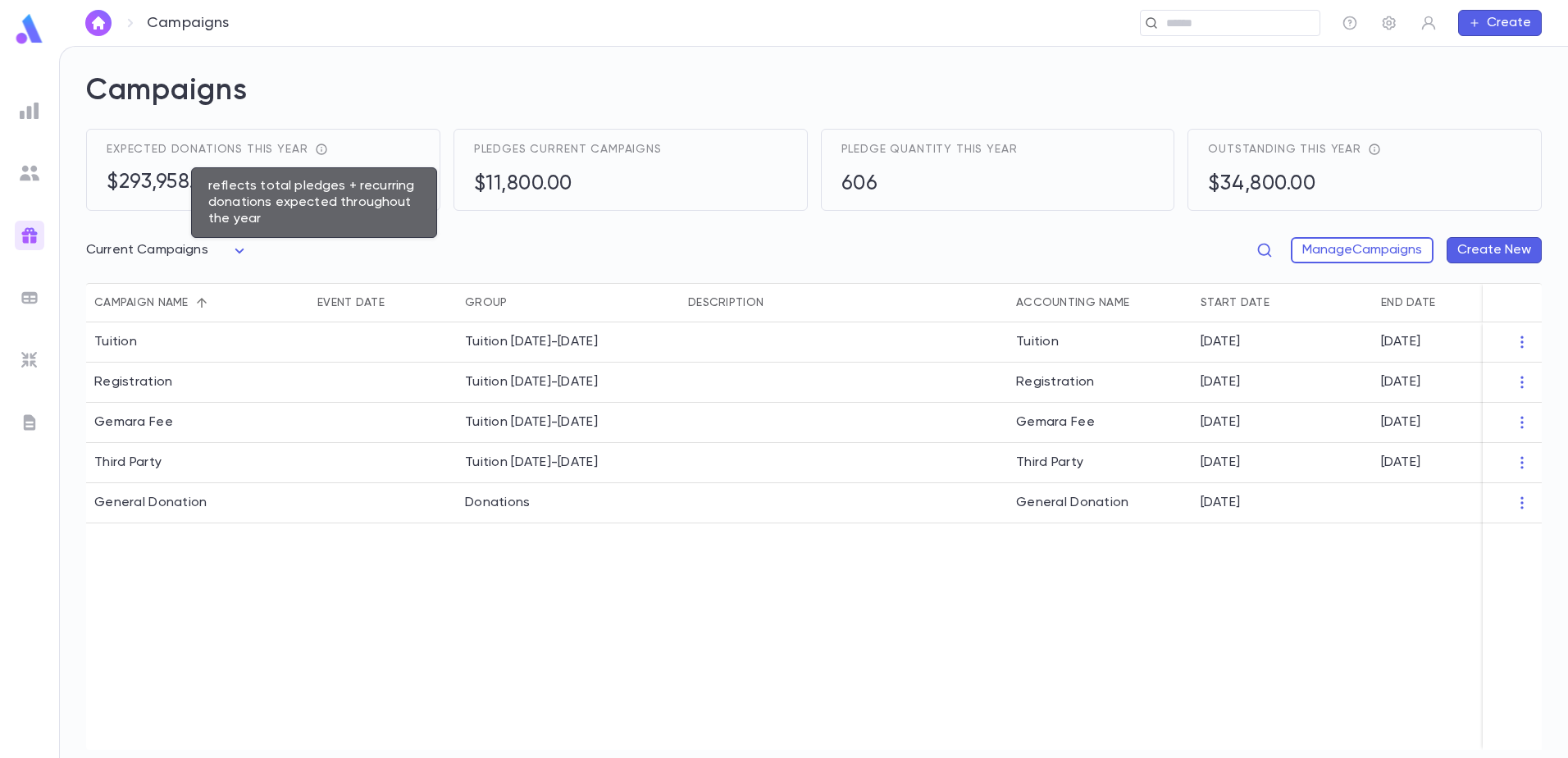
click at [315, 148] on icon "reflects total pledges + recurring donations expected throughout the year" at bounding box center [321, 149] width 13 height 13
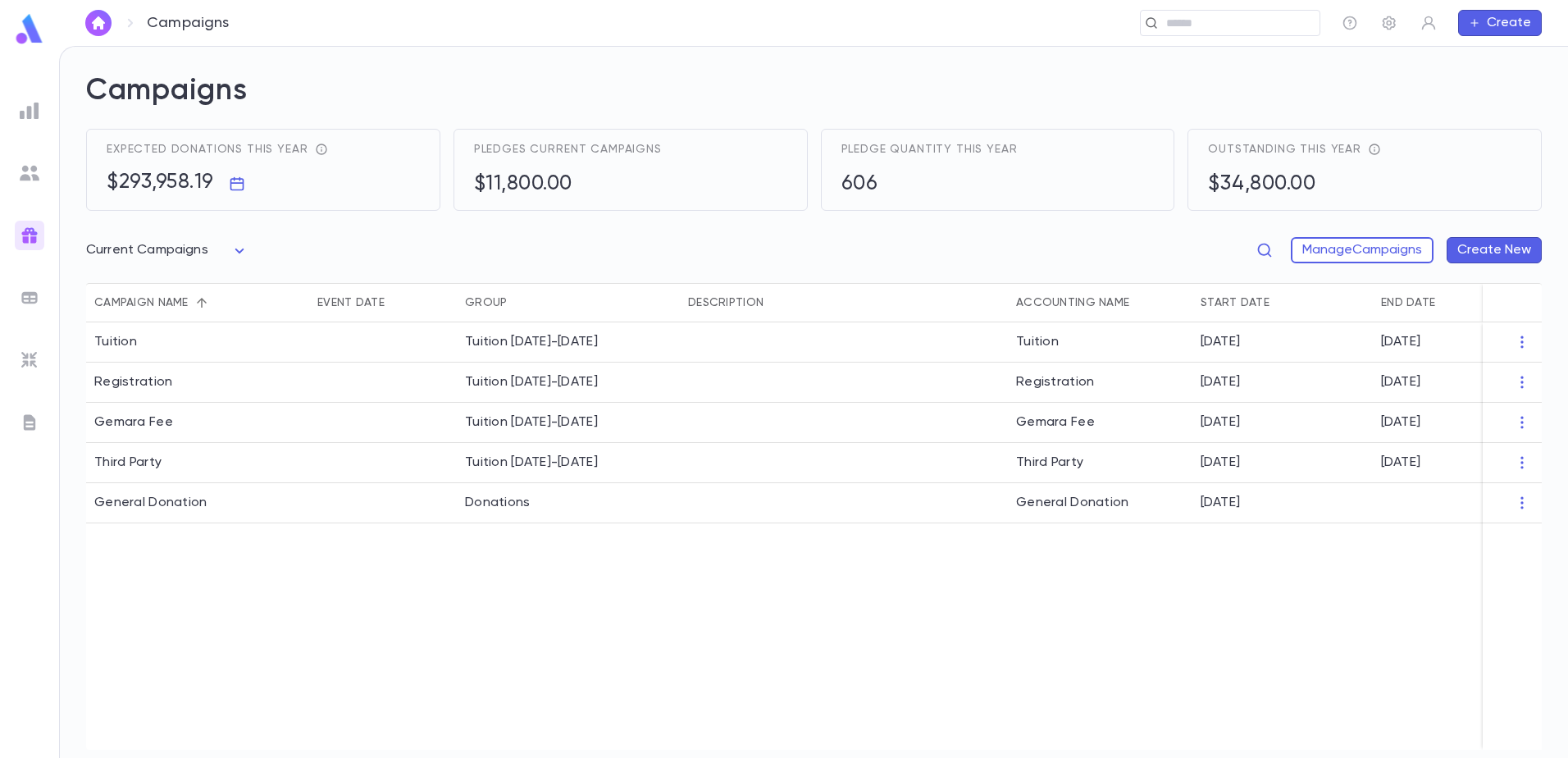
click at [546, 92] on h2 "Campaigns" at bounding box center [814, 101] width 1456 height 55
click at [32, 299] on img at bounding box center [29, 297] width 19 height 19
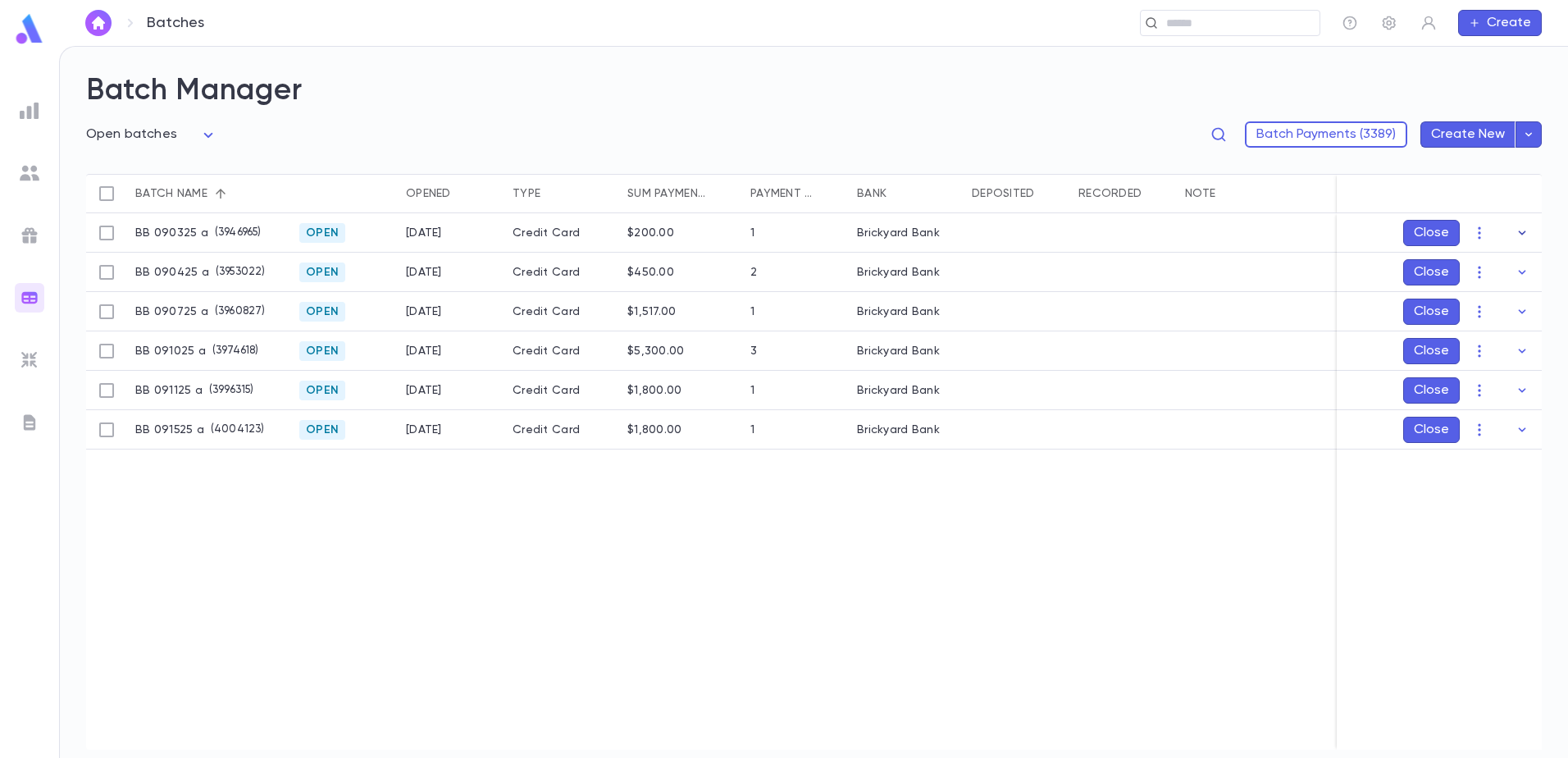
click at [1524, 237] on icon "button" at bounding box center [1522, 233] width 17 height 17
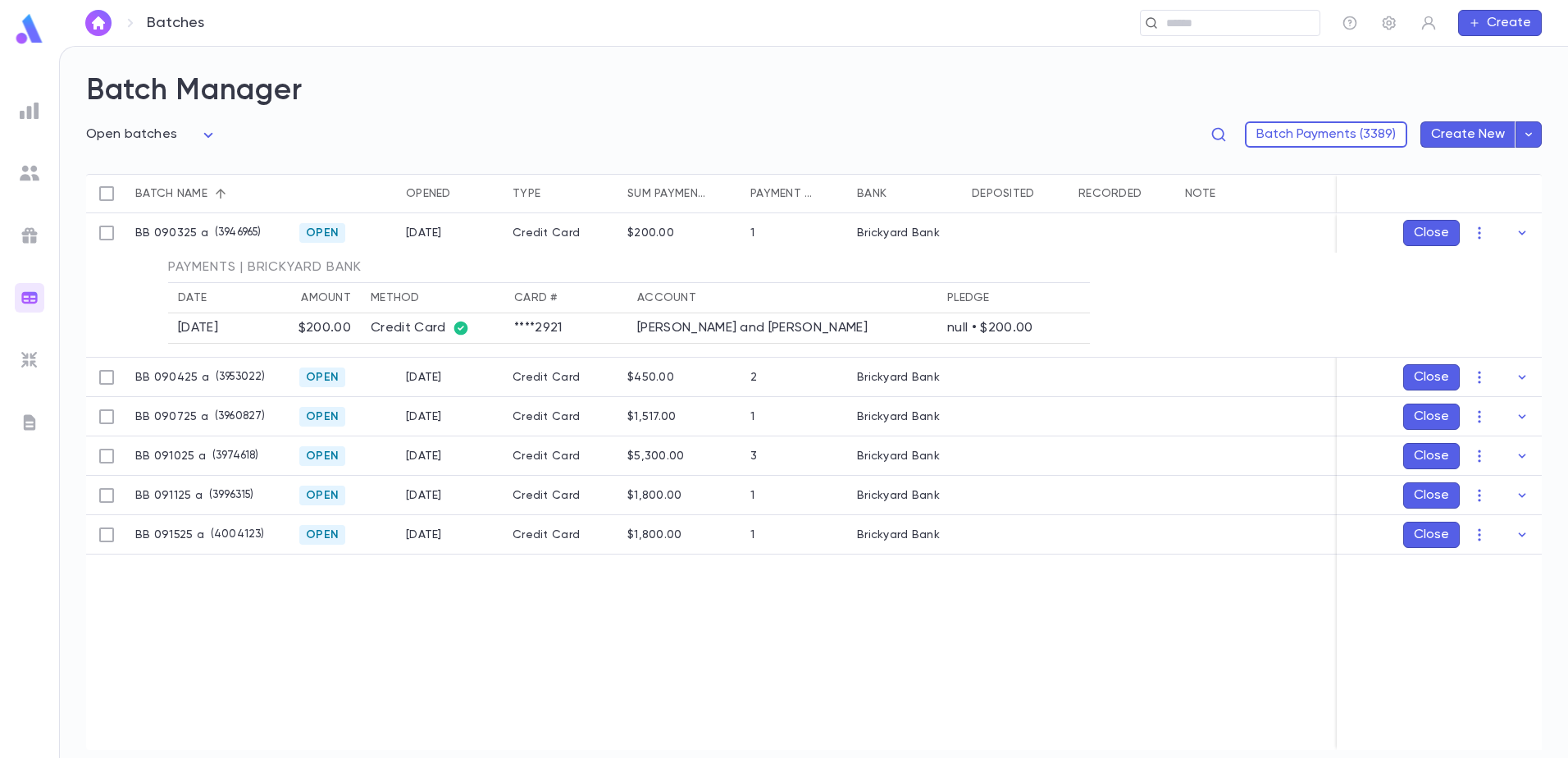
click at [1425, 235] on button "Close" at bounding box center [1430, 233] width 56 height 26
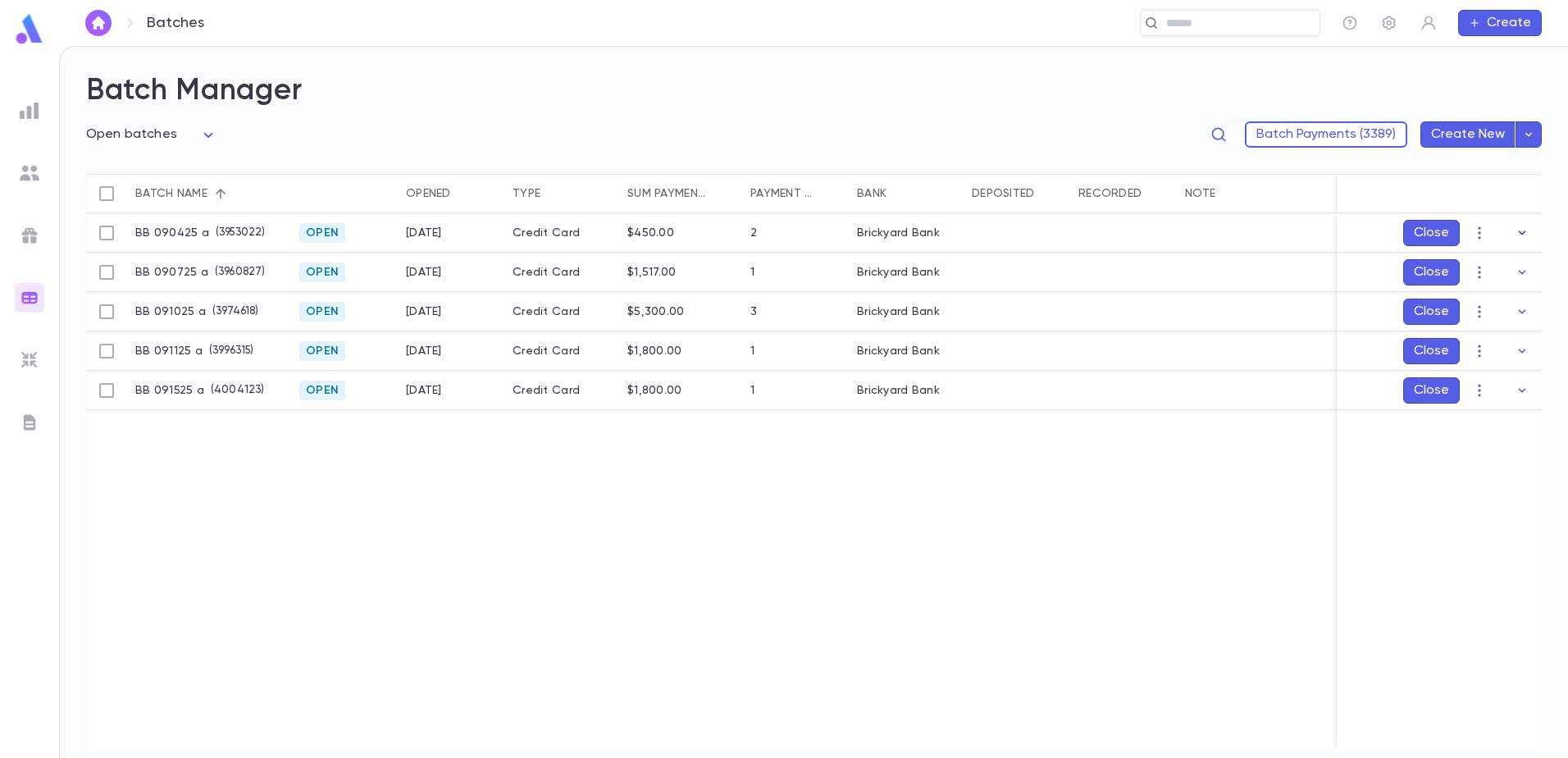
click at [1529, 236] on icon "button" at bounding box center [1522, 233] width 17 height 17
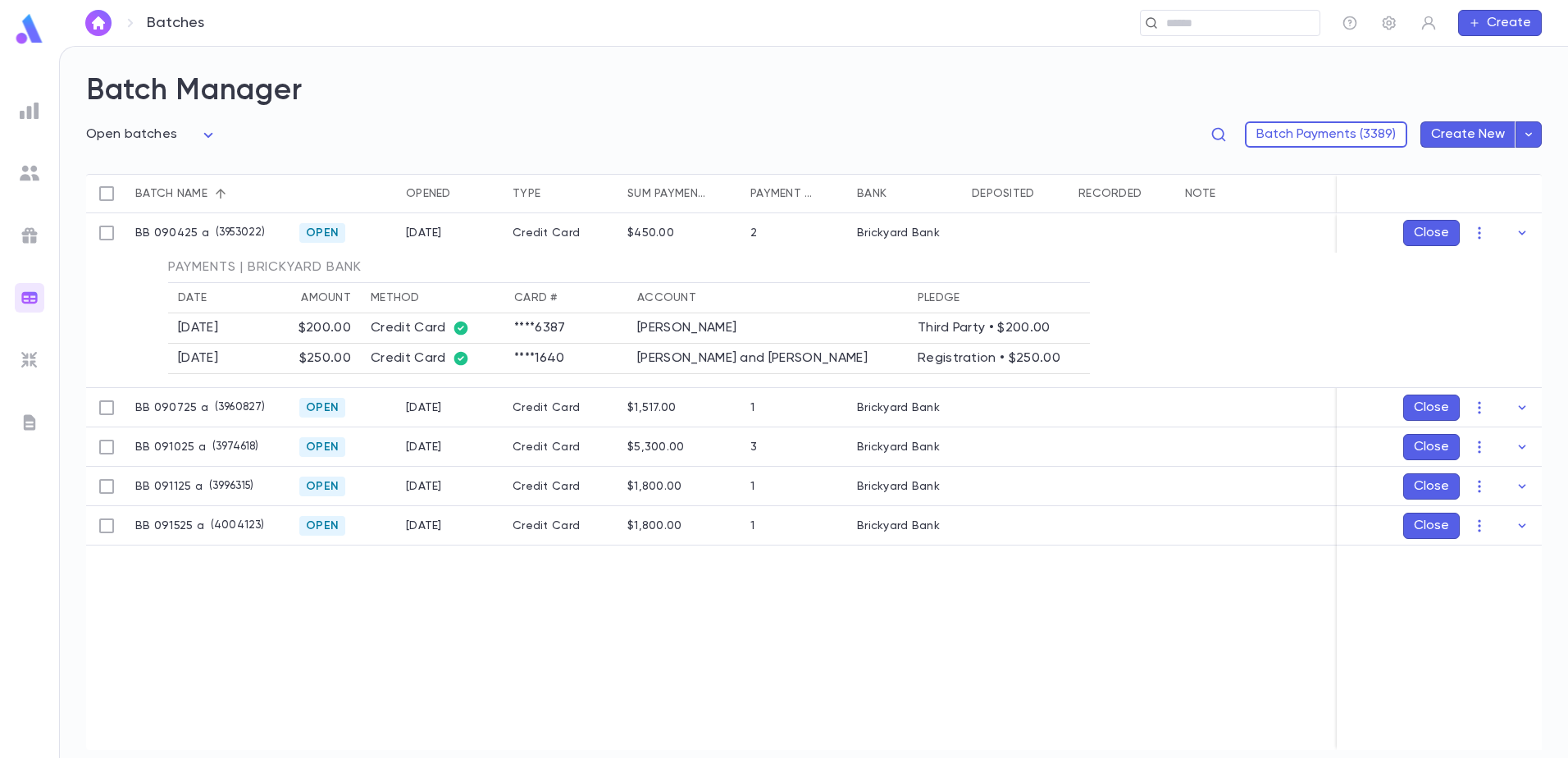
click at [1419, 238] on button "Close" at bounding box center [1430, 233] width 56 height 26
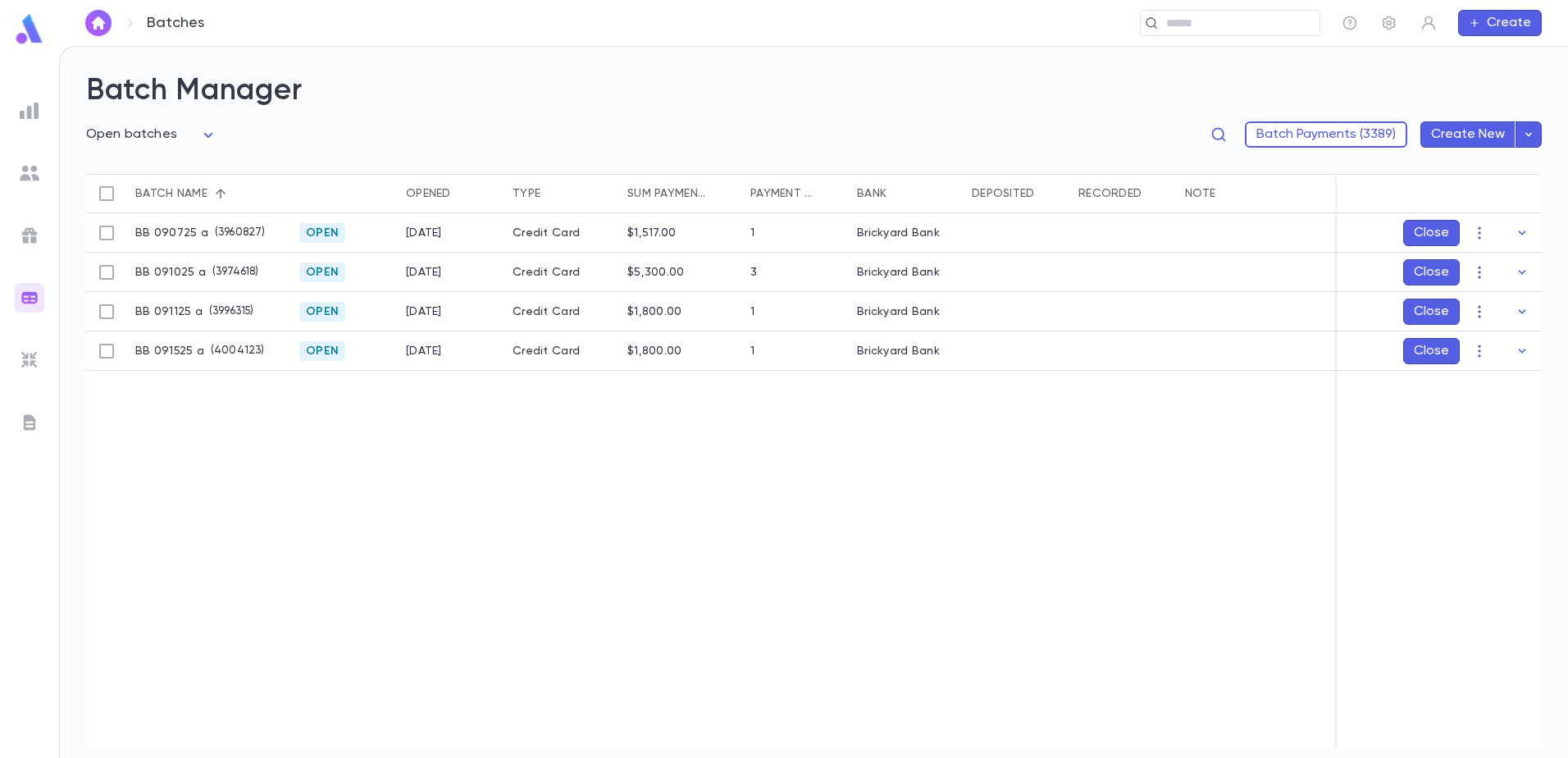
click at [1429, 234] on button "Close" at bounding box center [1430, 233] width 56 height 26
click at [1424, 239] on button "Close" at bounding box center [1430, 233] width 56 height 26
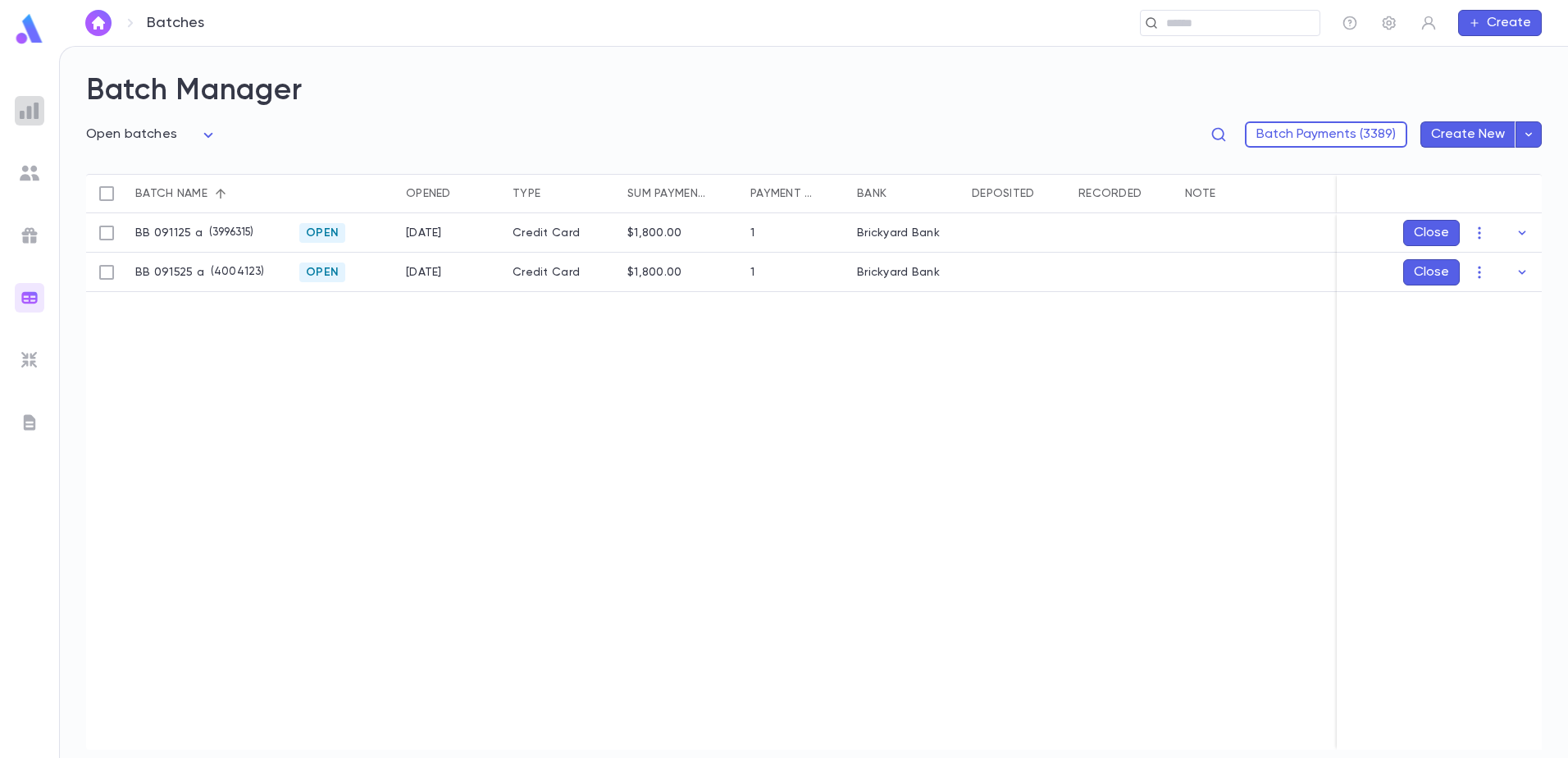
click at [34, 111] on img at bounding box center [29, 110] width 19 height 19
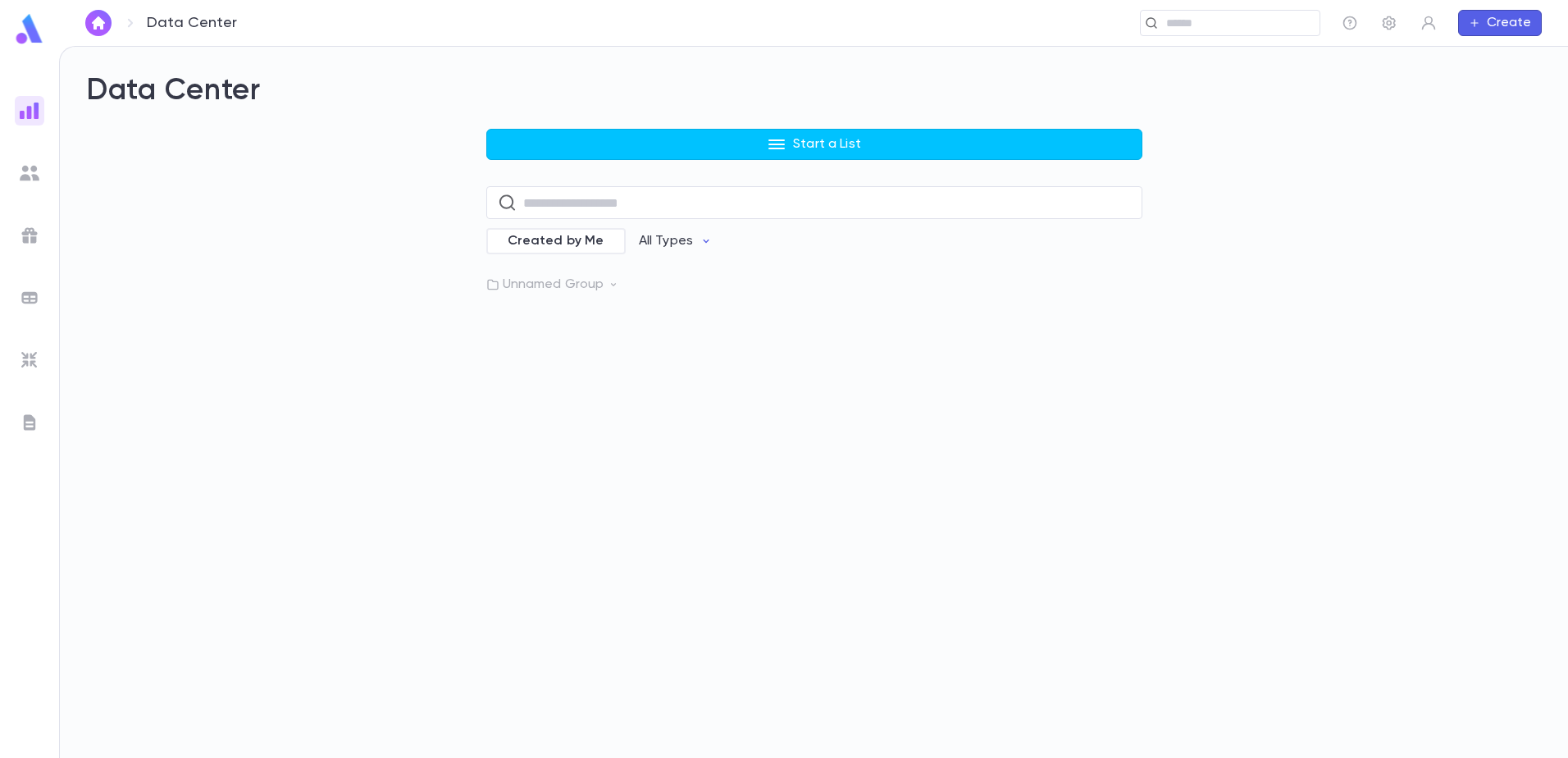
click at [583, 280] on p "Unnamed Group" at bounding box center [813, 285] width 656 height 17
click at [622, 316] on p "Donation $1,000+" at bounding box center [580, 318] width 109 height 17
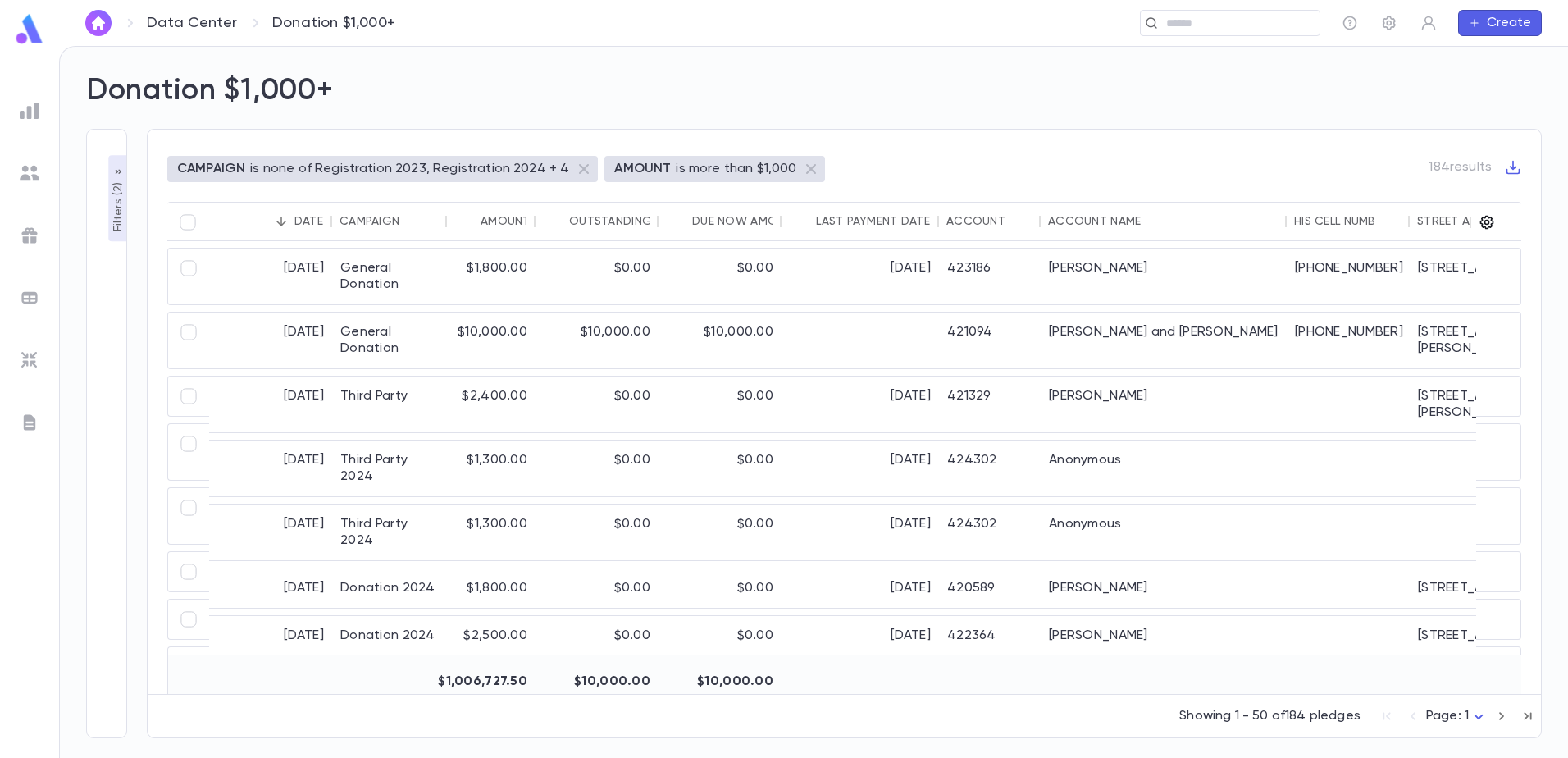
click at [1486, 221] on icon "button" at bounding box center [1487, 222] width 14 height 14
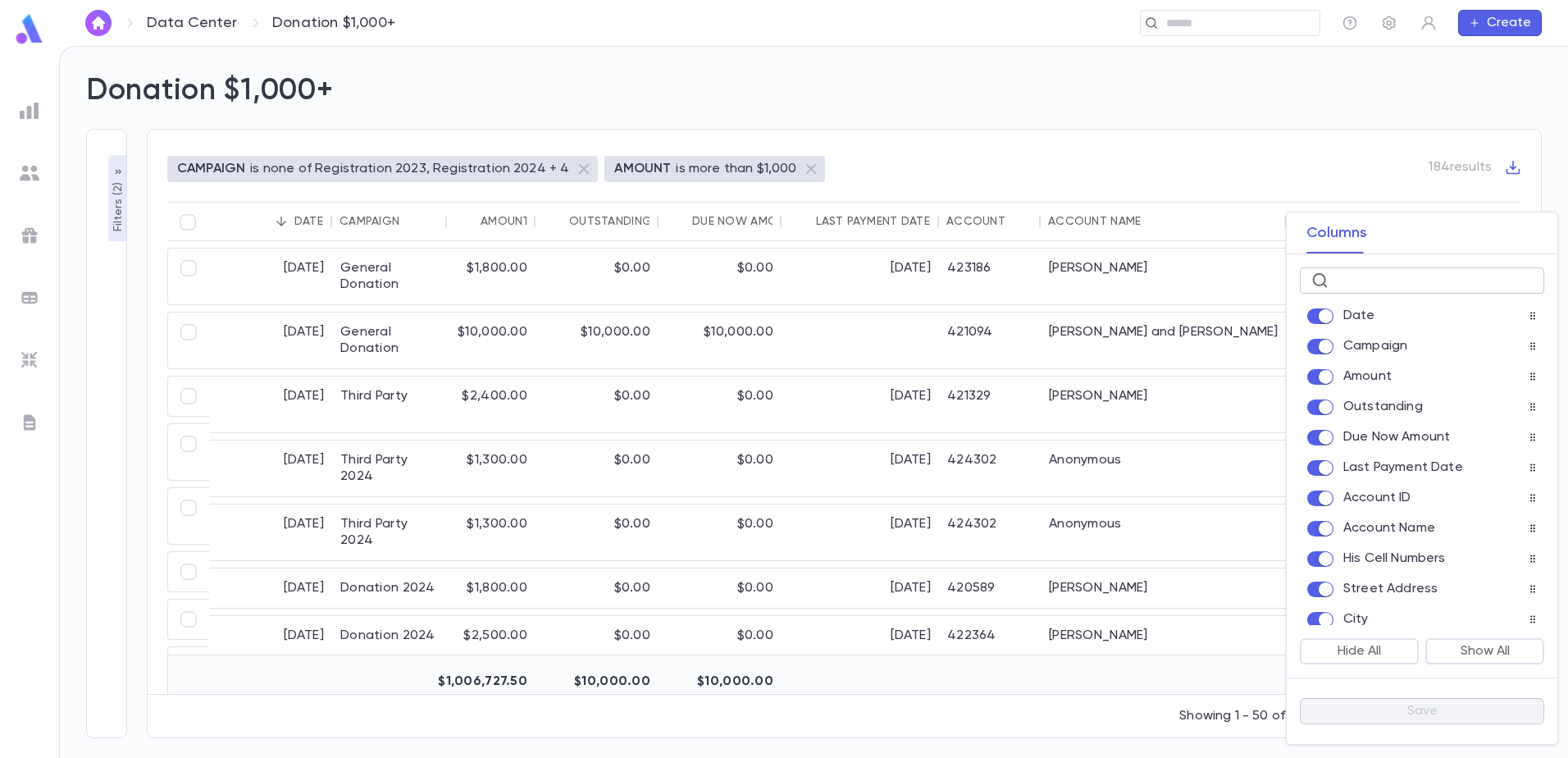
click at [1399, 281] on input "text" at bounding box center [1433, 280] width 197 height 25
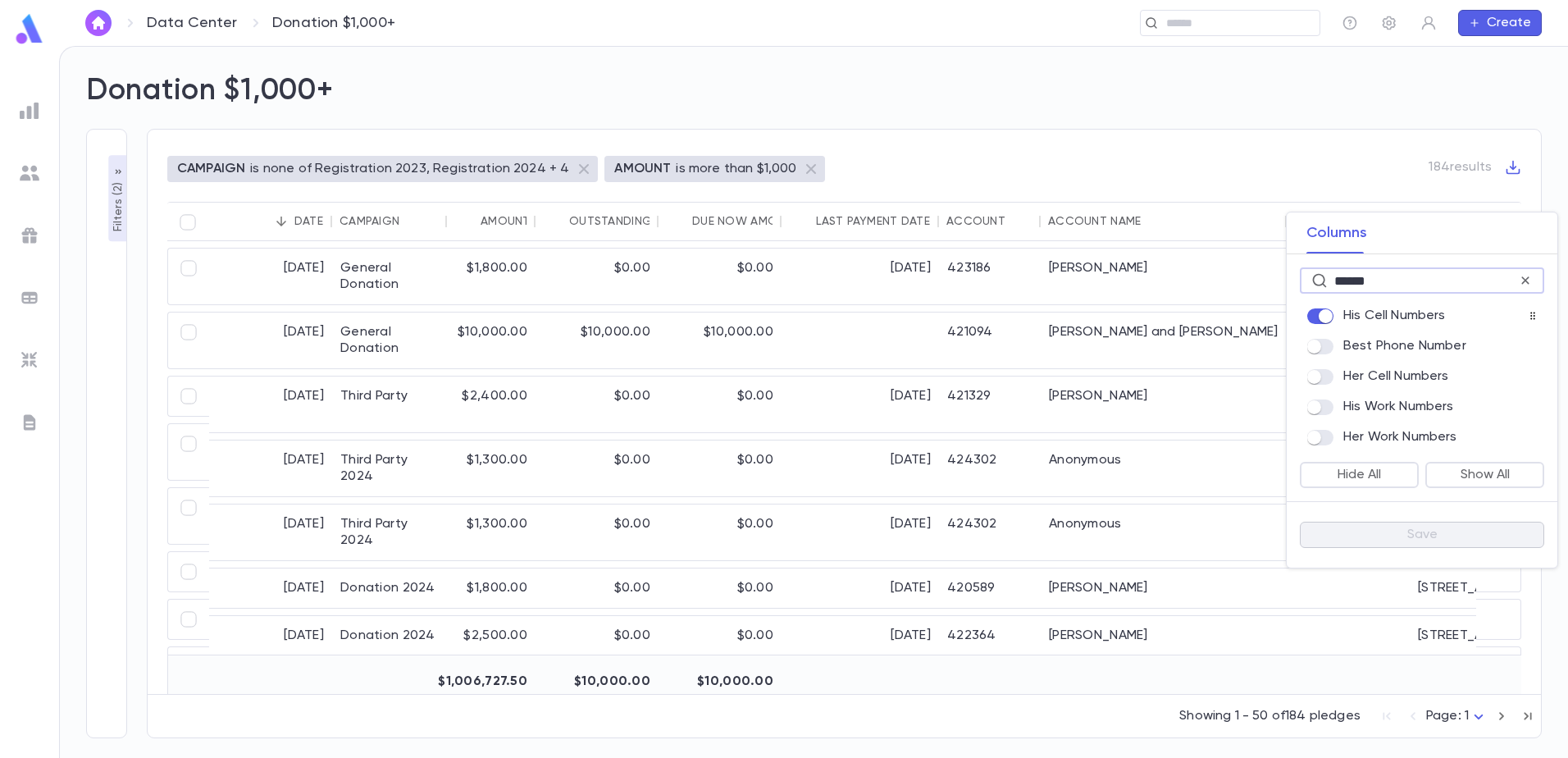
type input "******"
drag, startPoint x: 1173, startPoint y: 148, endPoint x: 1168, endPoint y: 164, distance: 16.8
click at [1173, 149] on div at bounding box center [784, 379] width 1568 height 758
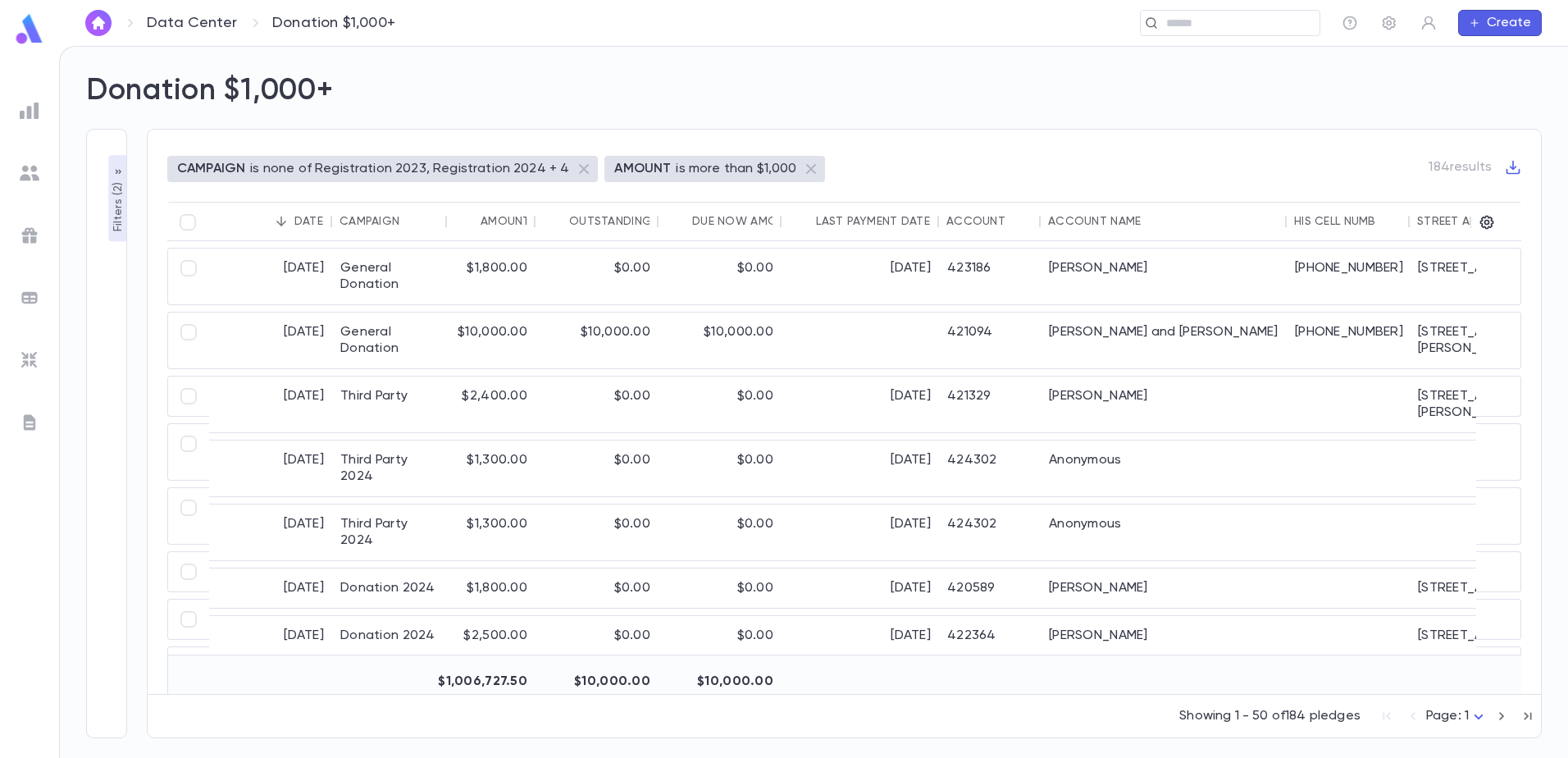
click at [24, 230] on img at bounding box center [29, 235] width 19 height 19
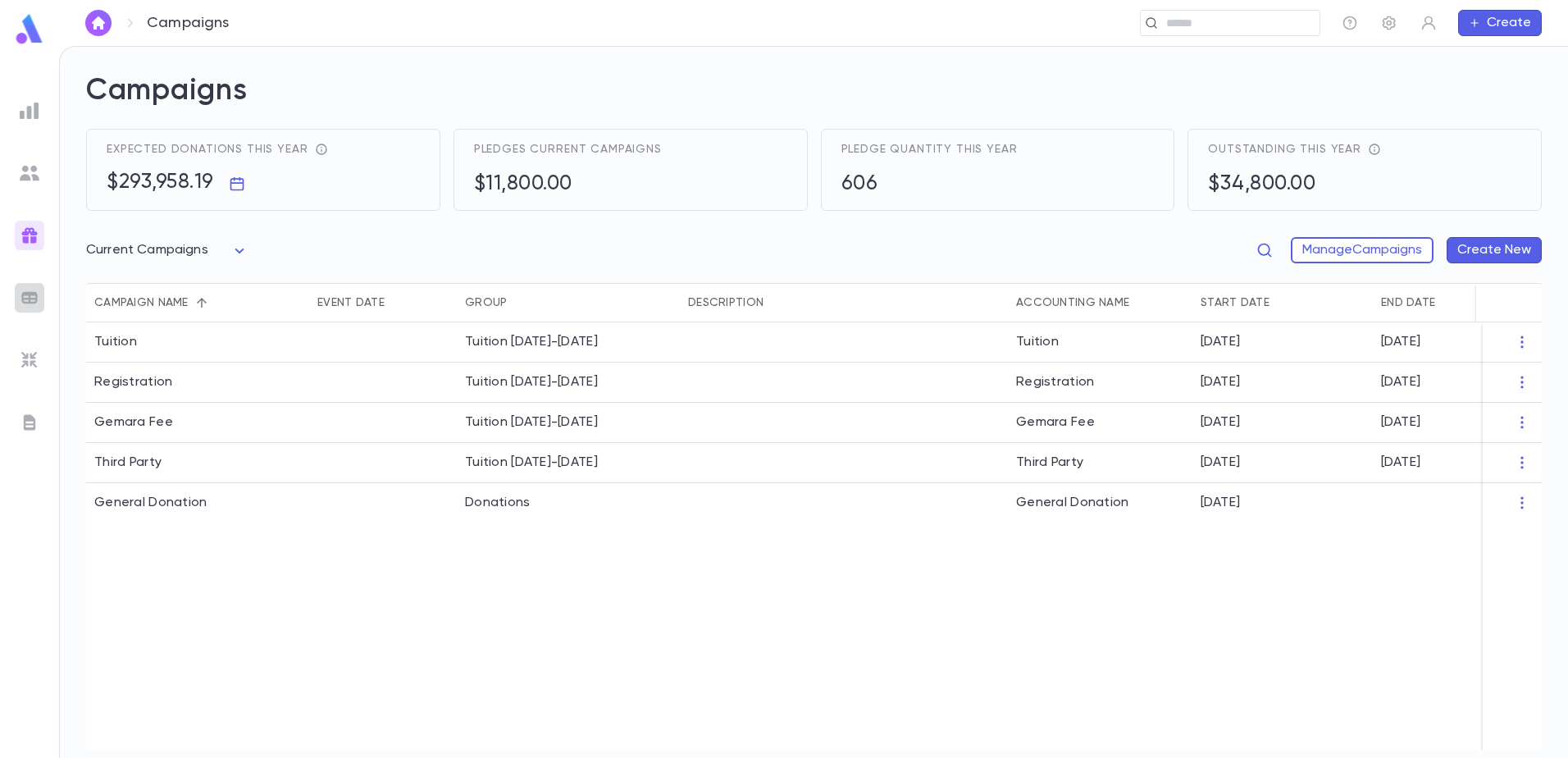
click at [30, 298] on img at bounding box center [29, 297] width 19 height 19
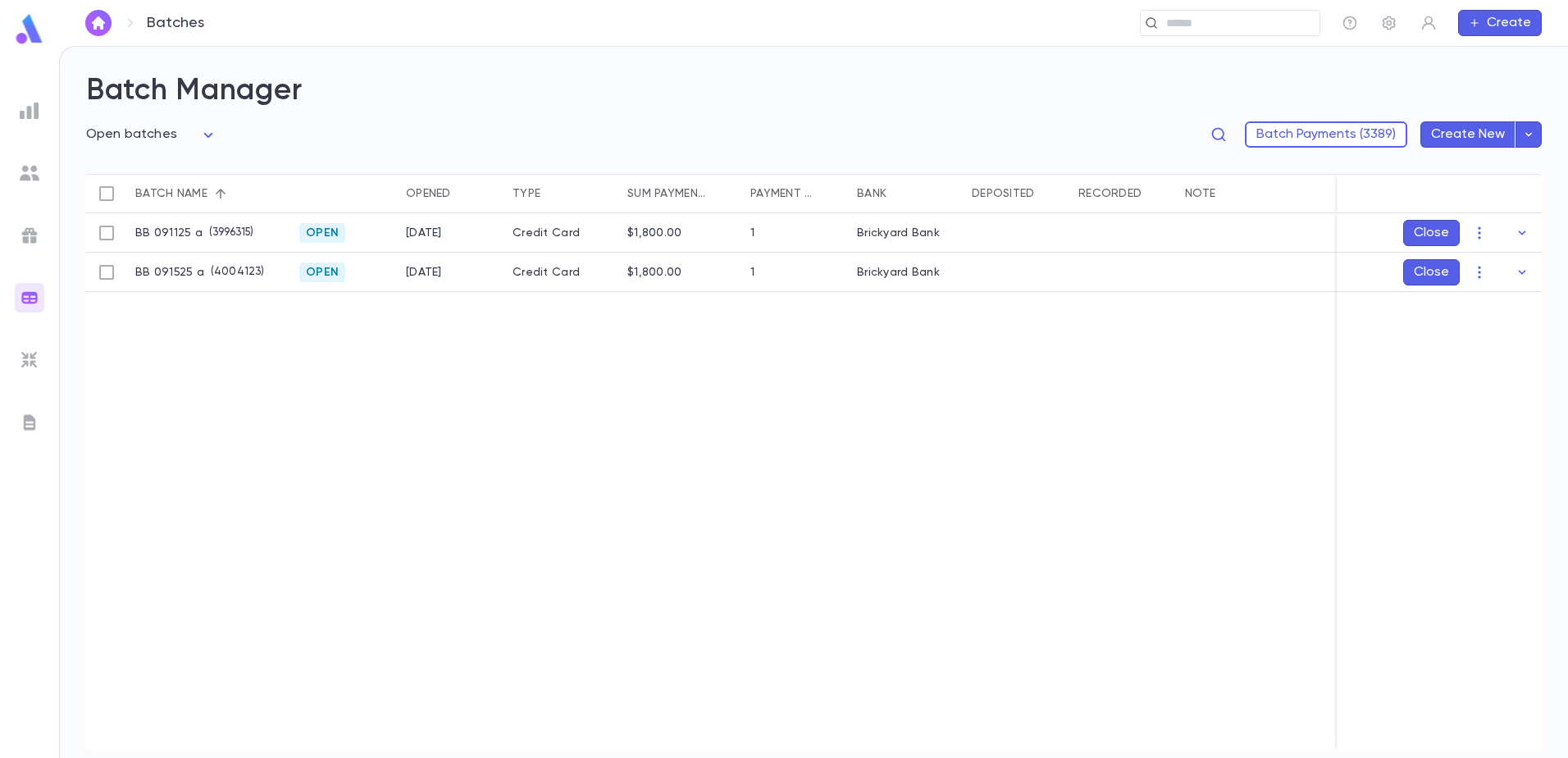
click at [1435, 225] on button "Close" at bounding box center [1430, 233] width 56 height 26
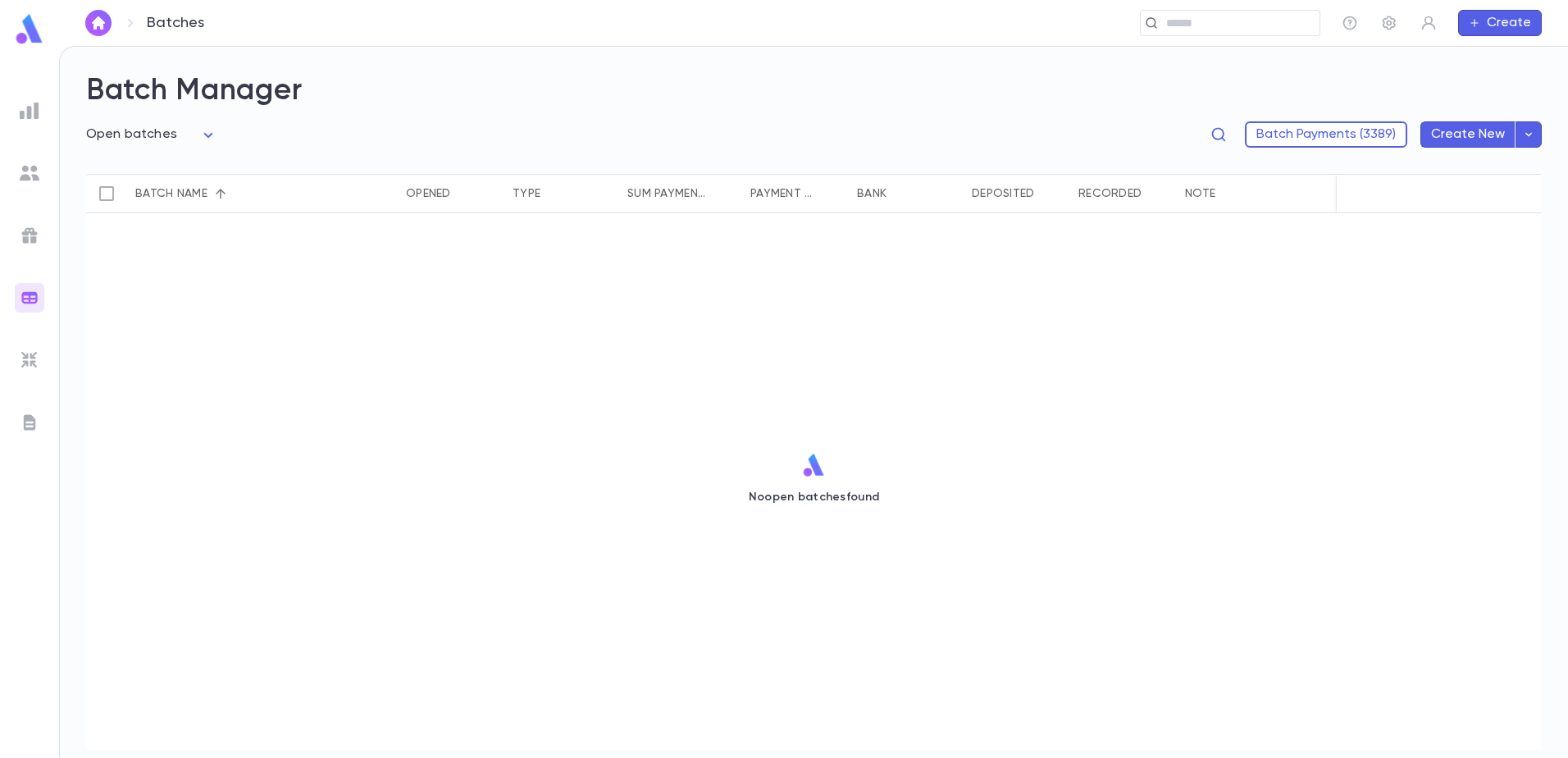
click at [1534, 138] on icon "button" at bounding box center [1529, 134] width 15 height 17
click at [1456, 320] on div at bounding box center [784, 379] width 1568 height 758
